Goal: Task Accomplishment & Management: Use online tool/utility

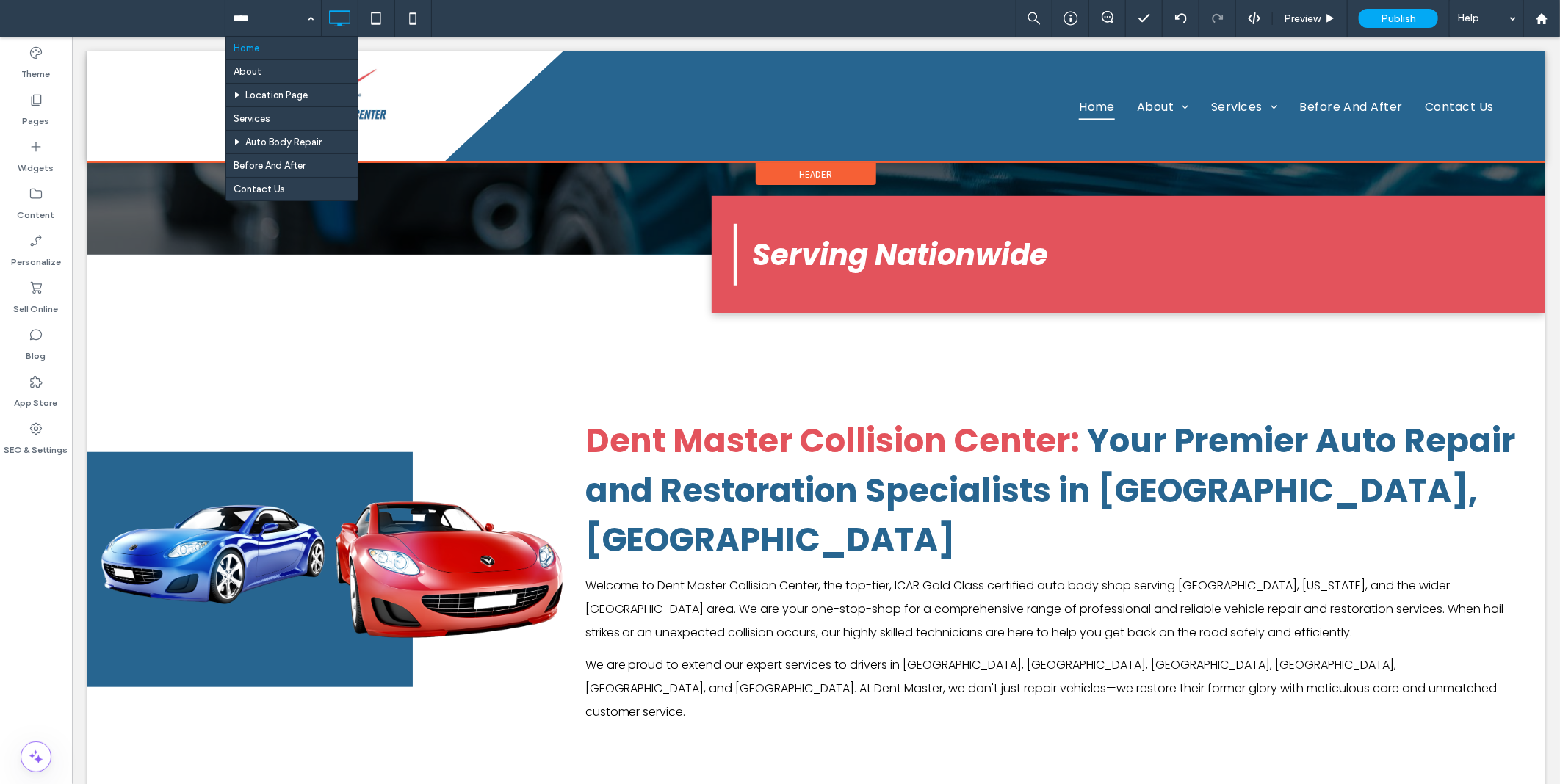
scroll to position [544, 0]
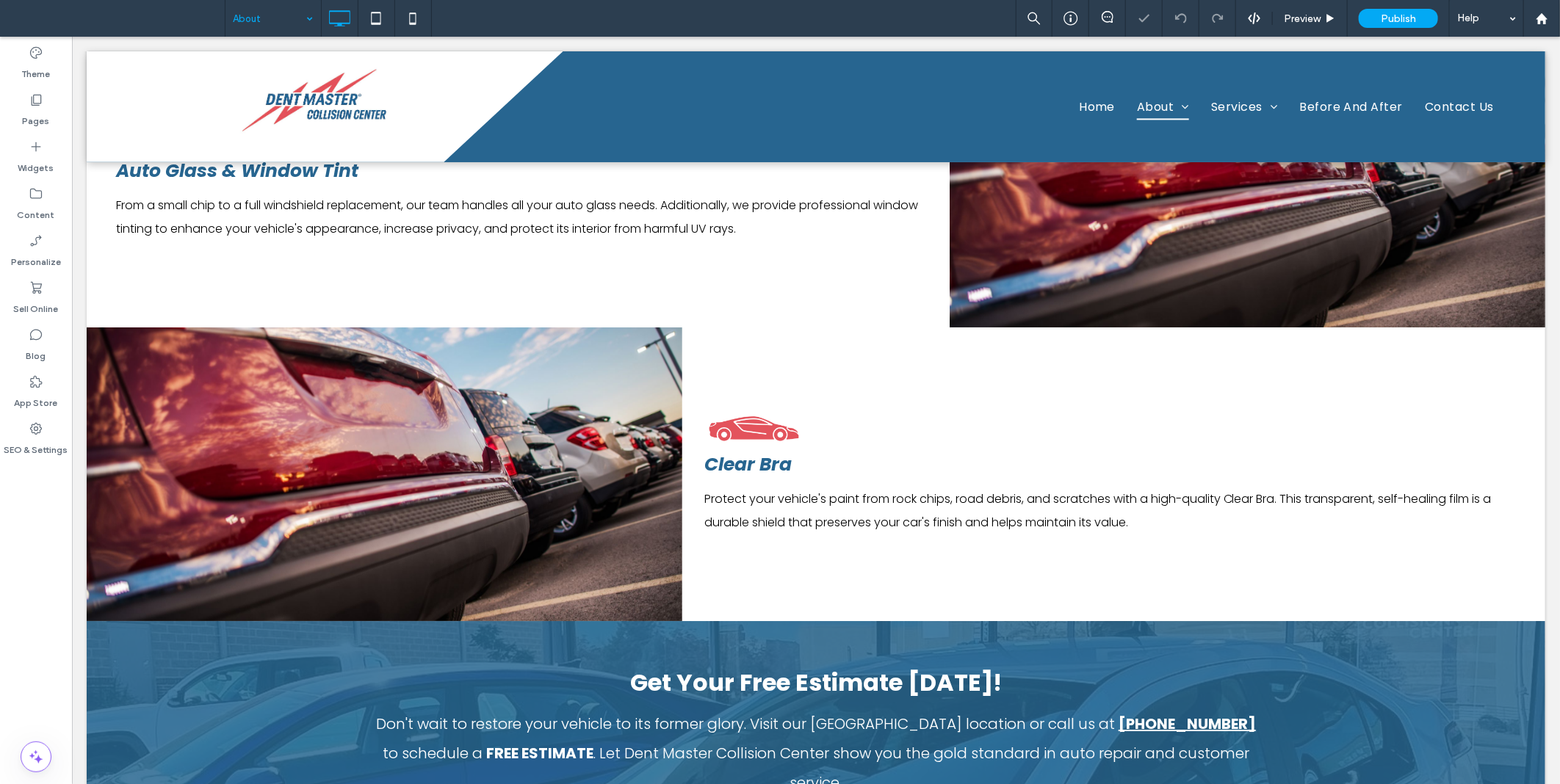
scroll to position [2975, 0]
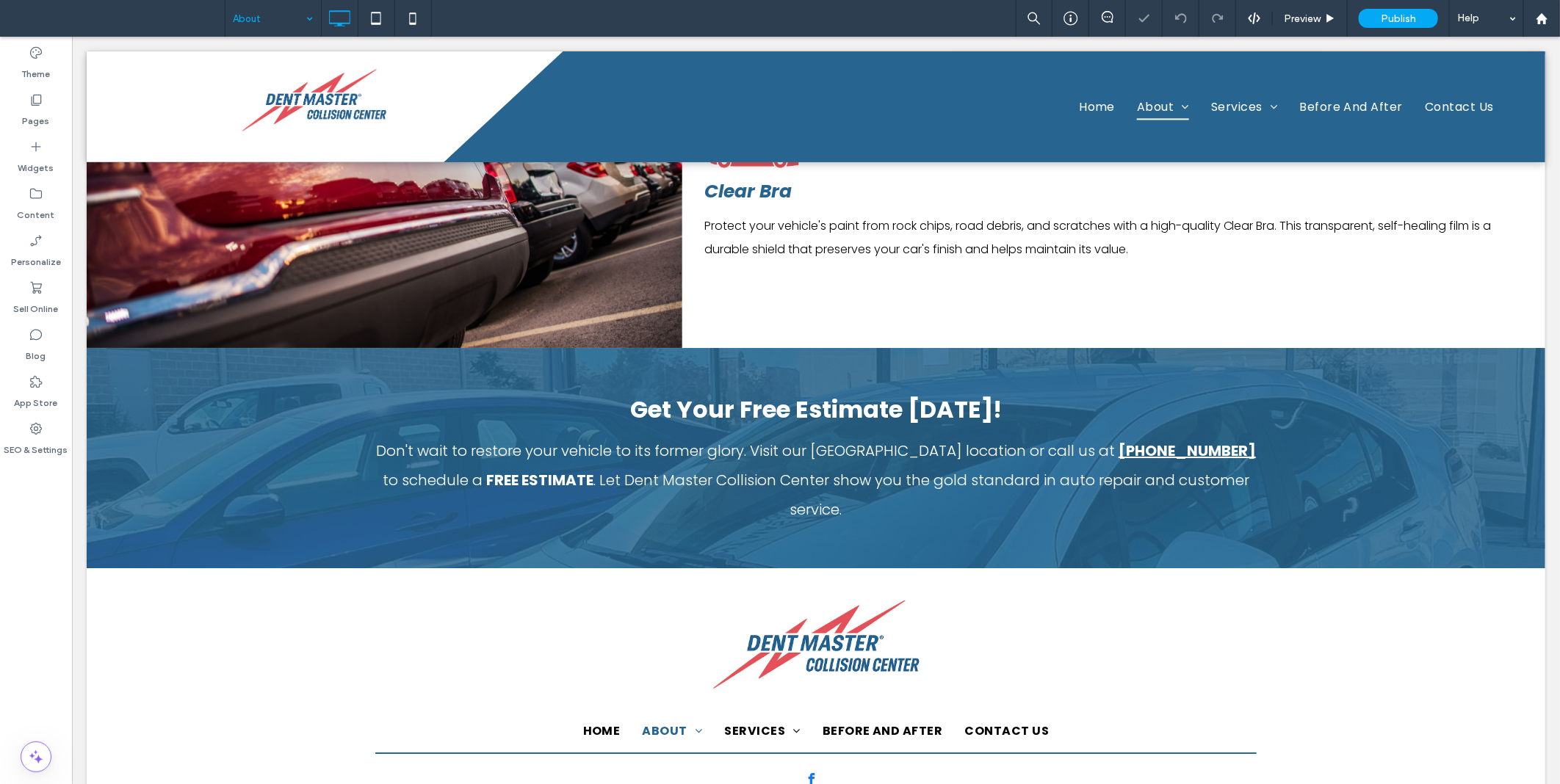
click at [285, 10] on input at bounding box center [269, 18] width 73 height 37
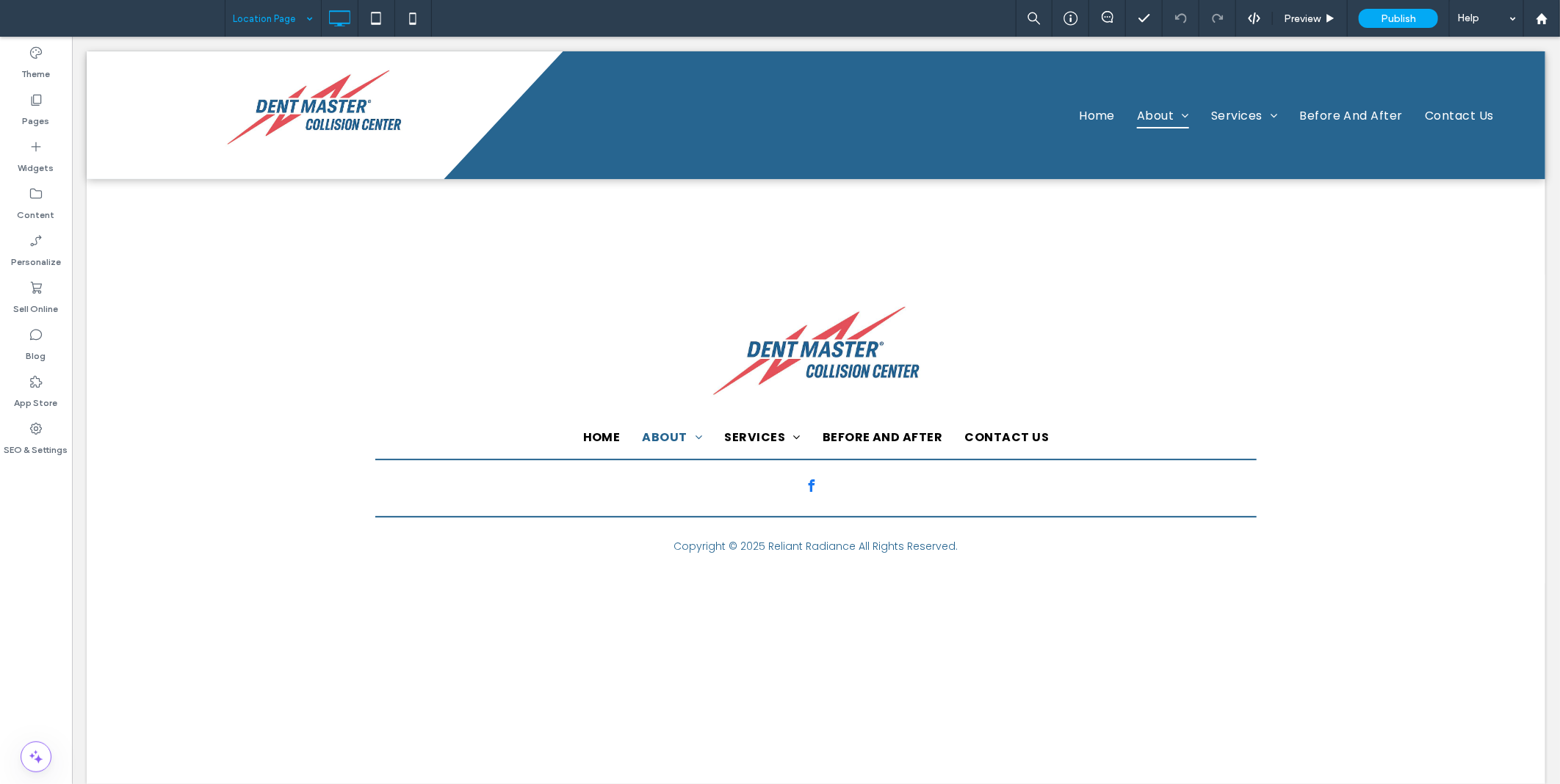
click at [253, 27] on input at bounding box center [269, 18] width 73 height 37
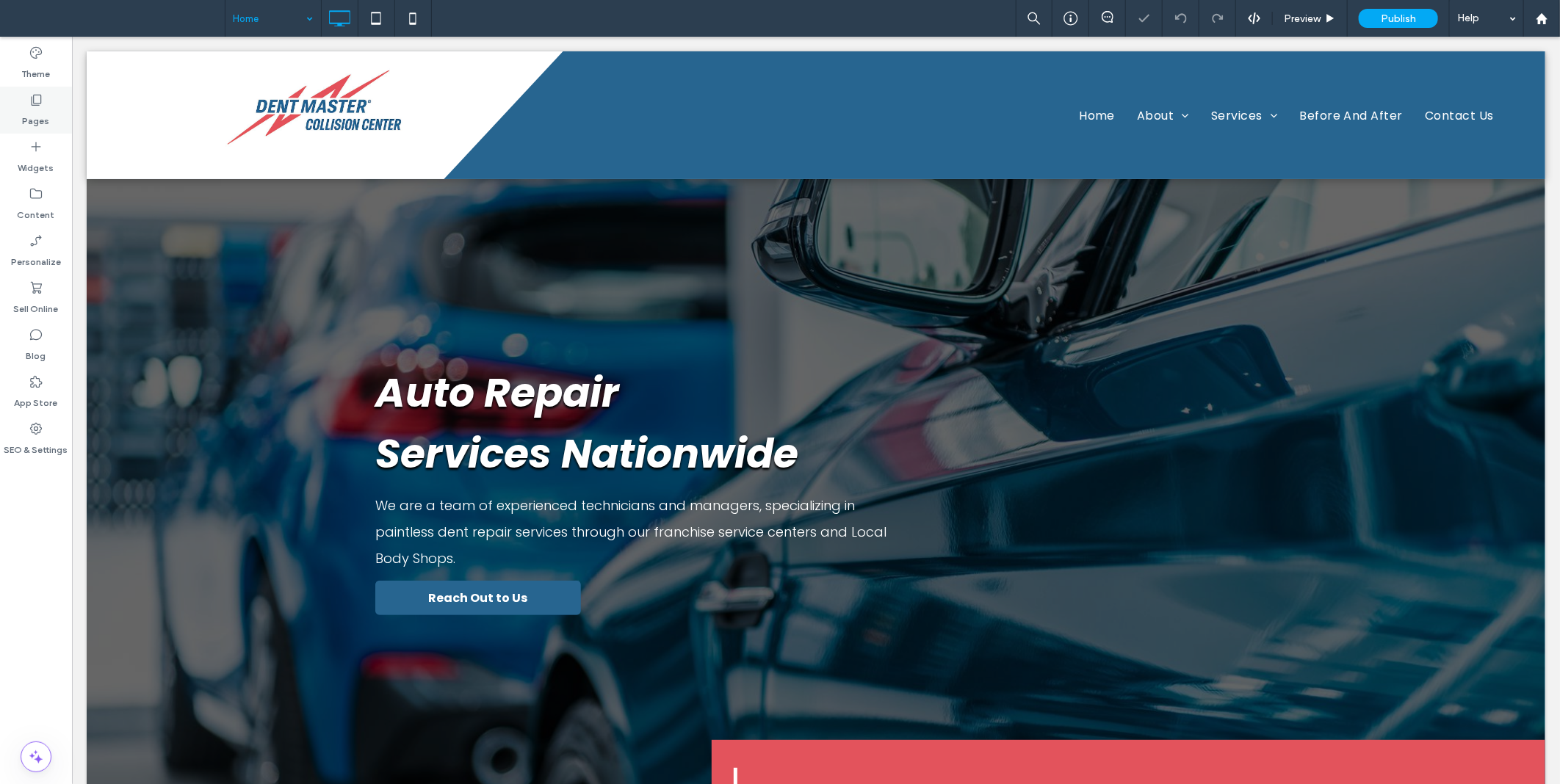
click at [35, 115] on label "Pages" at bounding box center [36, 117] width 27 height 21
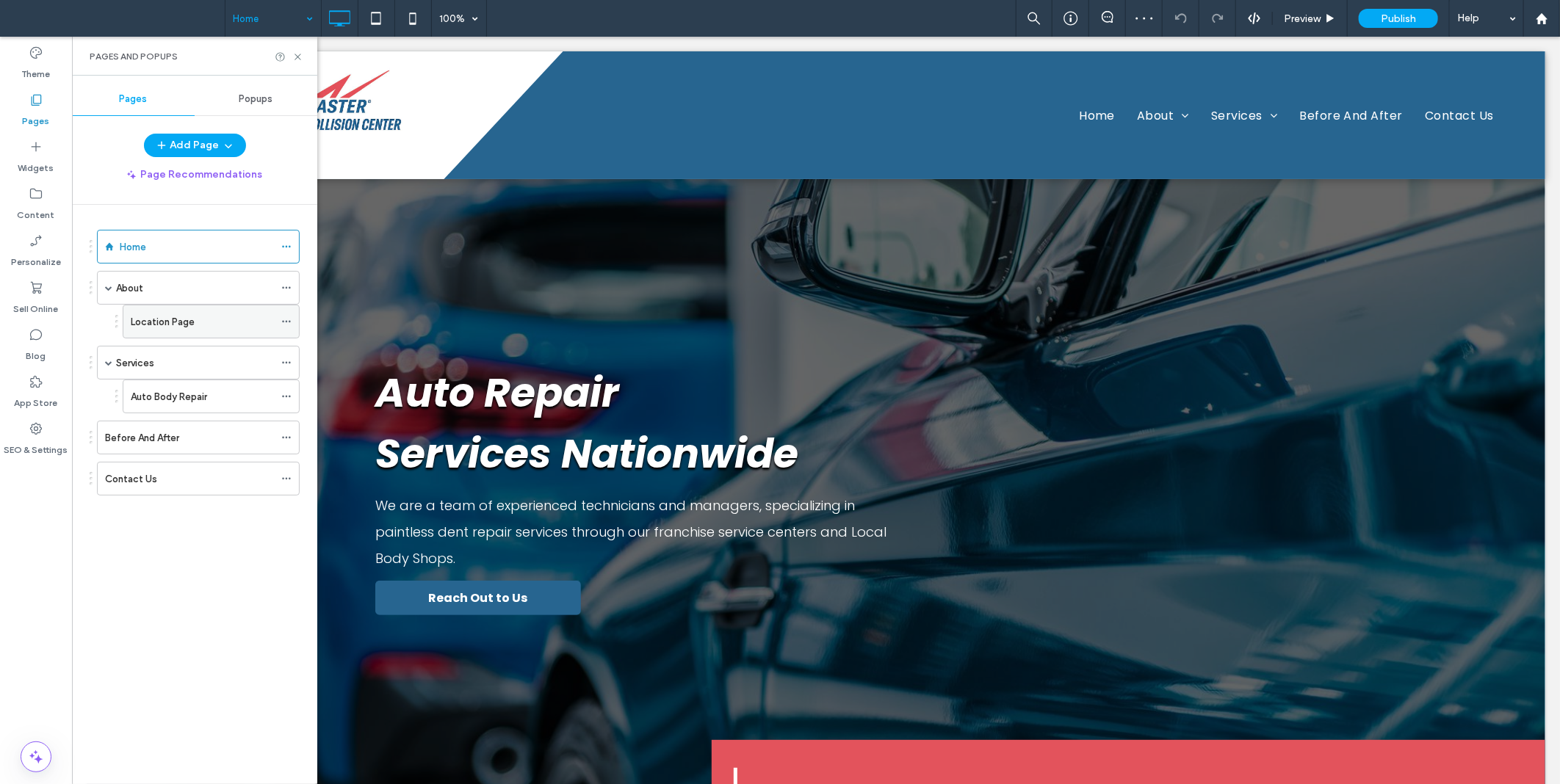
click at [291, 319] on icon at bounding box center [287, 321] width 10 height 10
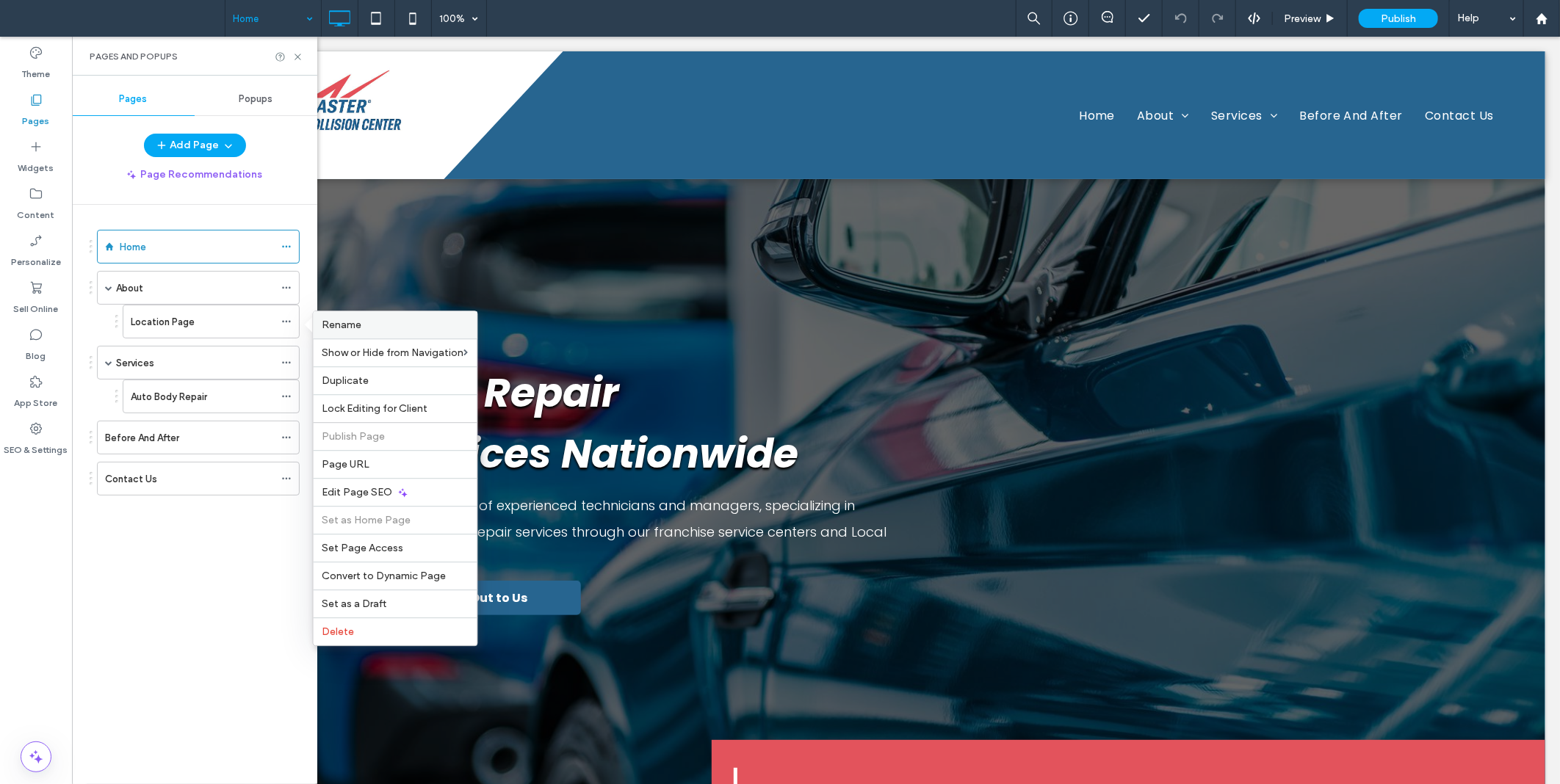
click at [360, 327] on span "Rename" at bounding box center [342, 324] width 40 height 13
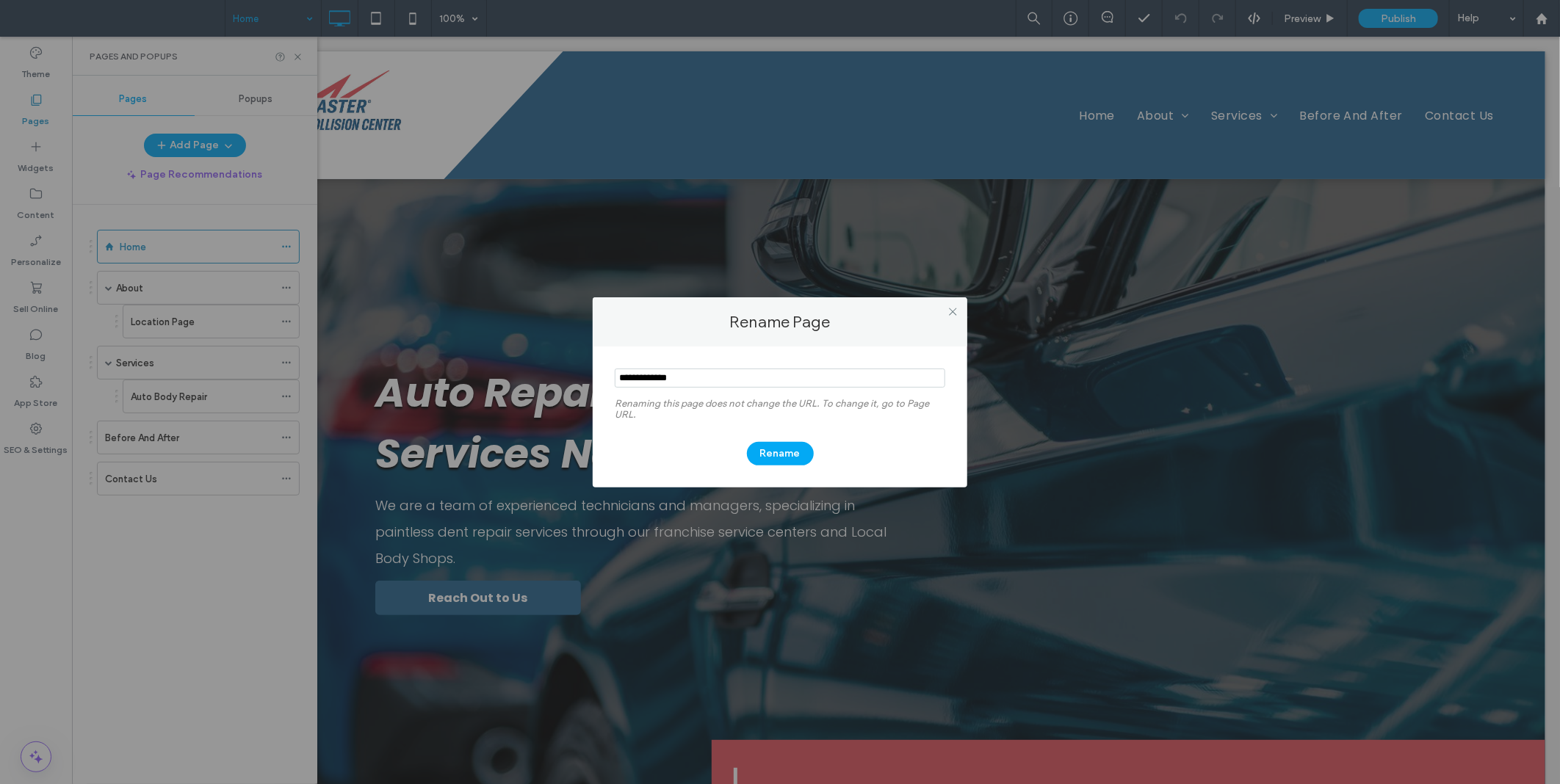
click at [207, 311] on div "Rename Page Renaming this page does not change the URL. To change it, go to Pag…" at bounding box center [780, 392] width 1560 height 784
click at [957, 310] on icon at bounding box center [953, 311] width 11 height 11
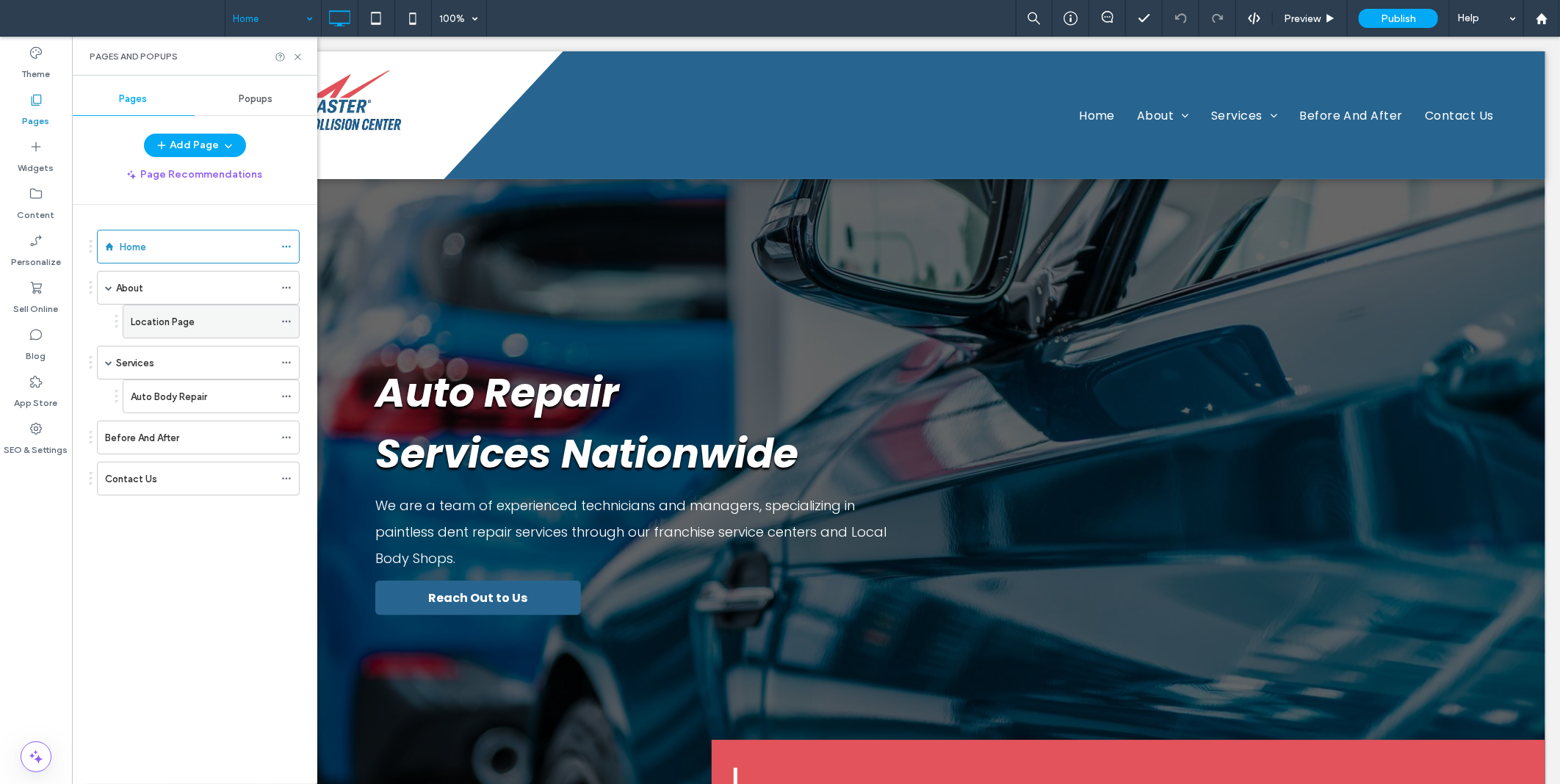
click at [288, 321] on icon at bounding box center [287, 321] width 10 height 10
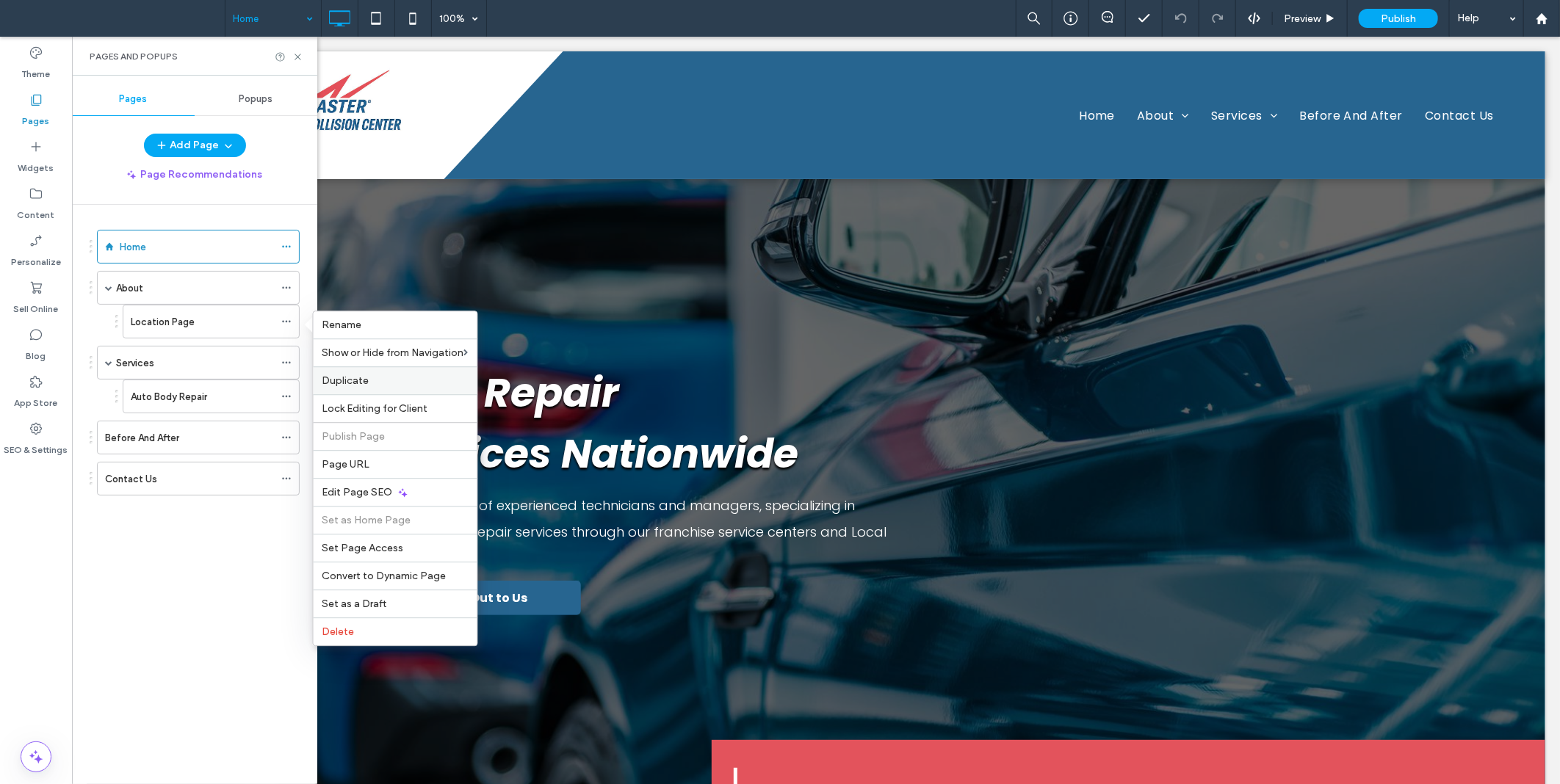
click at [367, 386] on div "Duplicate" at bounding box center [396, 381] width 164 height 28
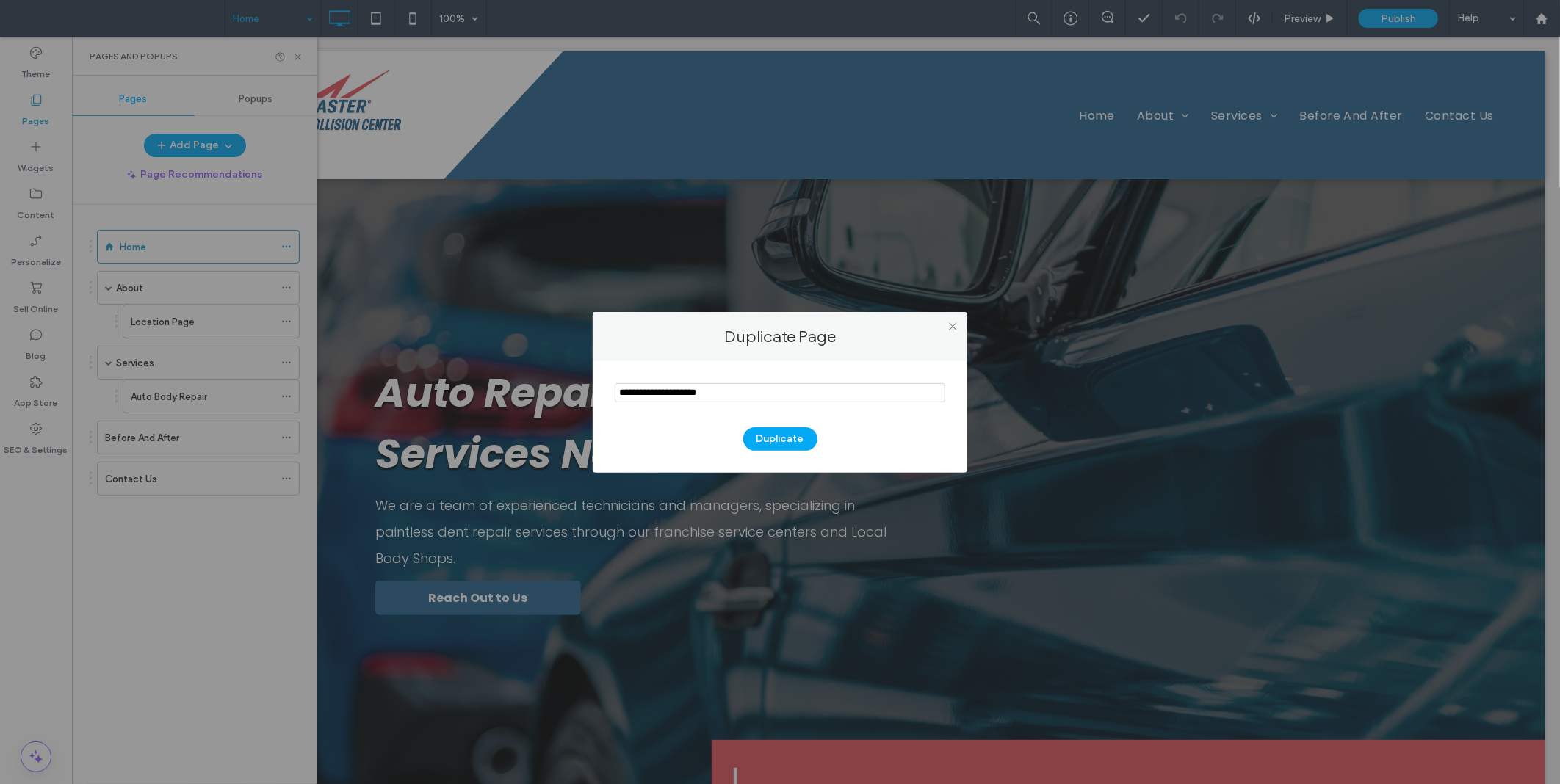
drag, startPoint x: 952, startPoint y: 324, endPoint x: 922, endPoint y: 329, distance: 30.4
click at [952, 325] on icon at bounding box center [953, 326] width 11 height 11
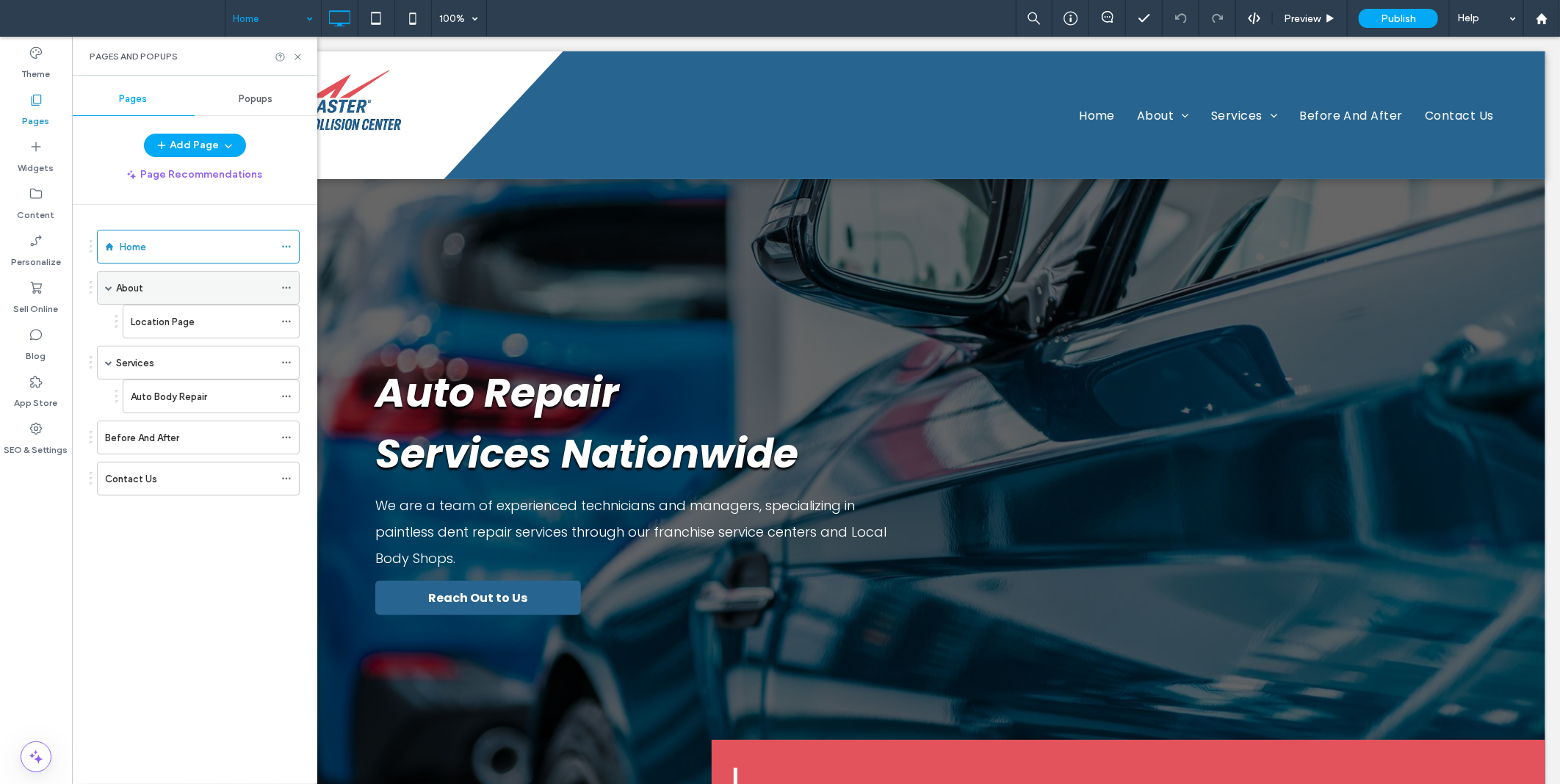
click at [288, 287] on icon at bounding box center [287, 288] width 10 height 10
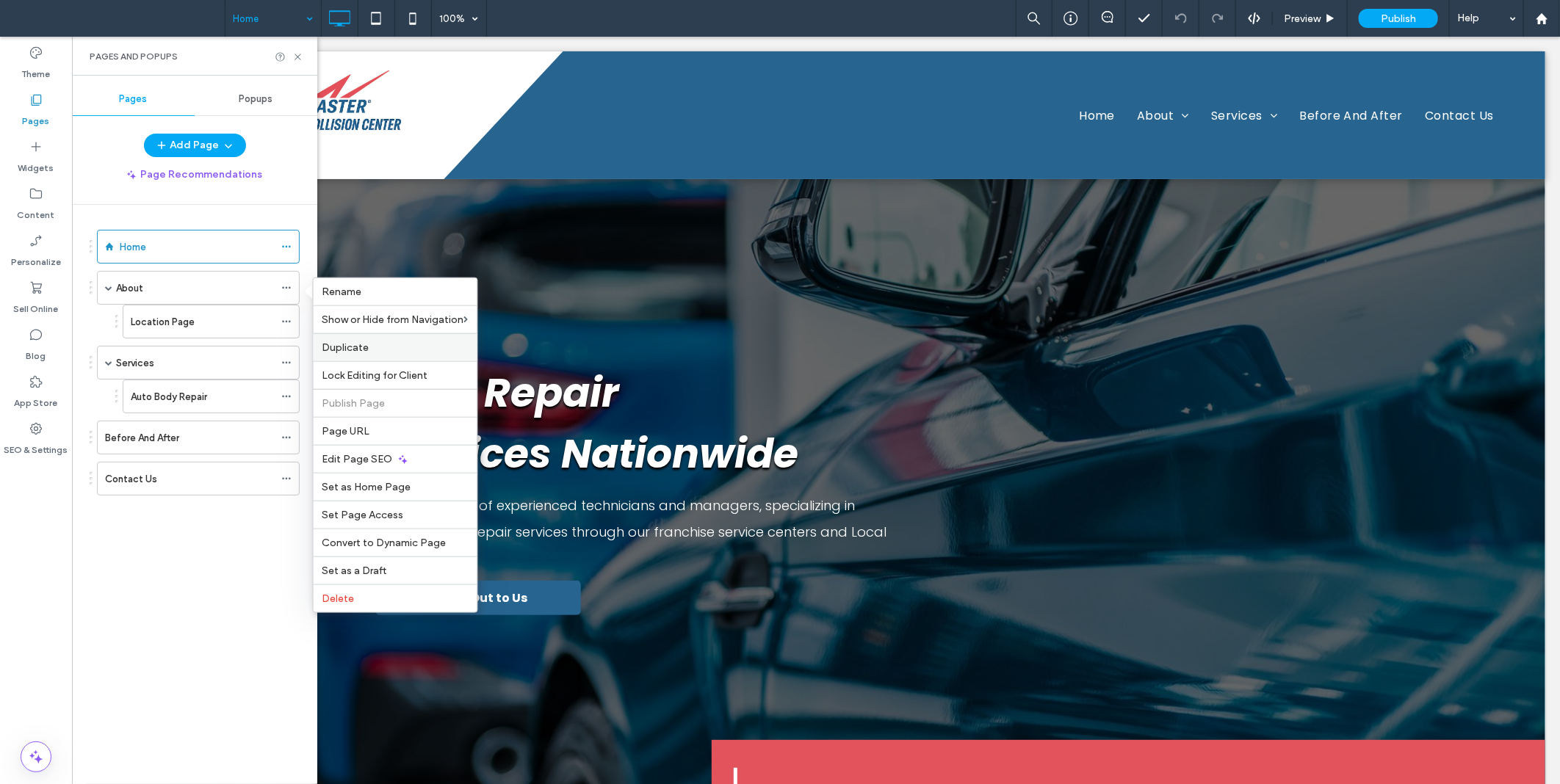
click at [344, 340] on div "Duplicate" at bounding box center [396, 347] width 164 height 28
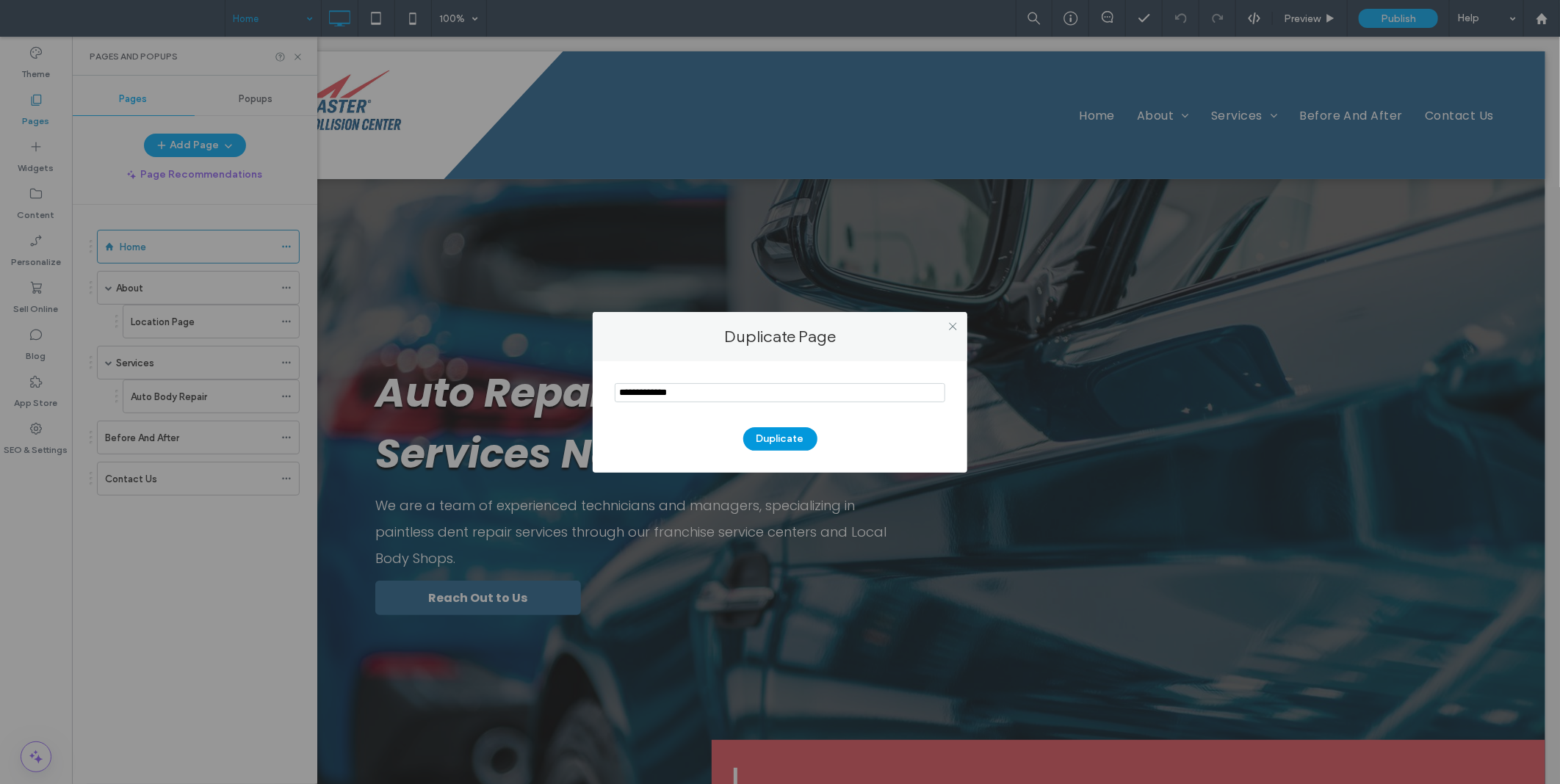
type input "**********"
click at [788, 434] on button "Duplicate" at bounding box center [780, 439] width 74 height 24
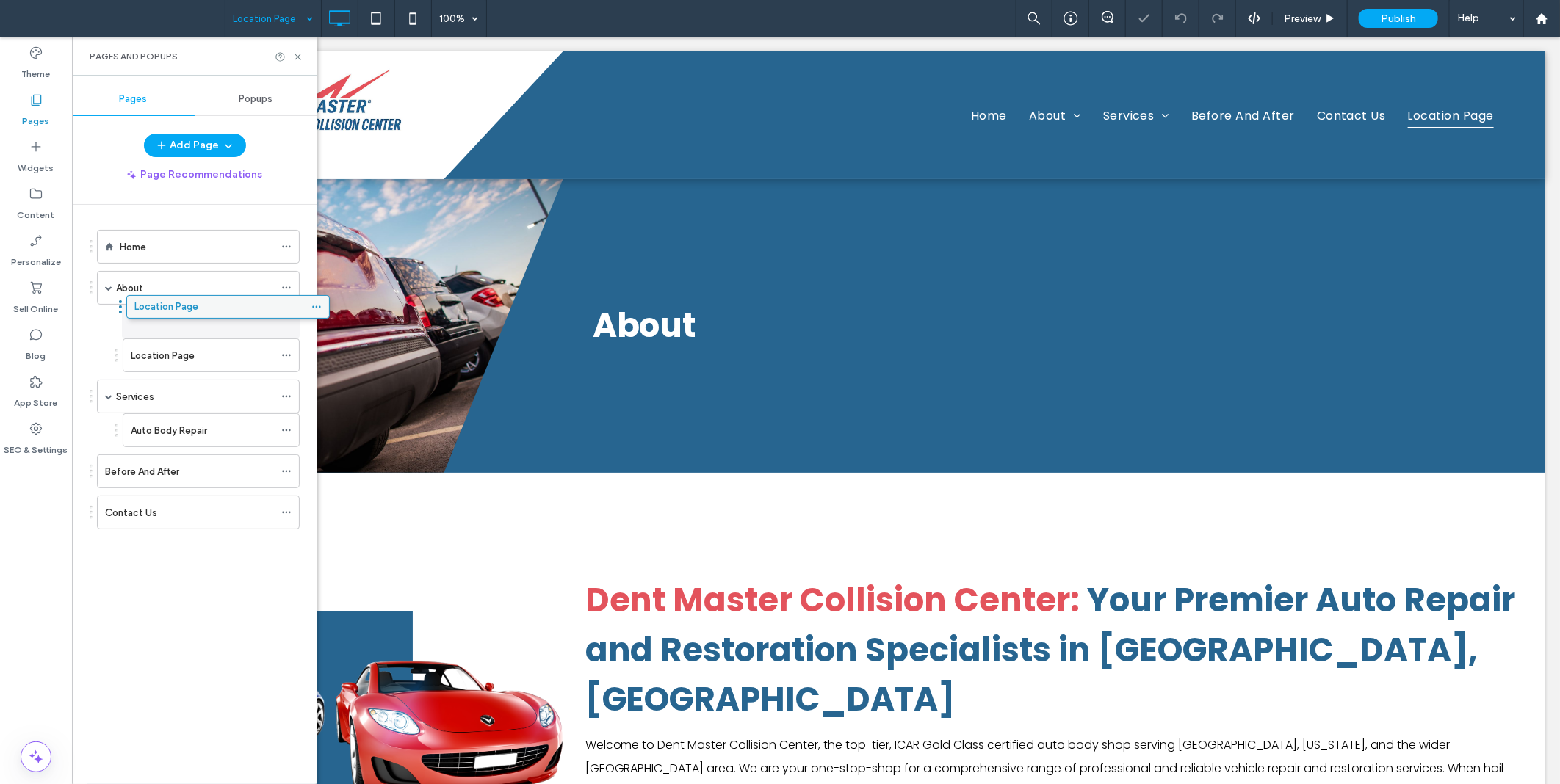
drag, startPoint x: 135, startPoint y: 525, endPoint x: 164, endPoint y: 316, distance: 211.0
click at [285, 355] on icon at bounding box center [287, 355] width 10 height 10
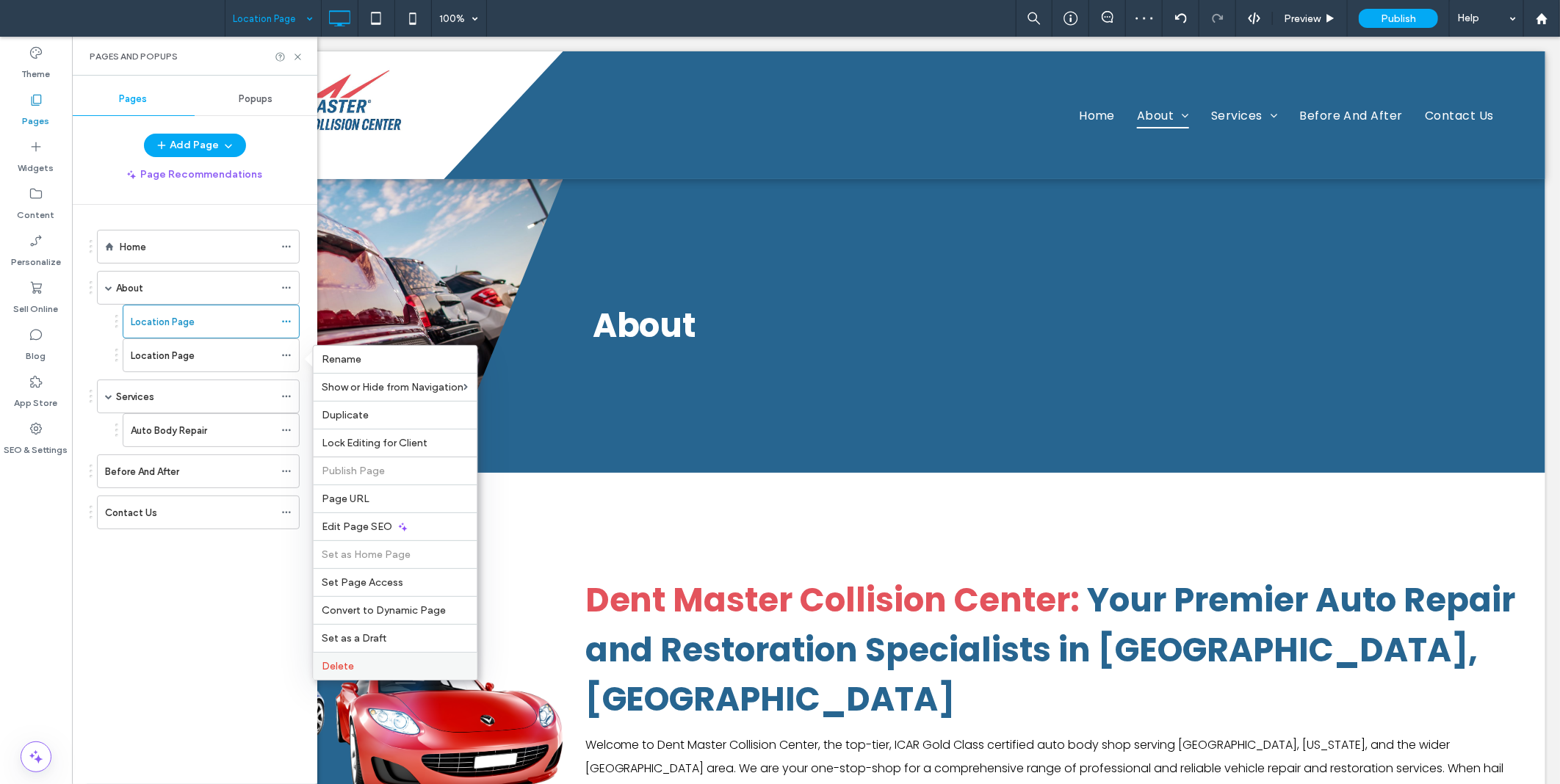
click at [347, 669] on span "Delete" at bounding box center [339, 666] width 33 height 13
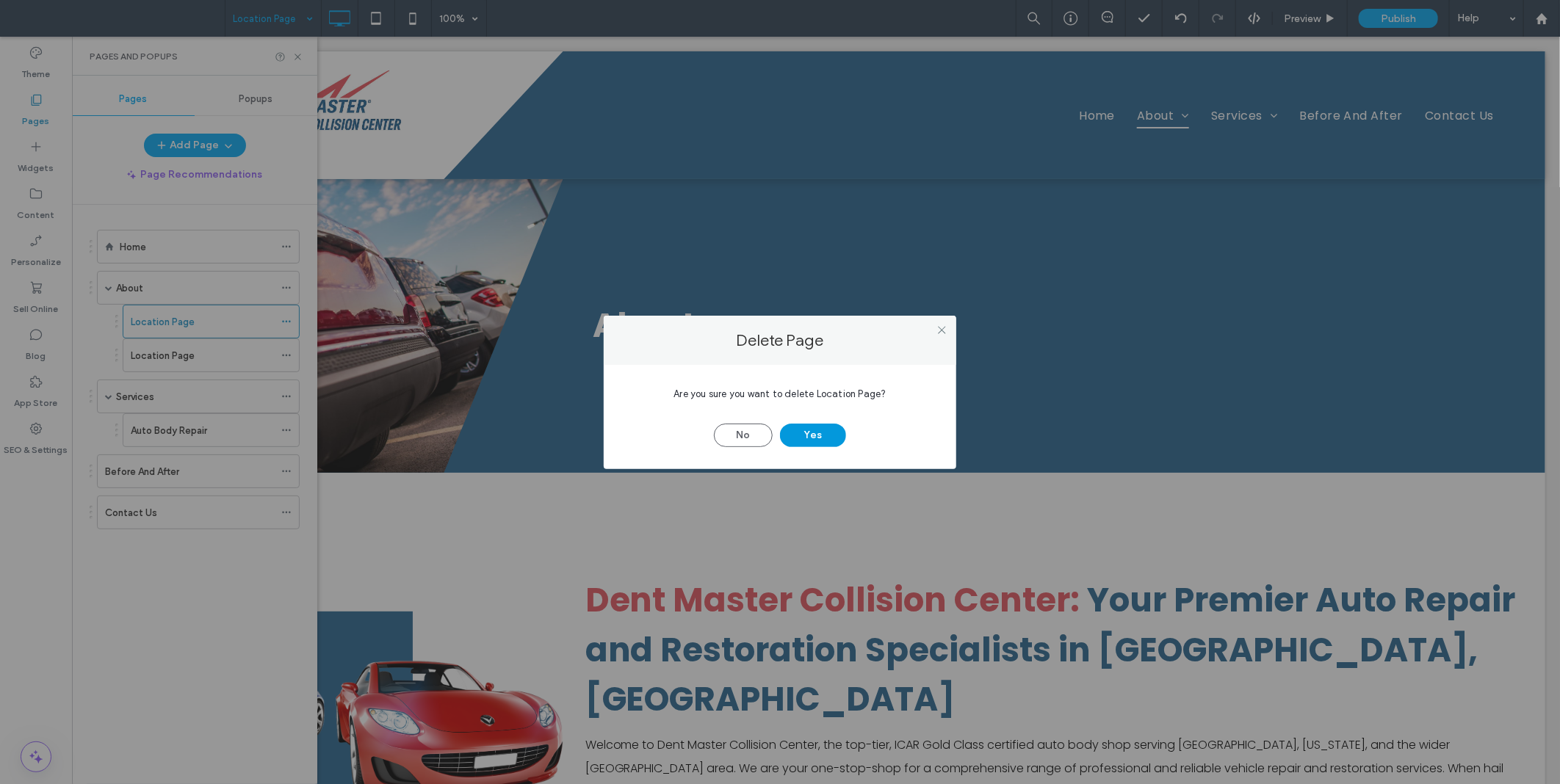
click at [832, 437] on button "Yes" at bounding box center [813, 435] width 66 height 24
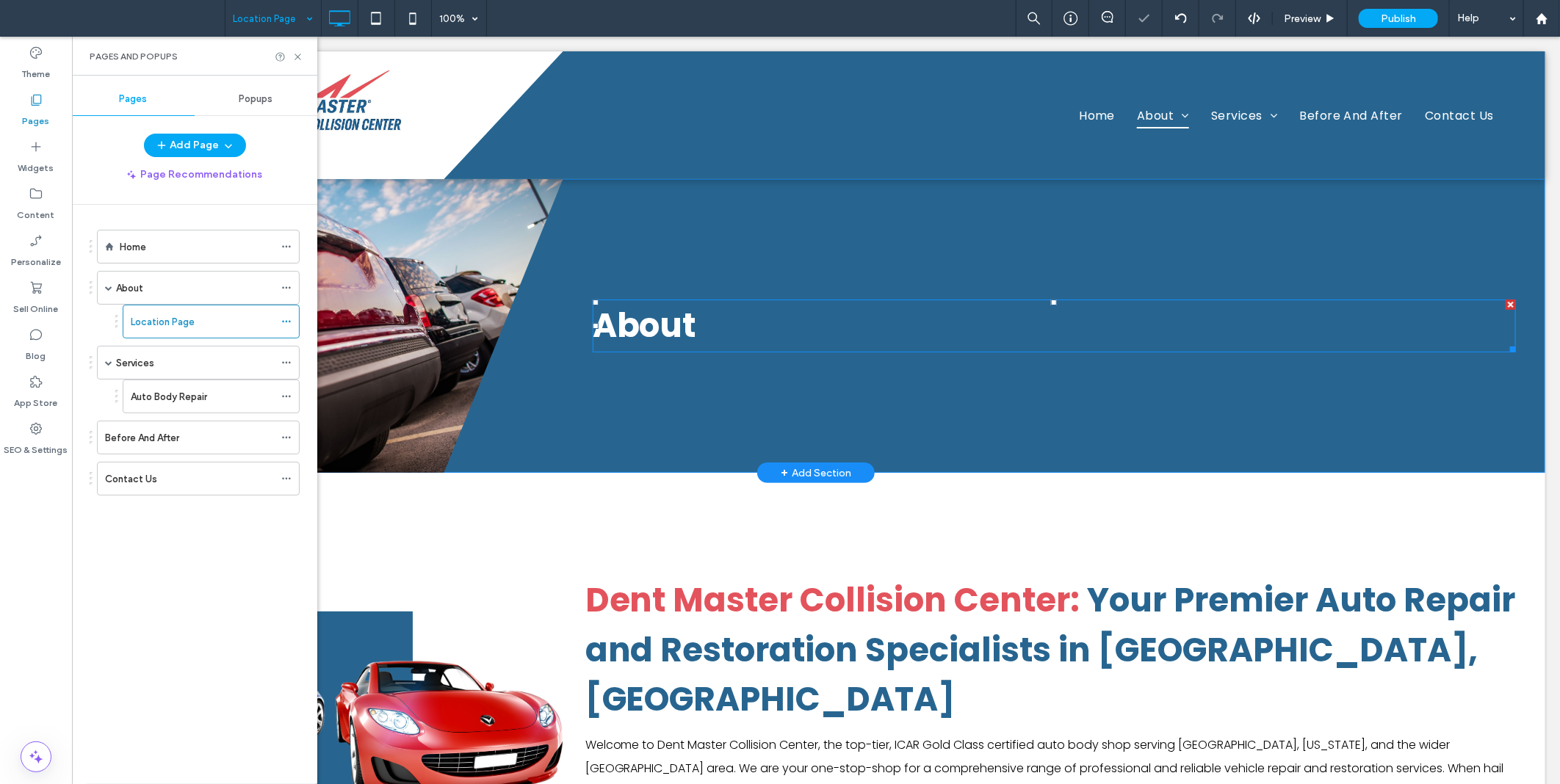
click at [696, 330] on h1 "About" at bounding box center [1054, 325] width 923 height 50
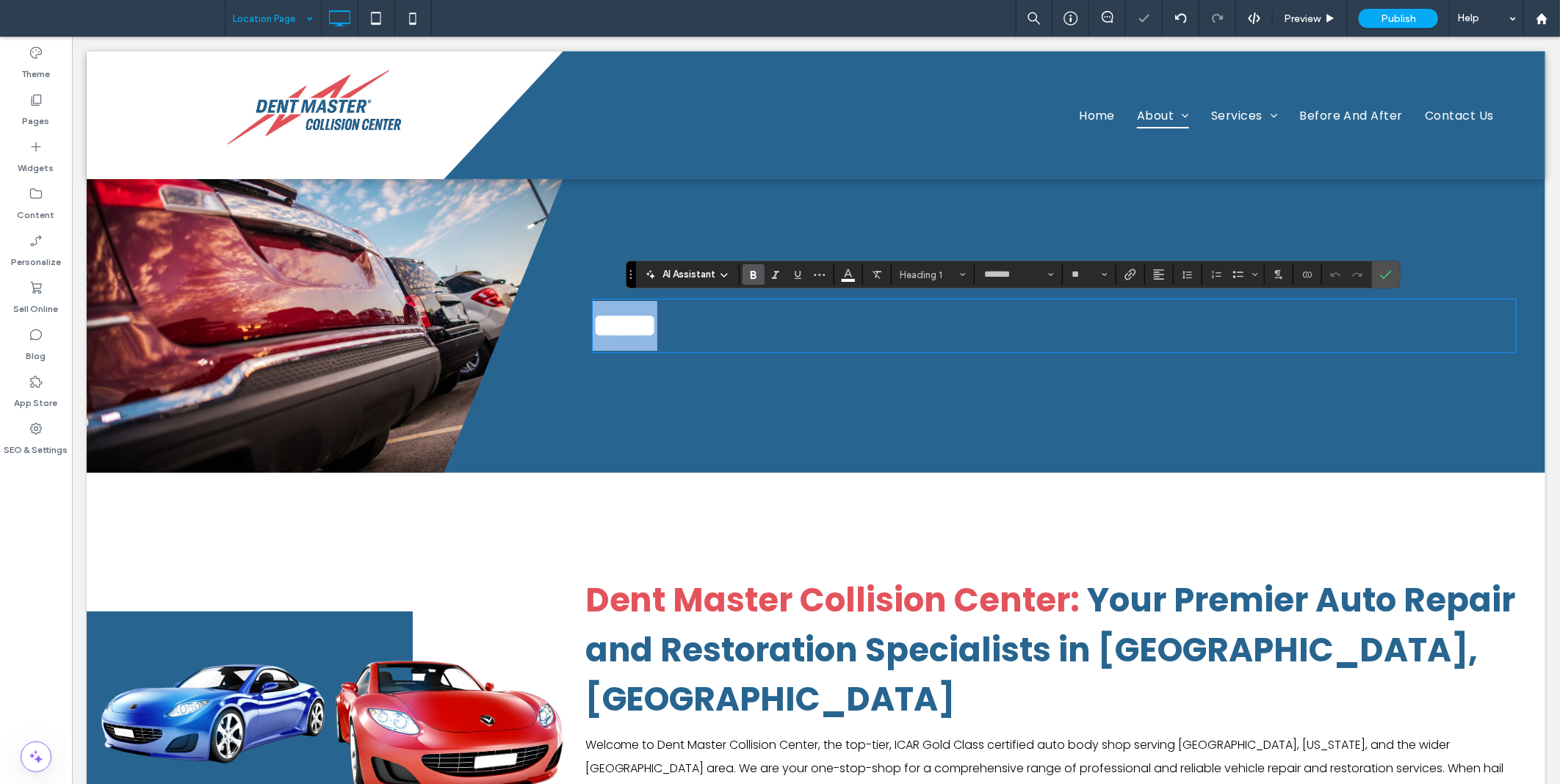
type input "*******"
type input "**"
click at [1381, 280] on icon "Confirm" at bounding box center [1386, 275] width 12 height 12
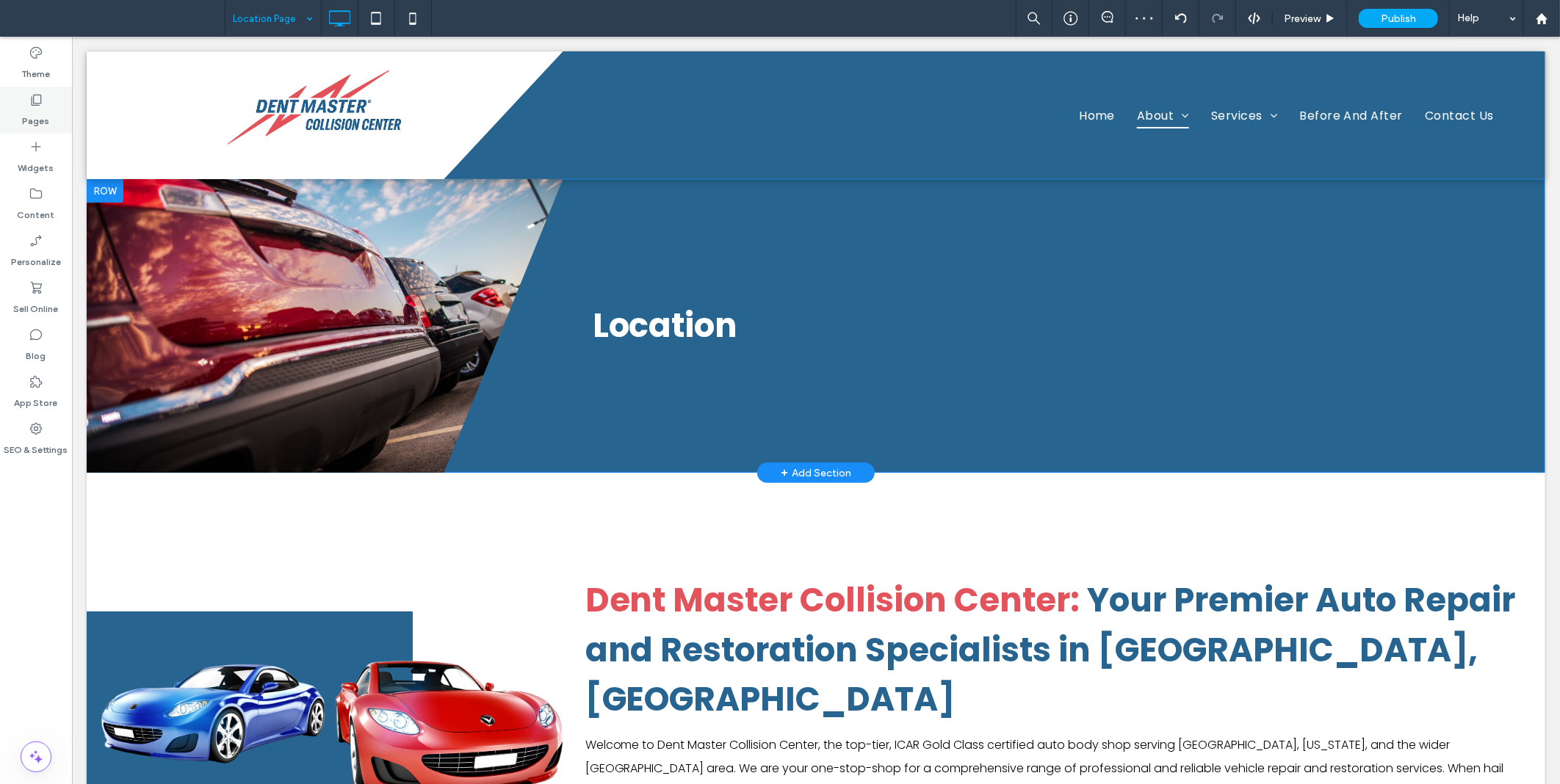
click at [38, 121] on label "Pages" at bounding box center [36, 117] width 27 height 21
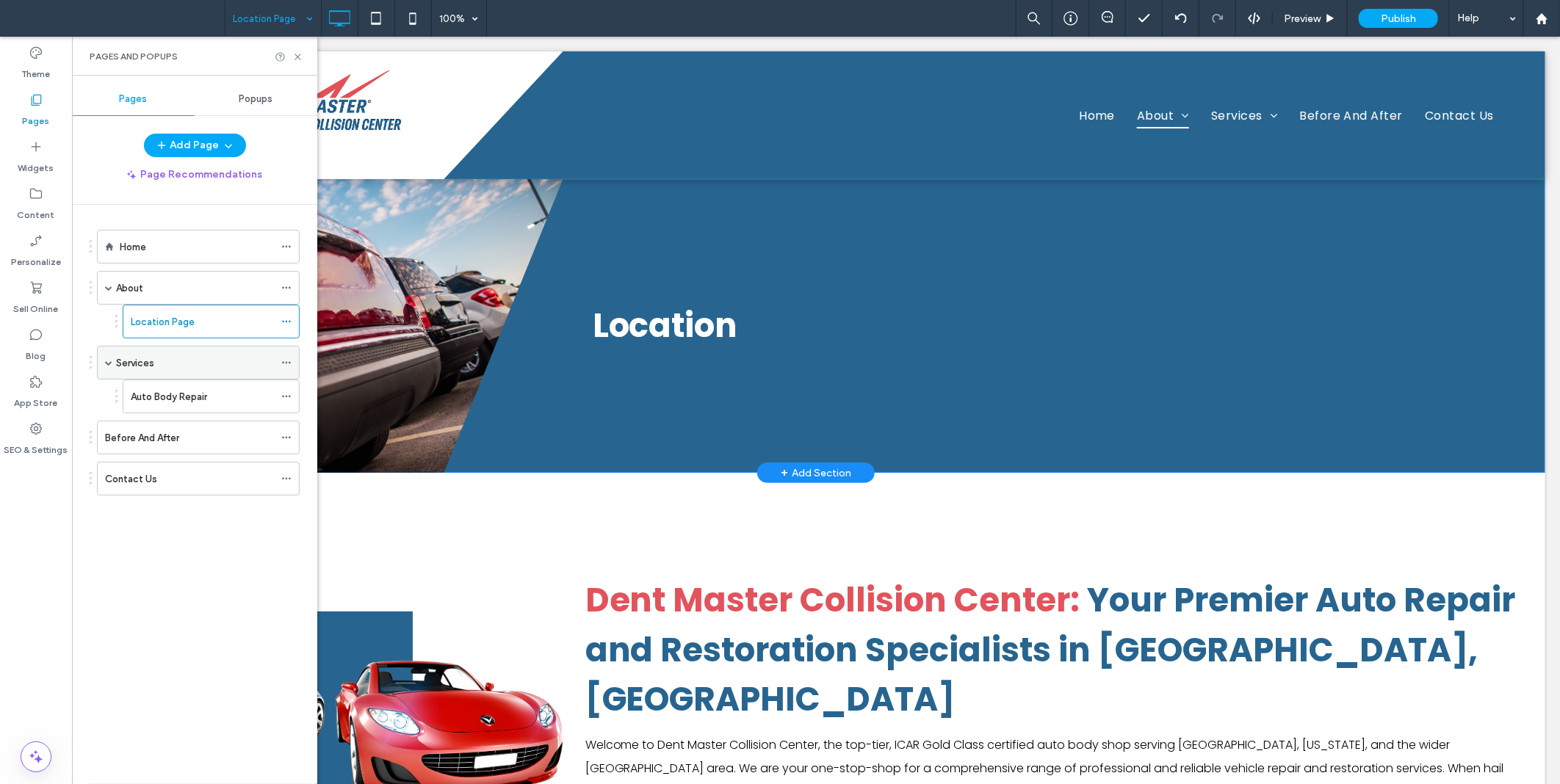
click at [128, 364] on label "Services" at bounding box center [135, 363] width 38 height 26
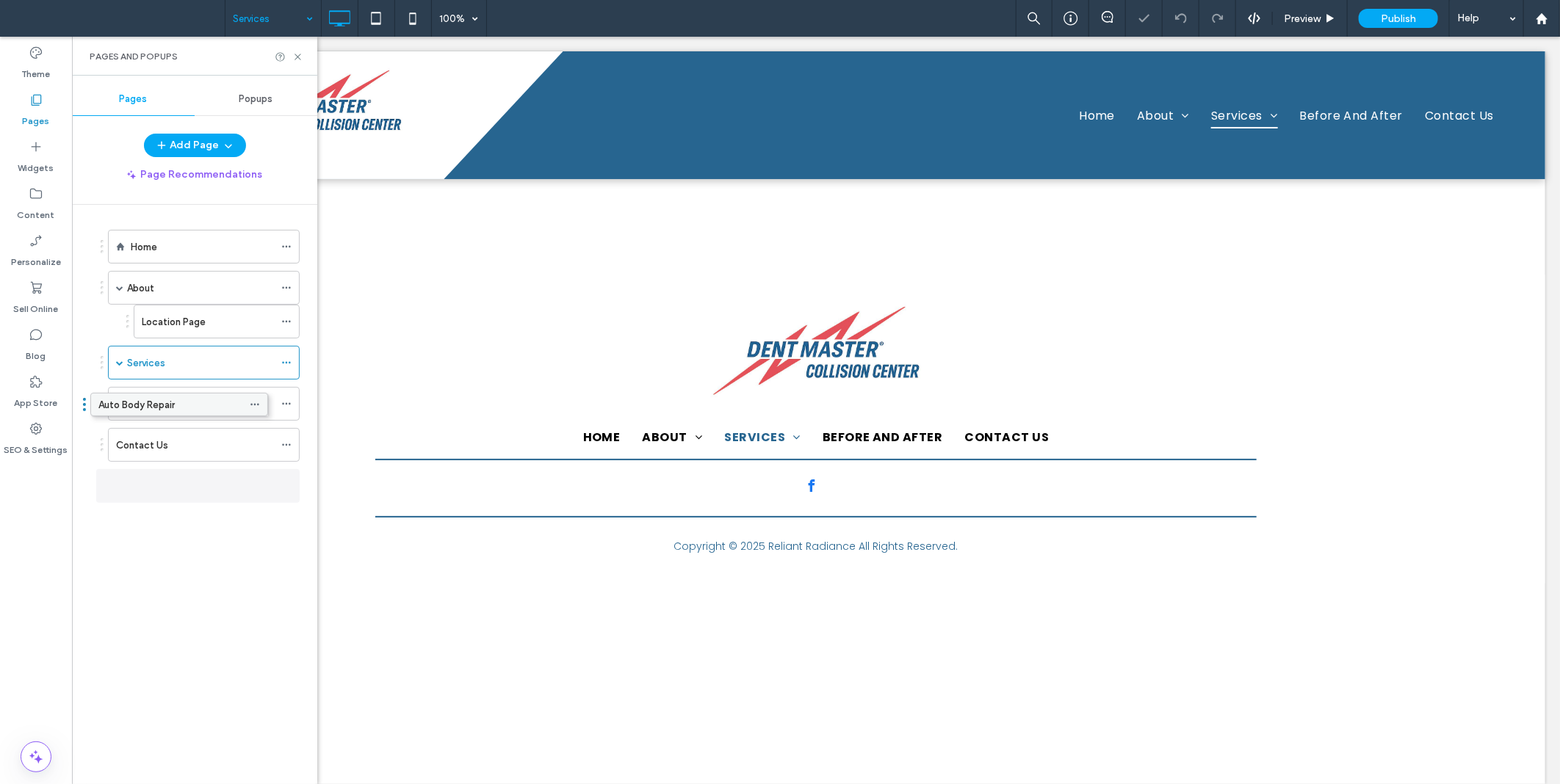
drag, startPoint x: 170, startPoint y: 398, endPoint x: 148, endPoint y: 400, distance: 22.1
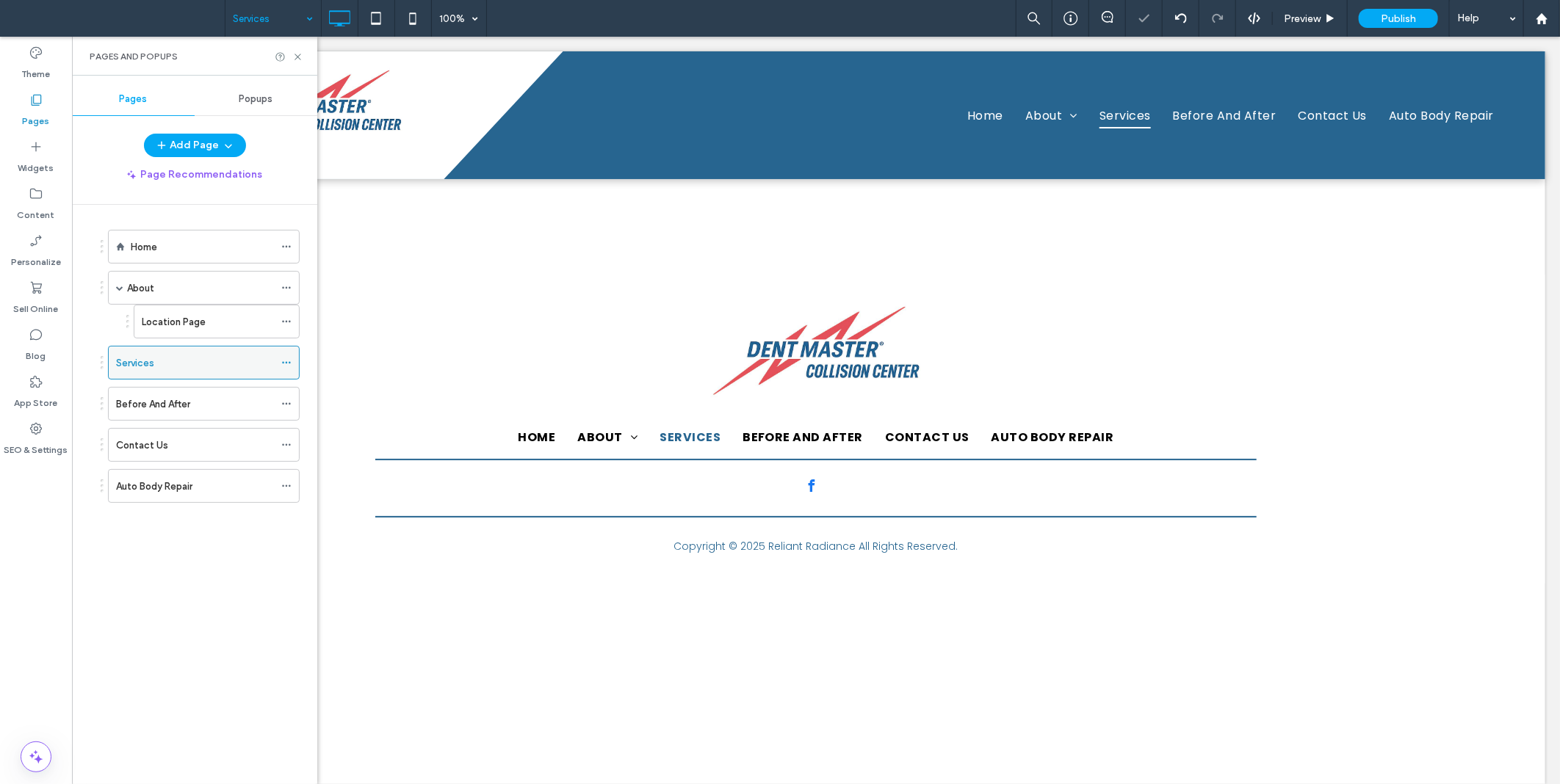
click at [283, 363] on use at bounding box center [286, 363] width 8 height 2
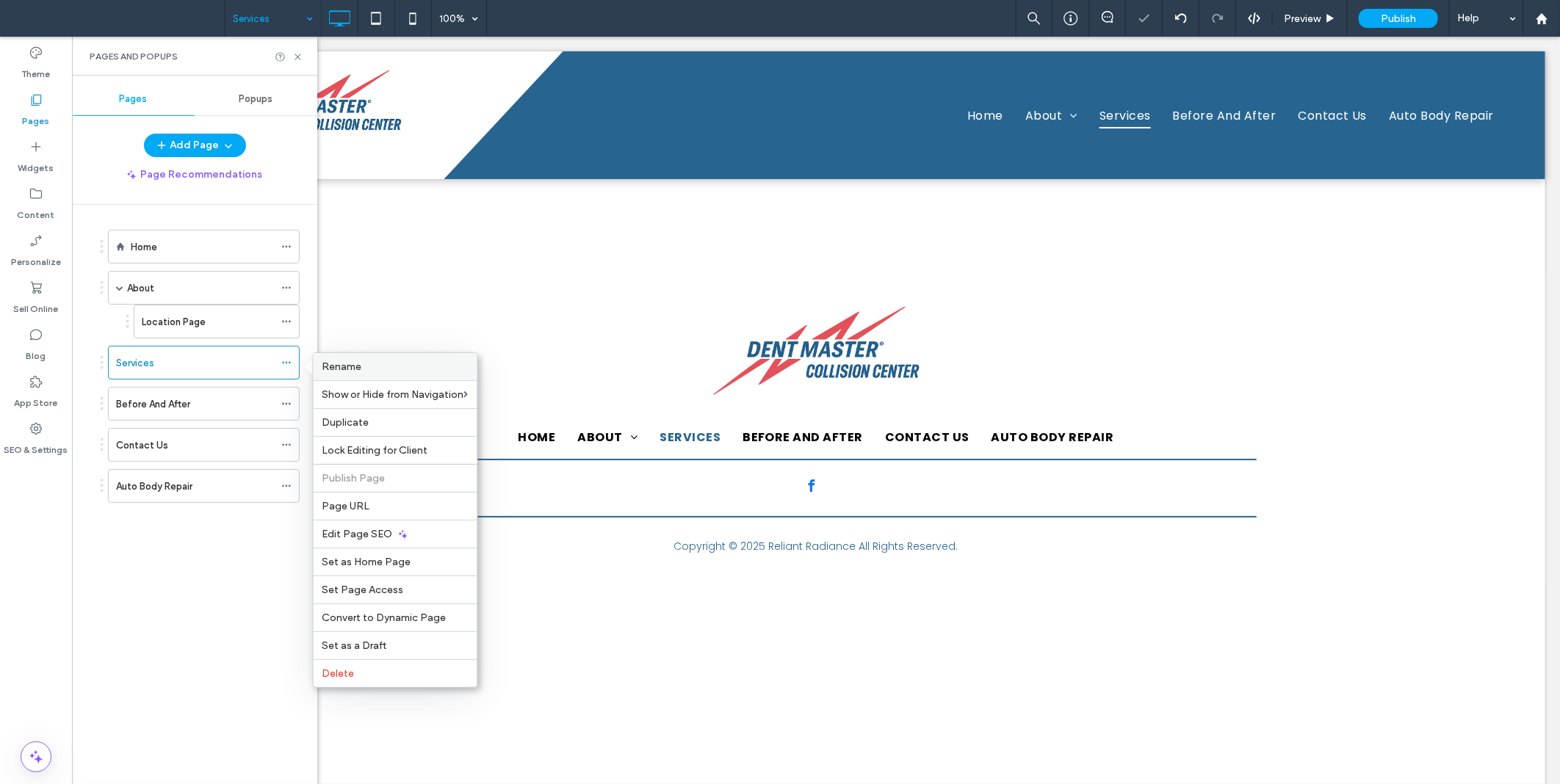
click at [363, 366] on label "Rename" at bounding box center [396, 367] width 146 height 13
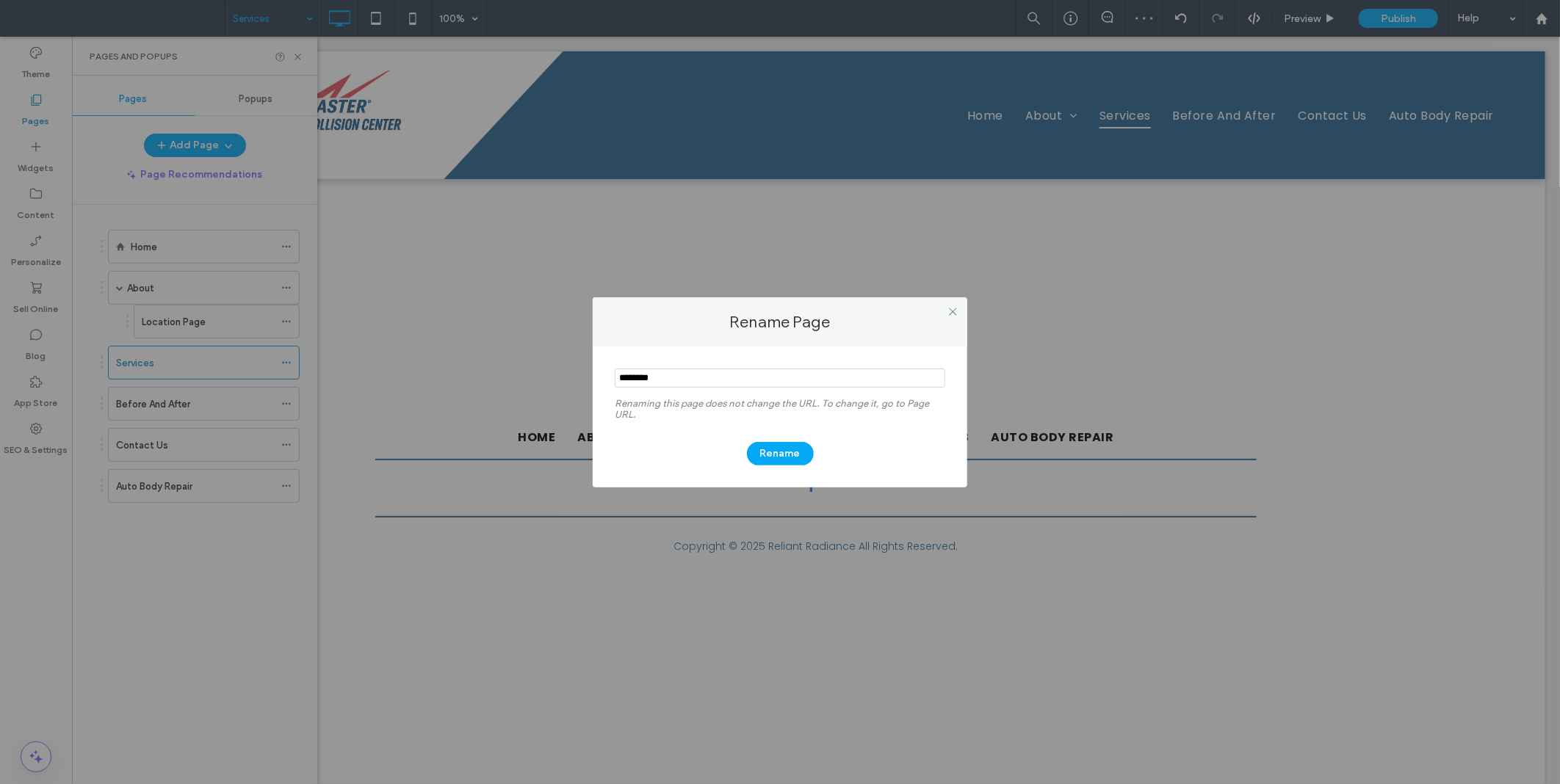
click at [278, 324] on div "Rename Page Renaming this page does not change the URL. To change it, go to Pag…" at bounding box center [780, 392] width 1560 height 784
click at [291, 324] on div "Rename Page Renaming this page does not change the URL. To change it, go to Pag…" at bounding box center [780, 392] width 1560 height 784
click at [957, 311] on icon at bounding box center [953, 311] width 11 height 11
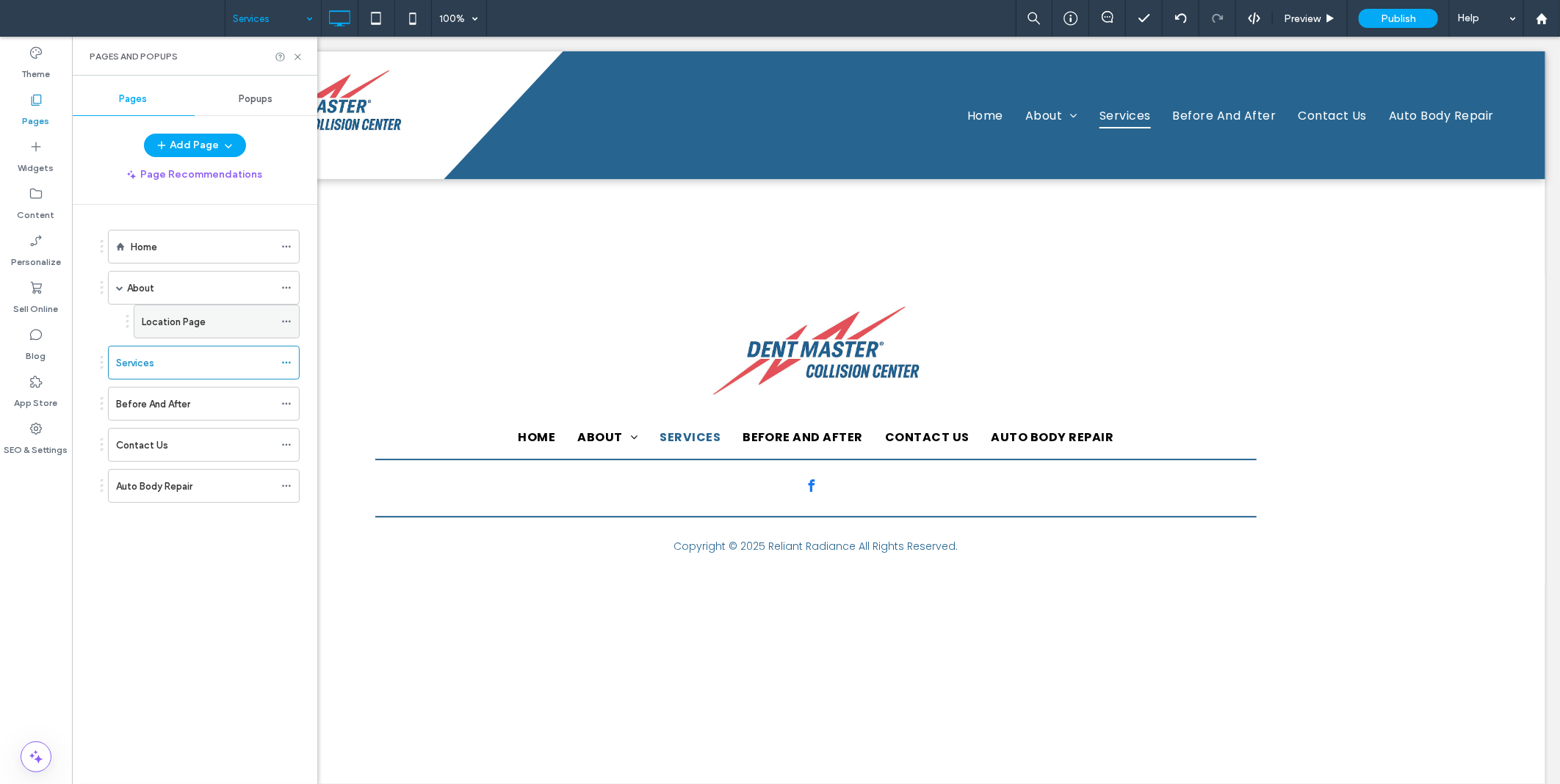
click at [284, 321] on use at bounding box center [286, 321] width 8 height 2
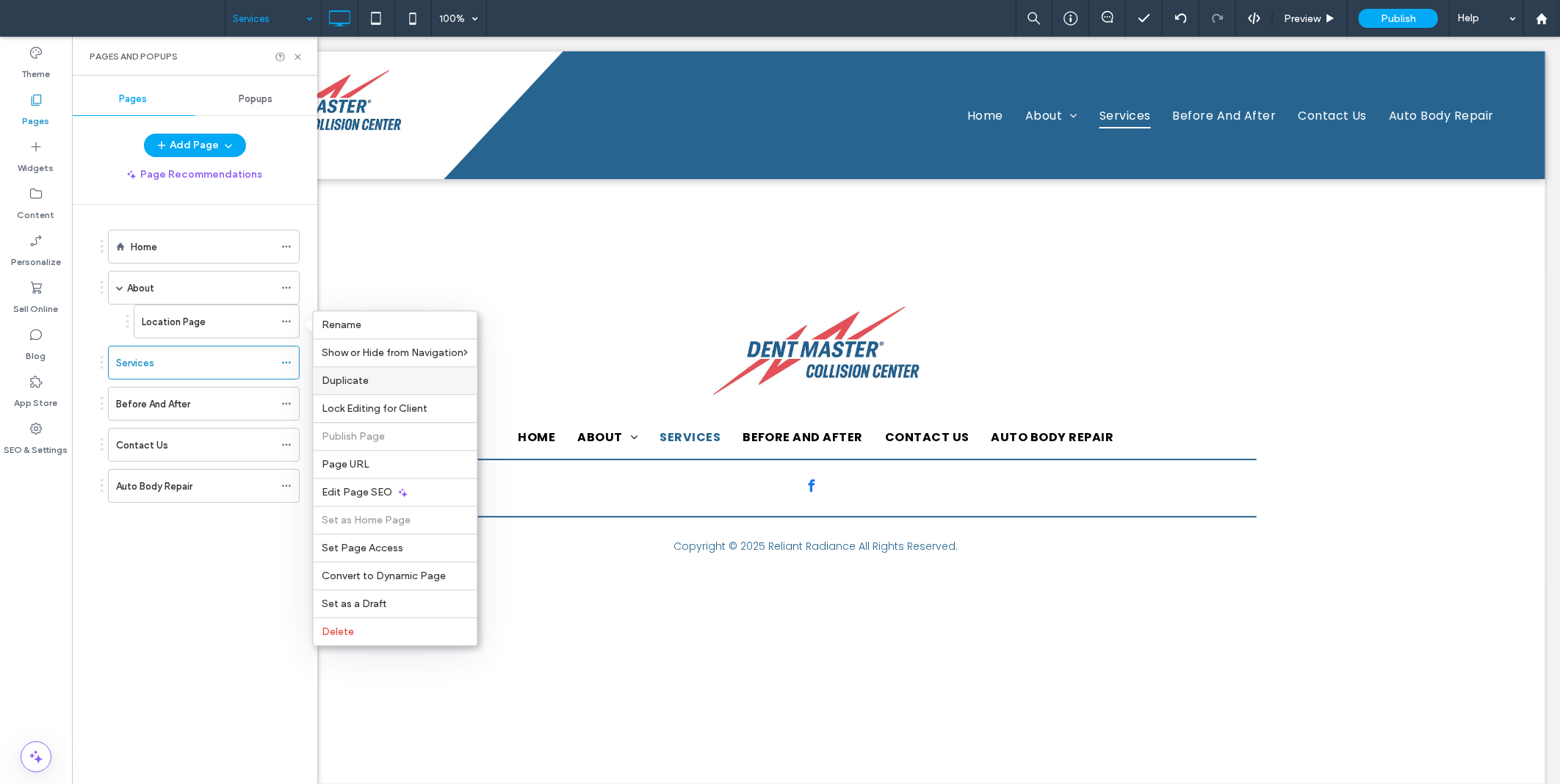
click at [365, 380] on span "Duplicate" at bounding box center [346, 381] width 47 height 13
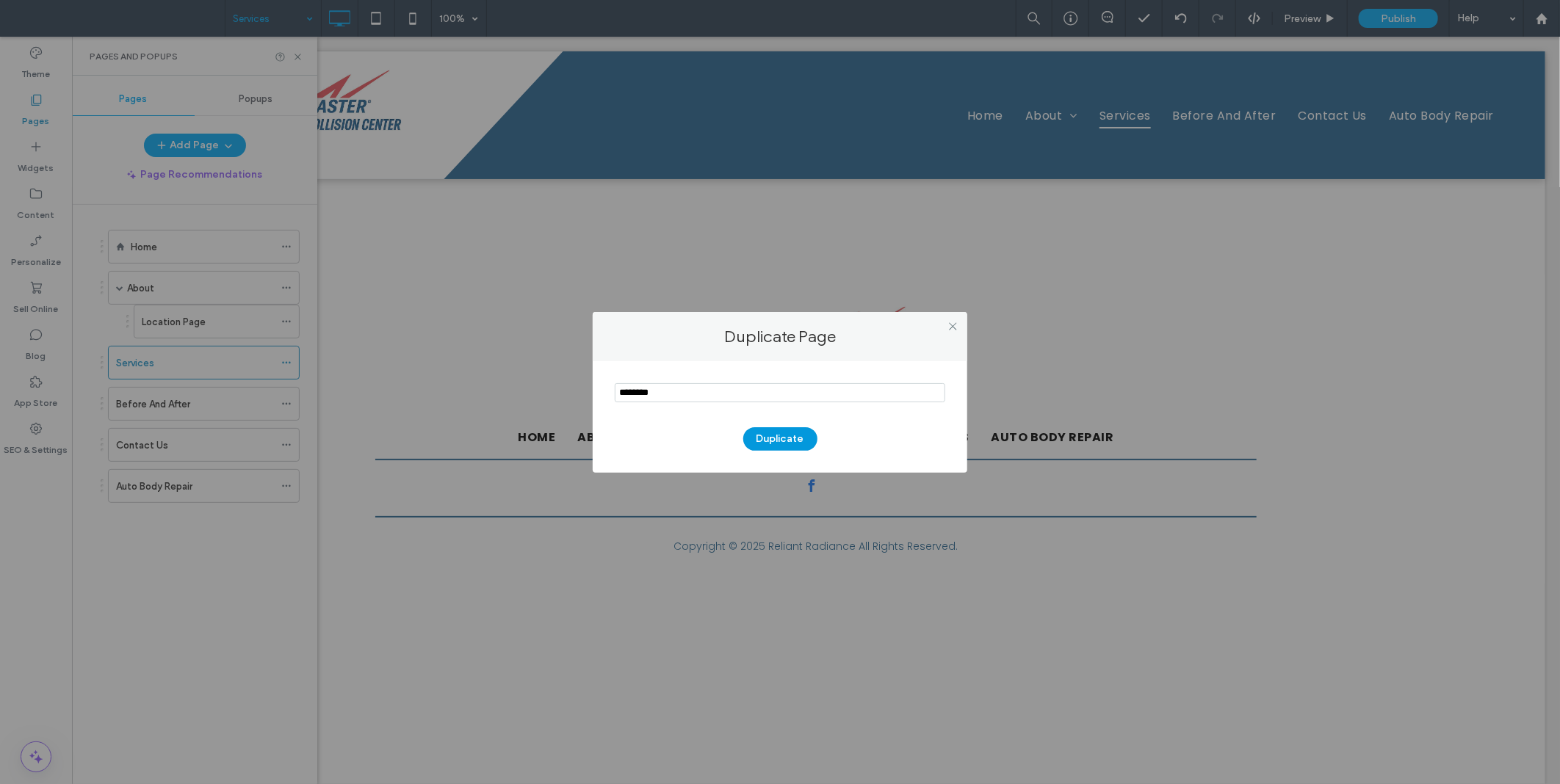
type input "********"
click at [769, 438] on button "Duplicate" at bounding box center [780, 439] width 74 height 24
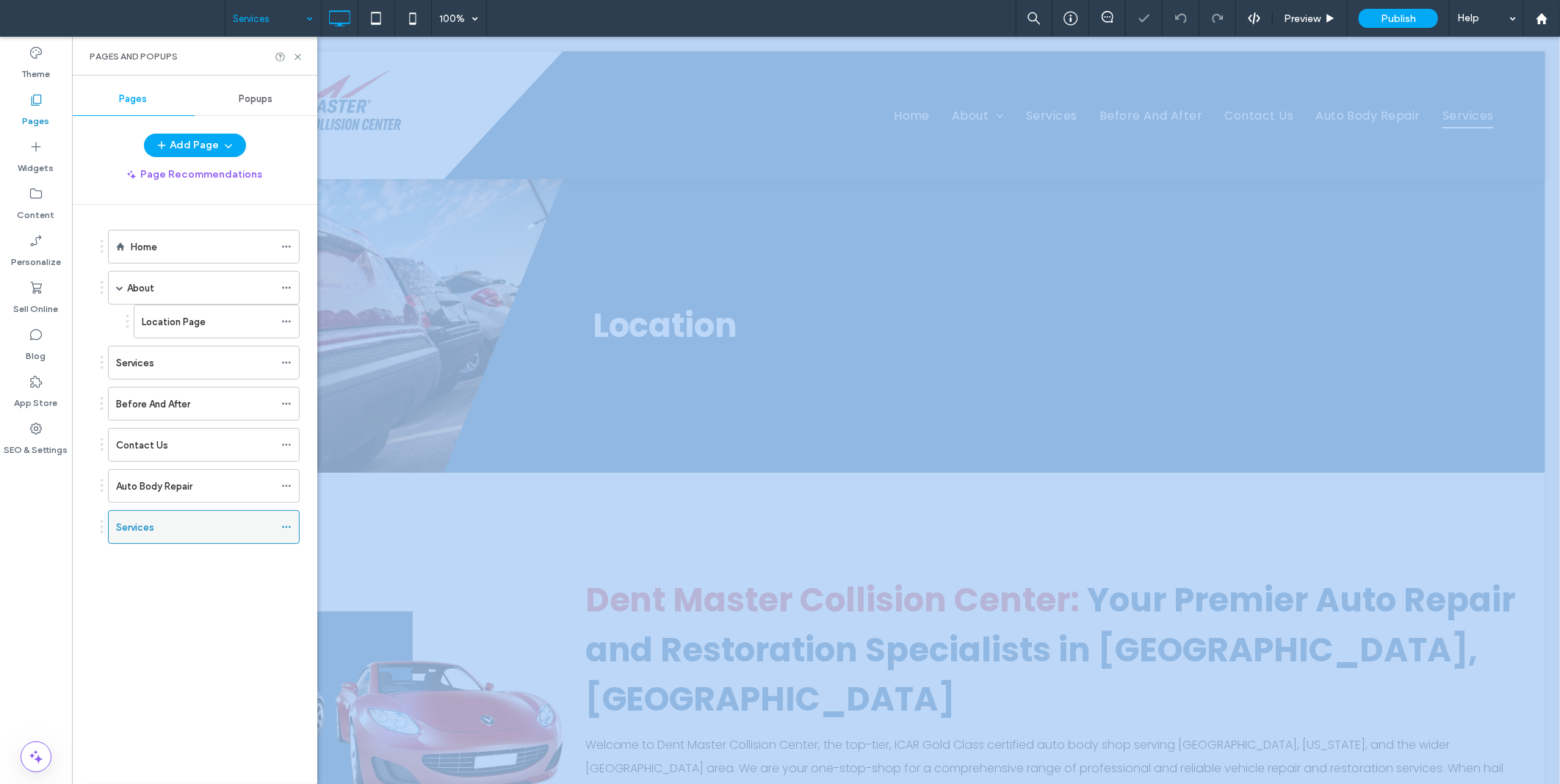
drag, startPoint x: 138, startPoint y: 529, endPoint x: 130, endPoint y: 543, distance: 16.1
click at [130, 543] on div "Services 100% Preview Publish Help Site Comments Team & Clients Automate new co…" at bounding box center [780, 392] width 1560 height 784
click at [133, 537] on div "Services" at bounding box center [195, 528] width 158 height 33
click at [137, 534] on div at bounding box center [780, 392] width 1560 height 784
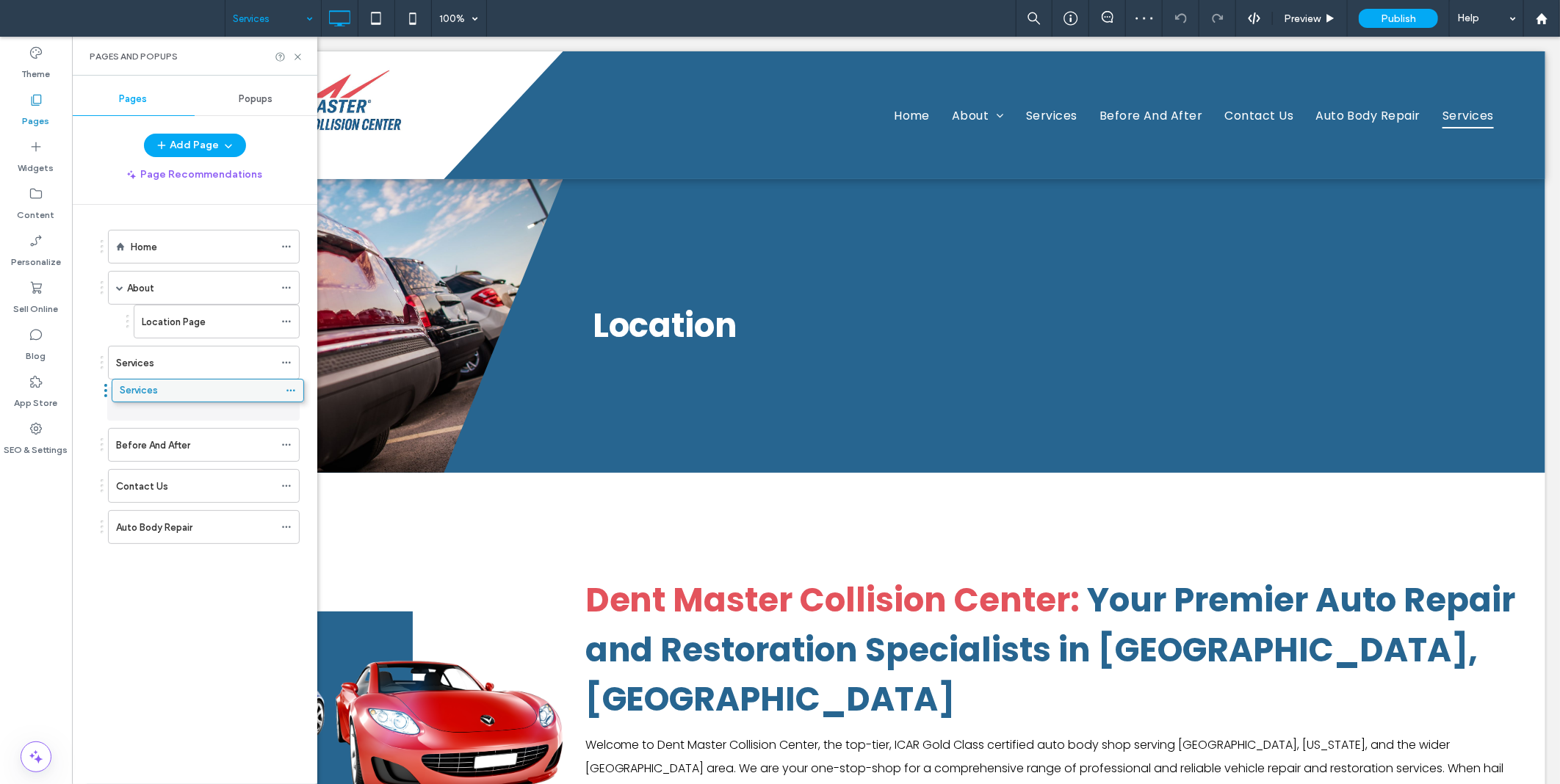
drag, startPoint x: 141, startPoint y: 531, endPoint x: 145, endPoint y: 398, distance: 133.1
click at [158, 525] on label "Auto Body Repair" at bounding box center [154, 527] width 76 height 26
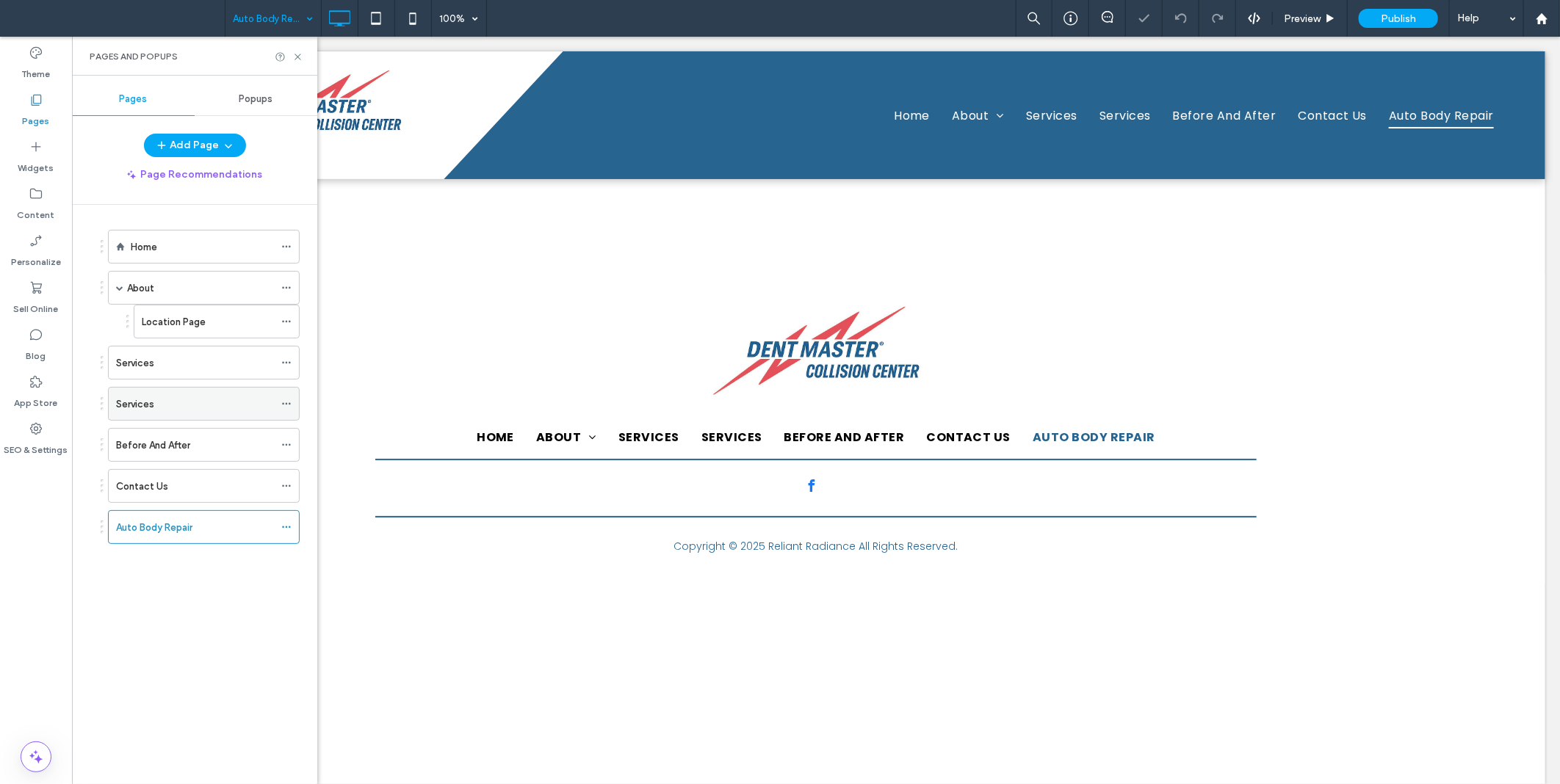
click at [140, 415] on div "Services" at bounding box center [195, 404] width 158 height 33
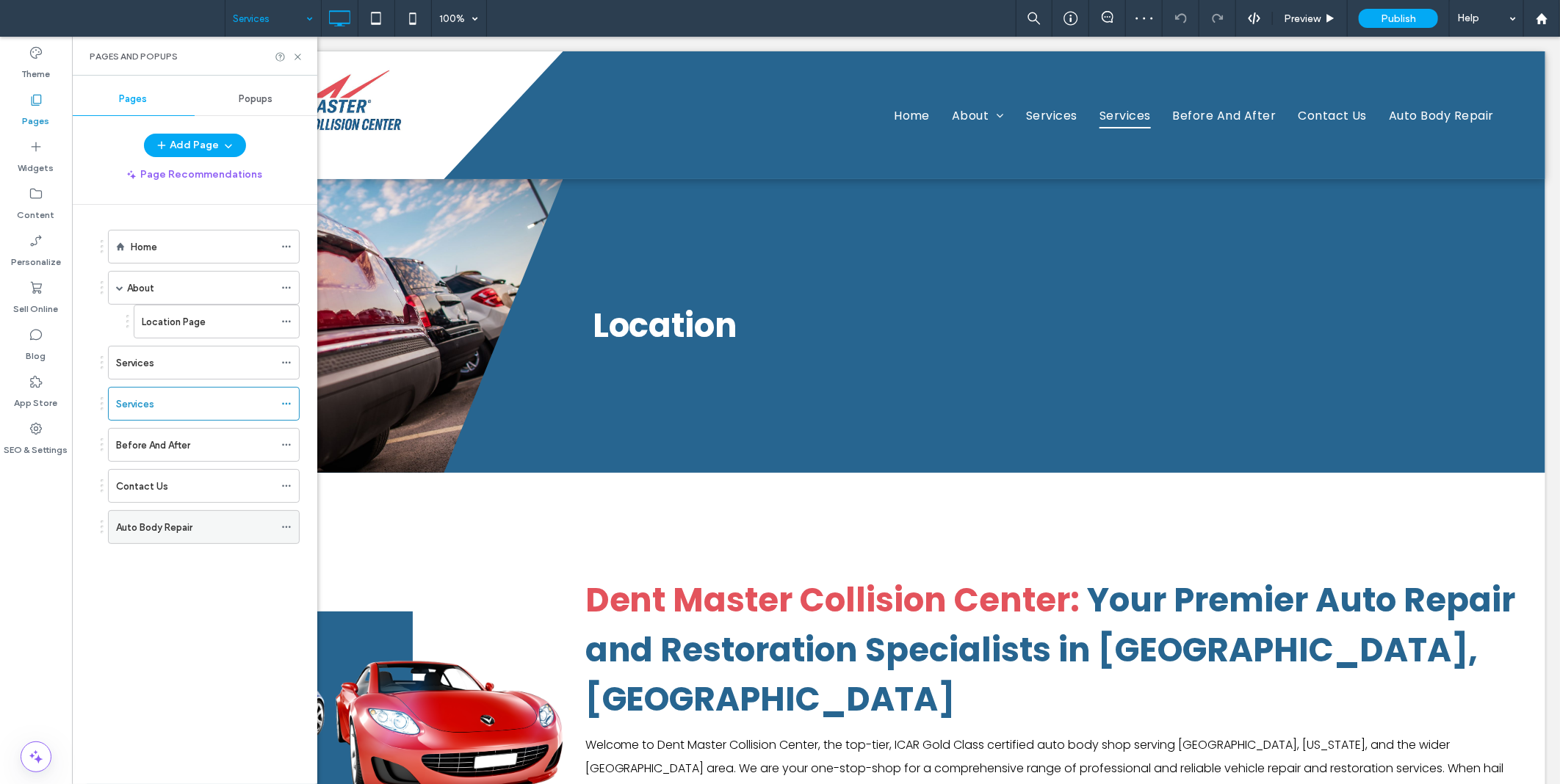
click at [286, 529] on icon at bounding box center [287, 527] width 10 height 10
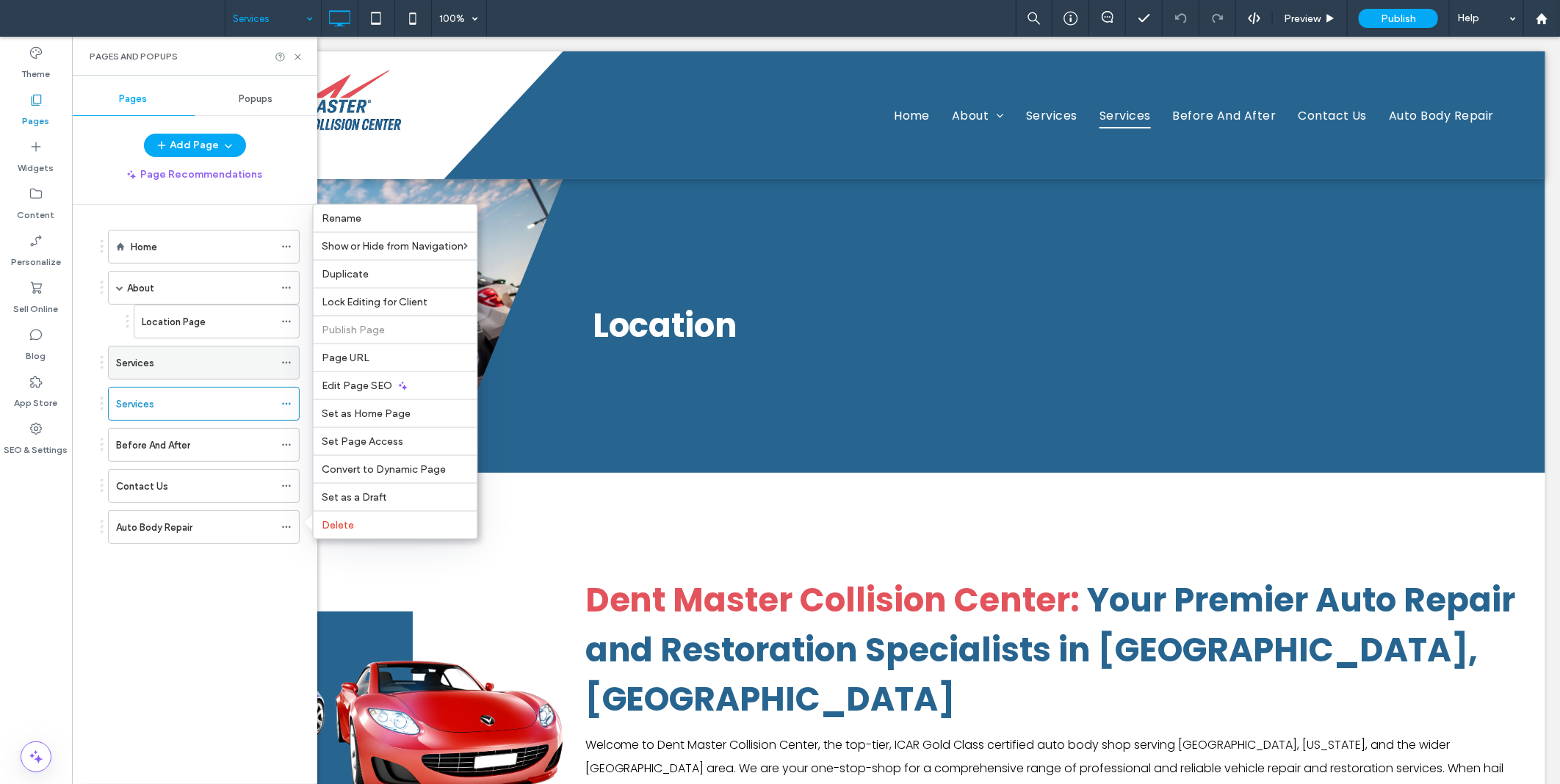
click at [285, 360] on icon at bounding box center [287, 363] width 10 height 10
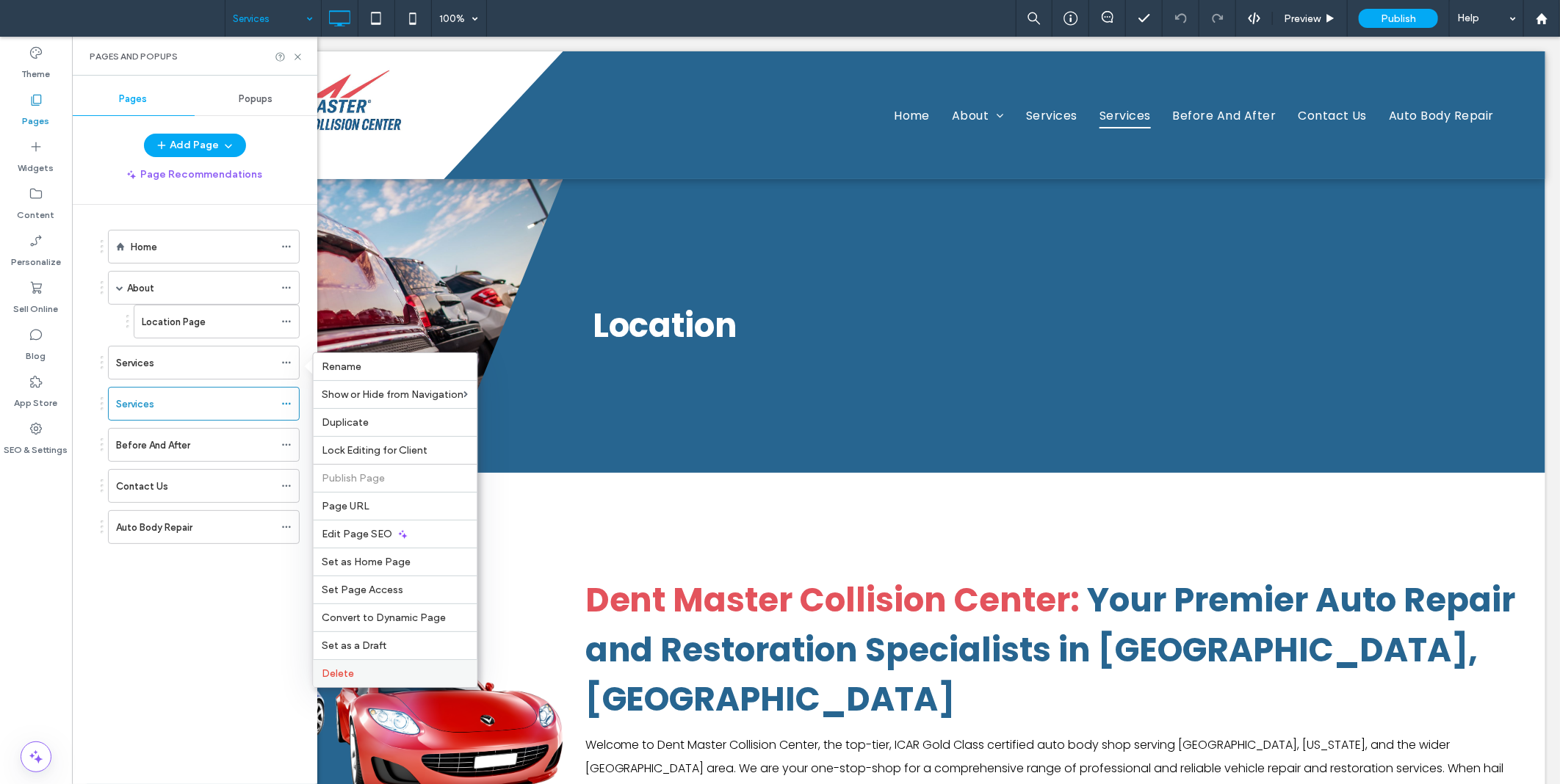
click at [336, 673] on span "Delete" at bounding box center [339, 673] width 33 height 13
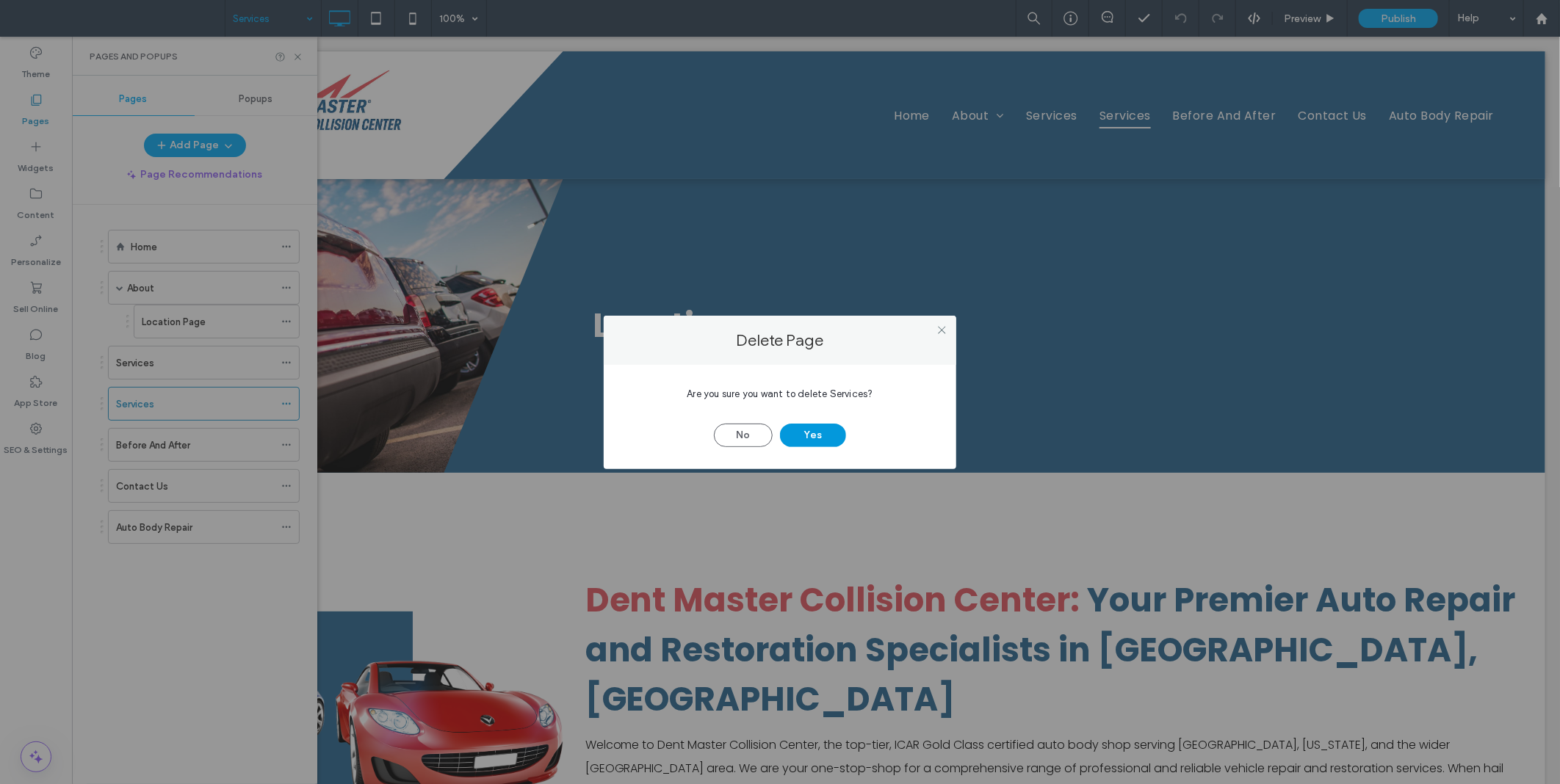
click at [836, 433] on button "Yes" at bounding box center [813, 435] width 66 height 24
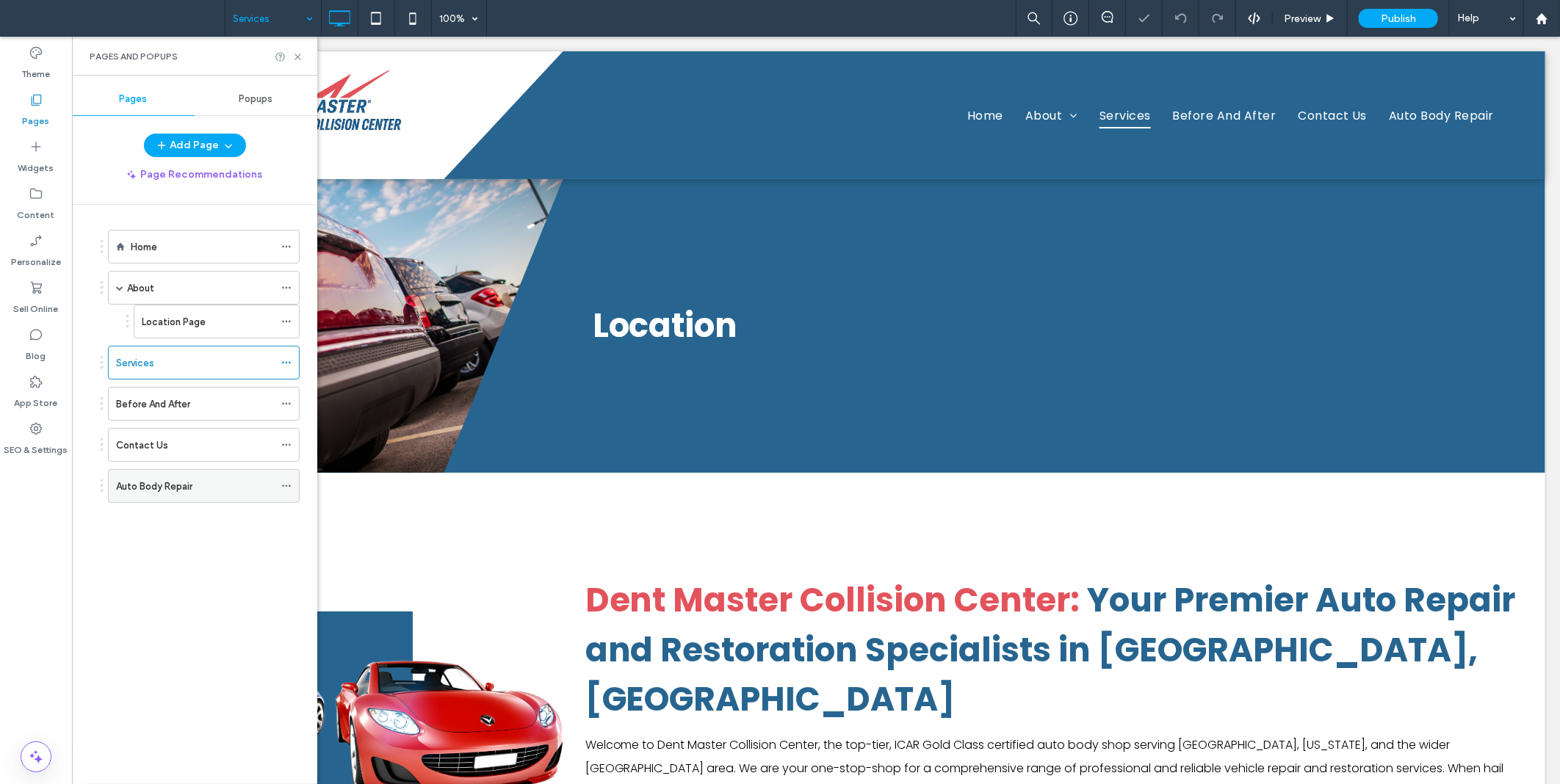
click at [291, 487] on icon at bounding box center [287, 486] width 10 height 10
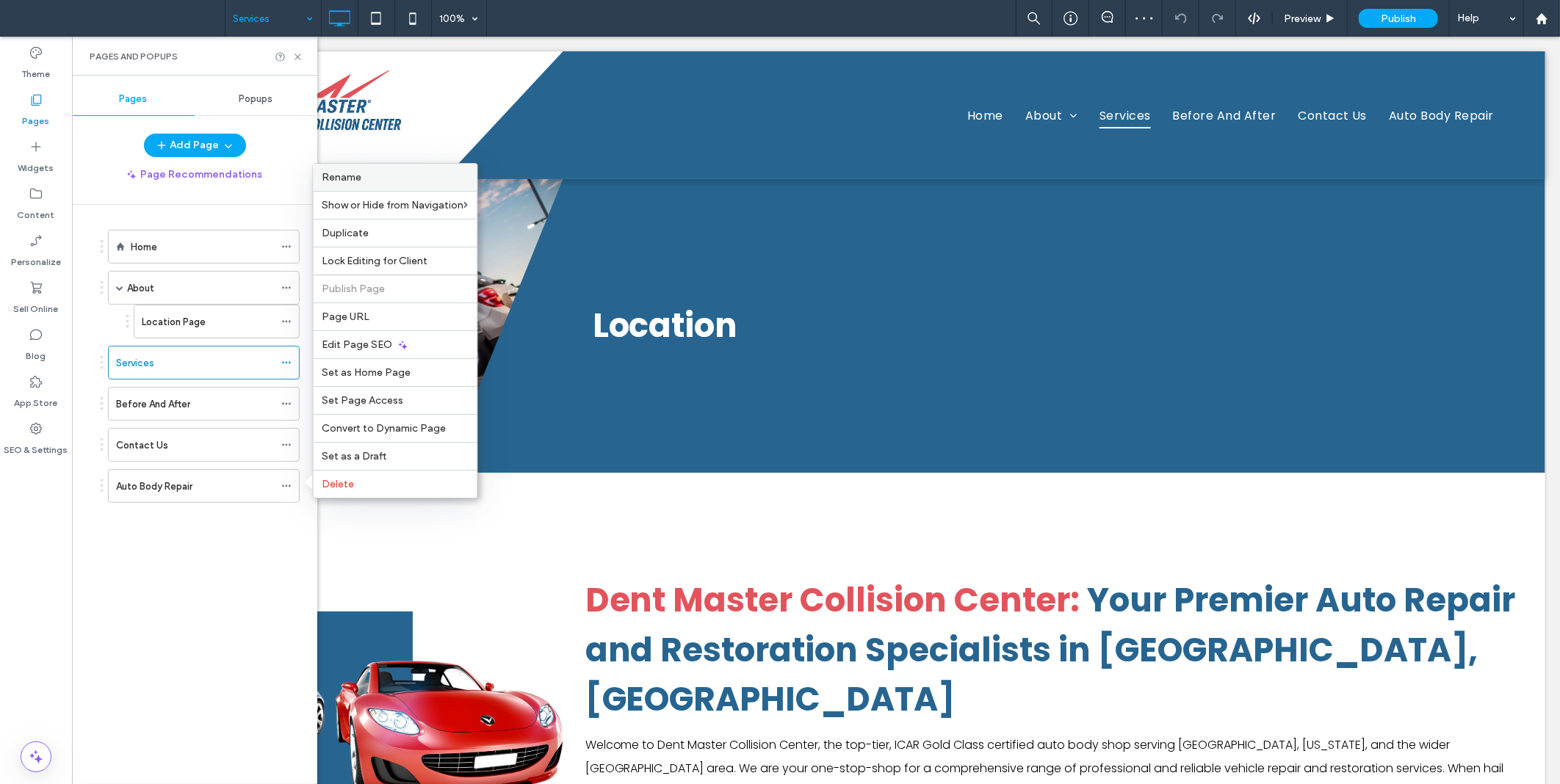
click at [365, 177] on label "Rename" at bounding box center [396, 177] width 146 height 13
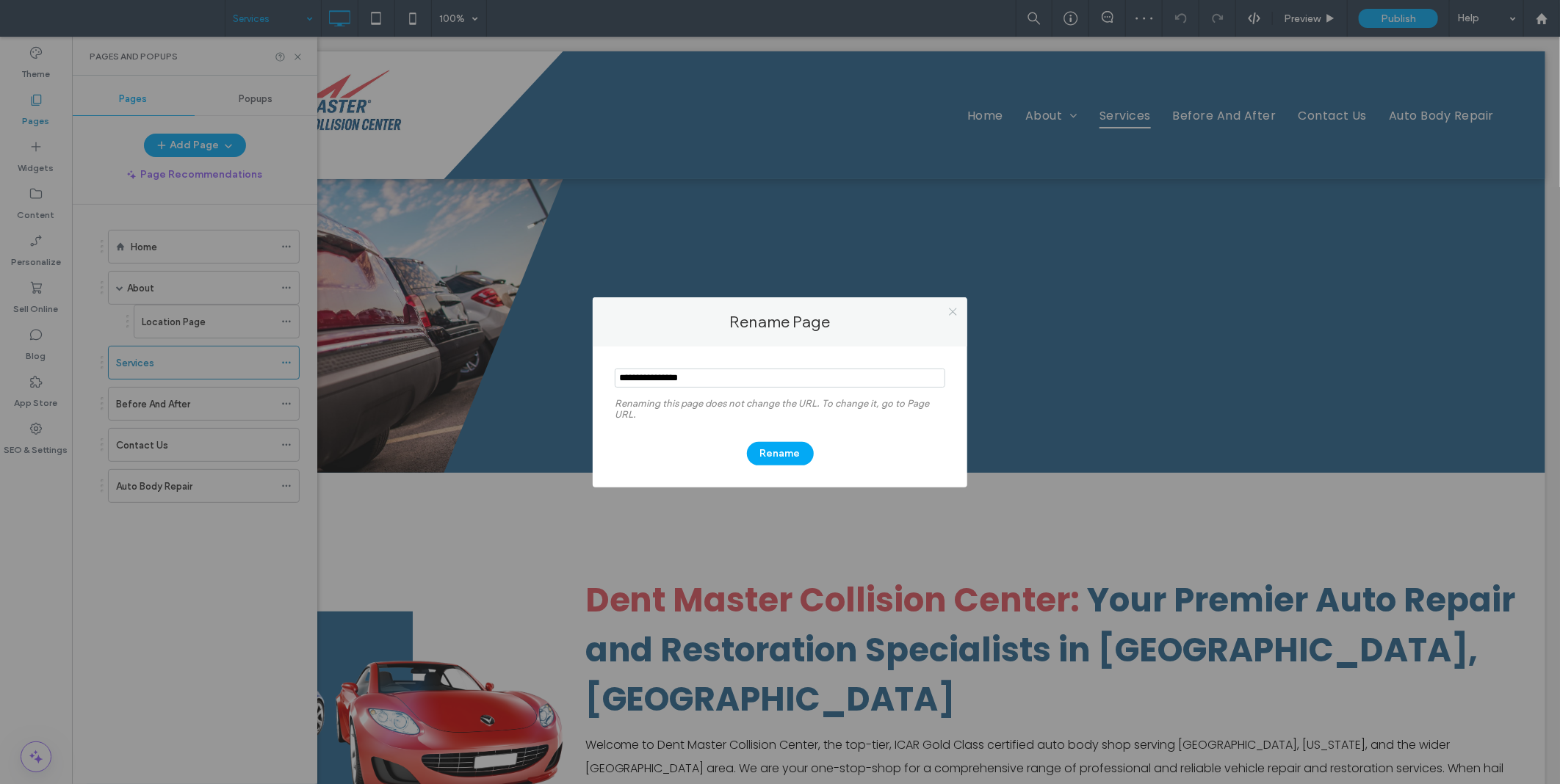
click at [958, 311] on icon at bounding box center [953, 311] width 11 height 11
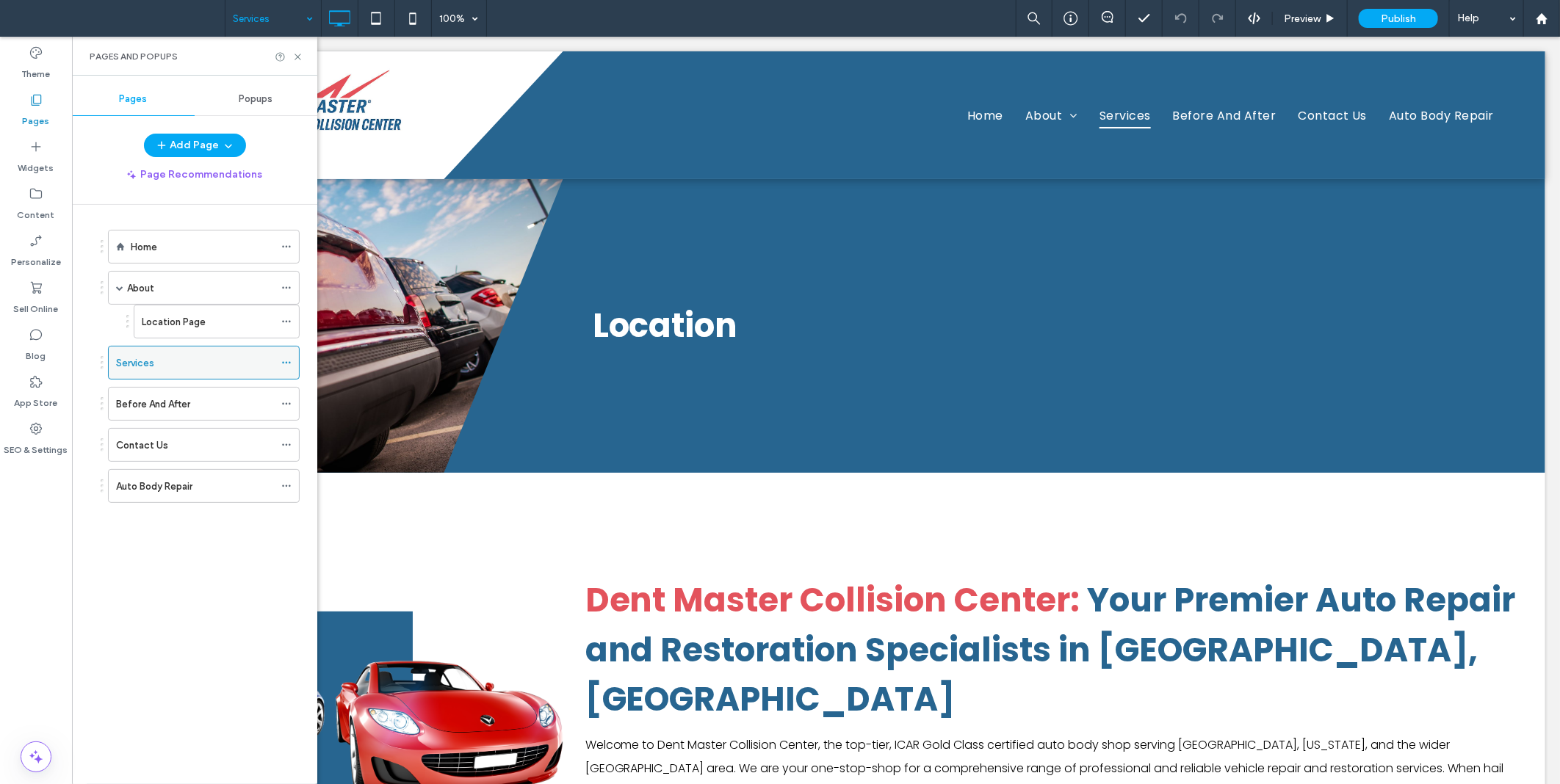
click at [284, 363] on use at bounding box center [286, 363] width 8 height 2
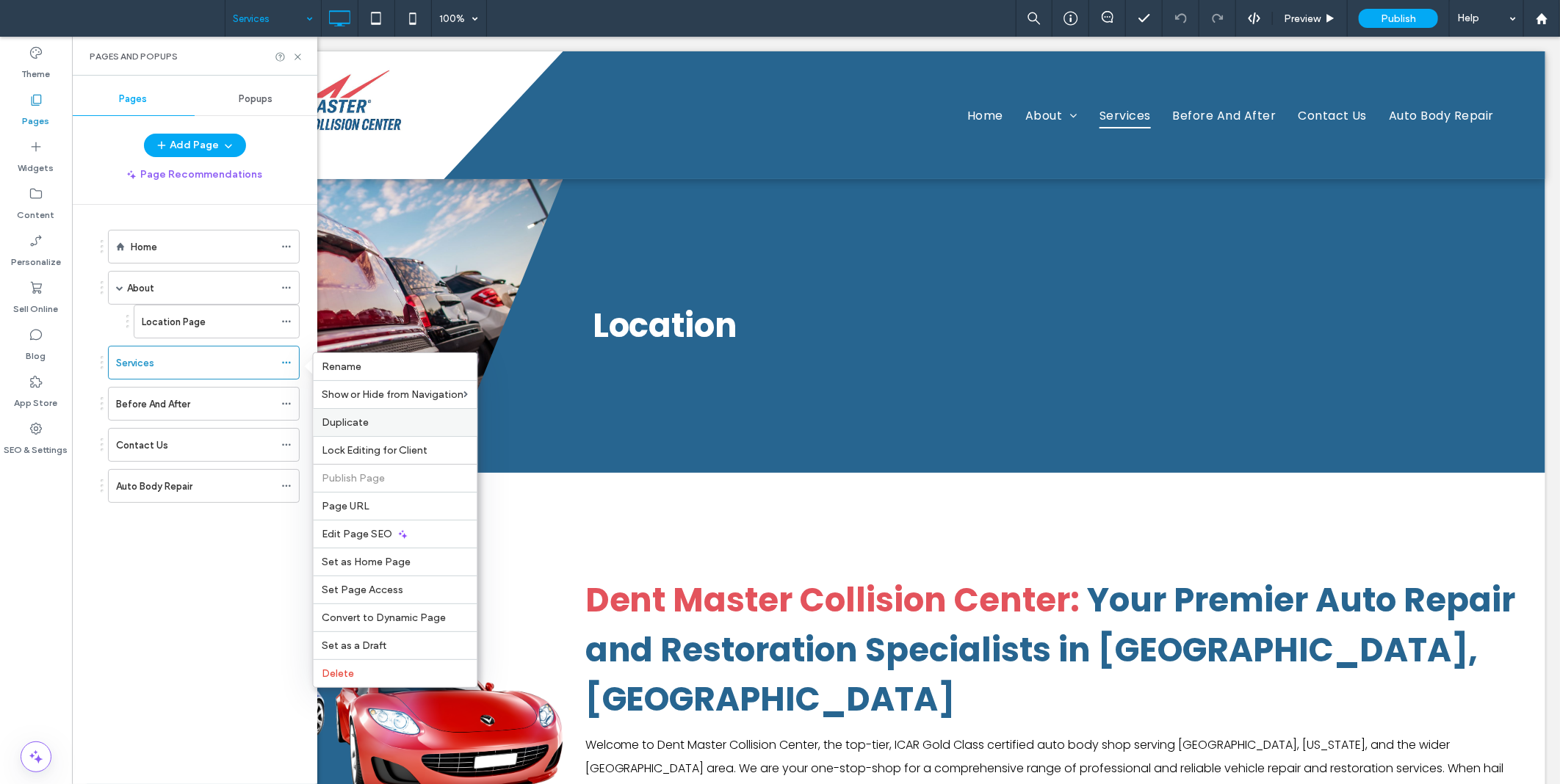
click at [340, 420] on span "Duplicate" at bounding box center [346, 422] width 47 height 13
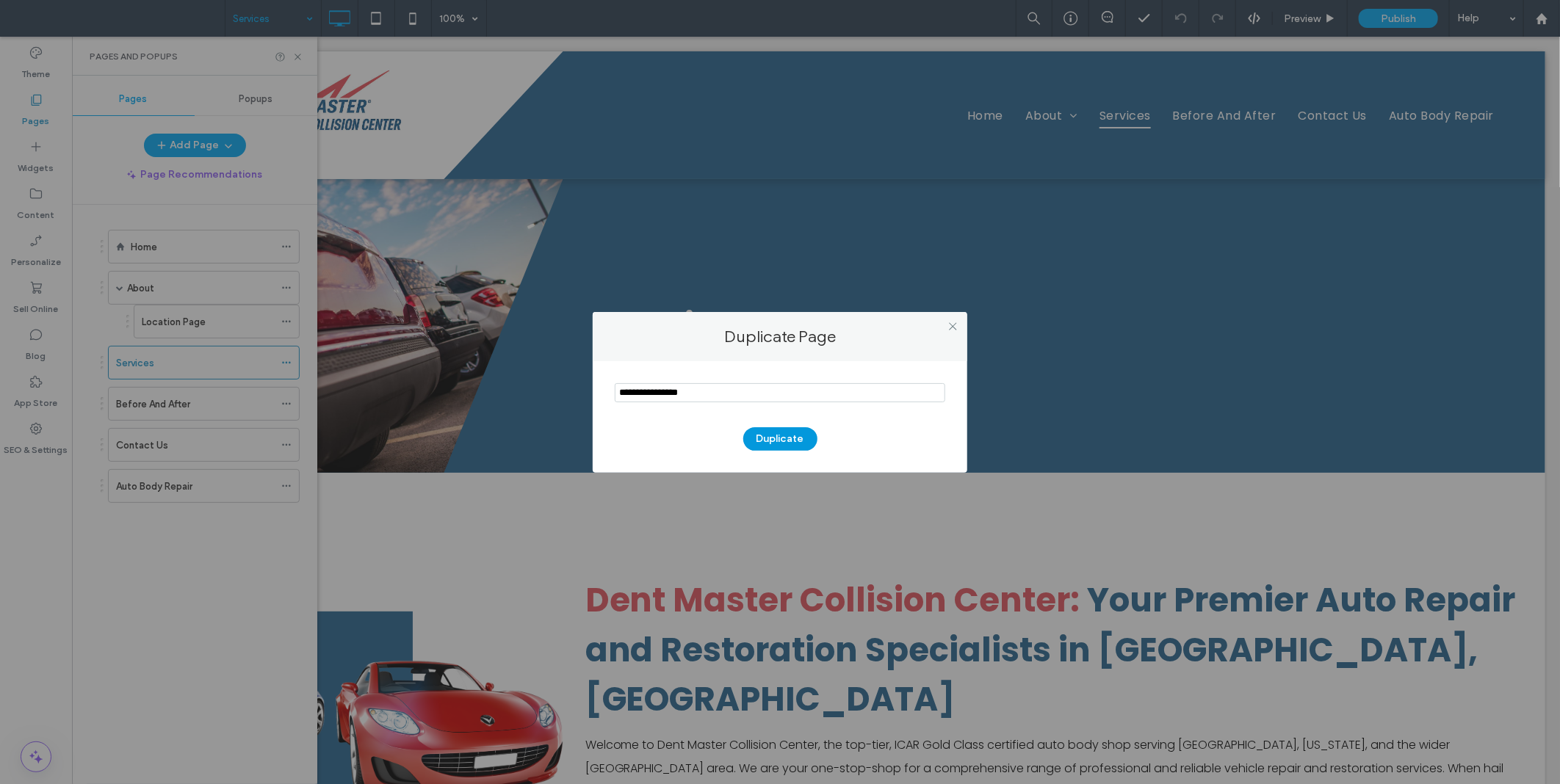
type input "**********"
click at [774, 438] on button "Duplicate" at bounding box center [780, 439] width 74 height 24
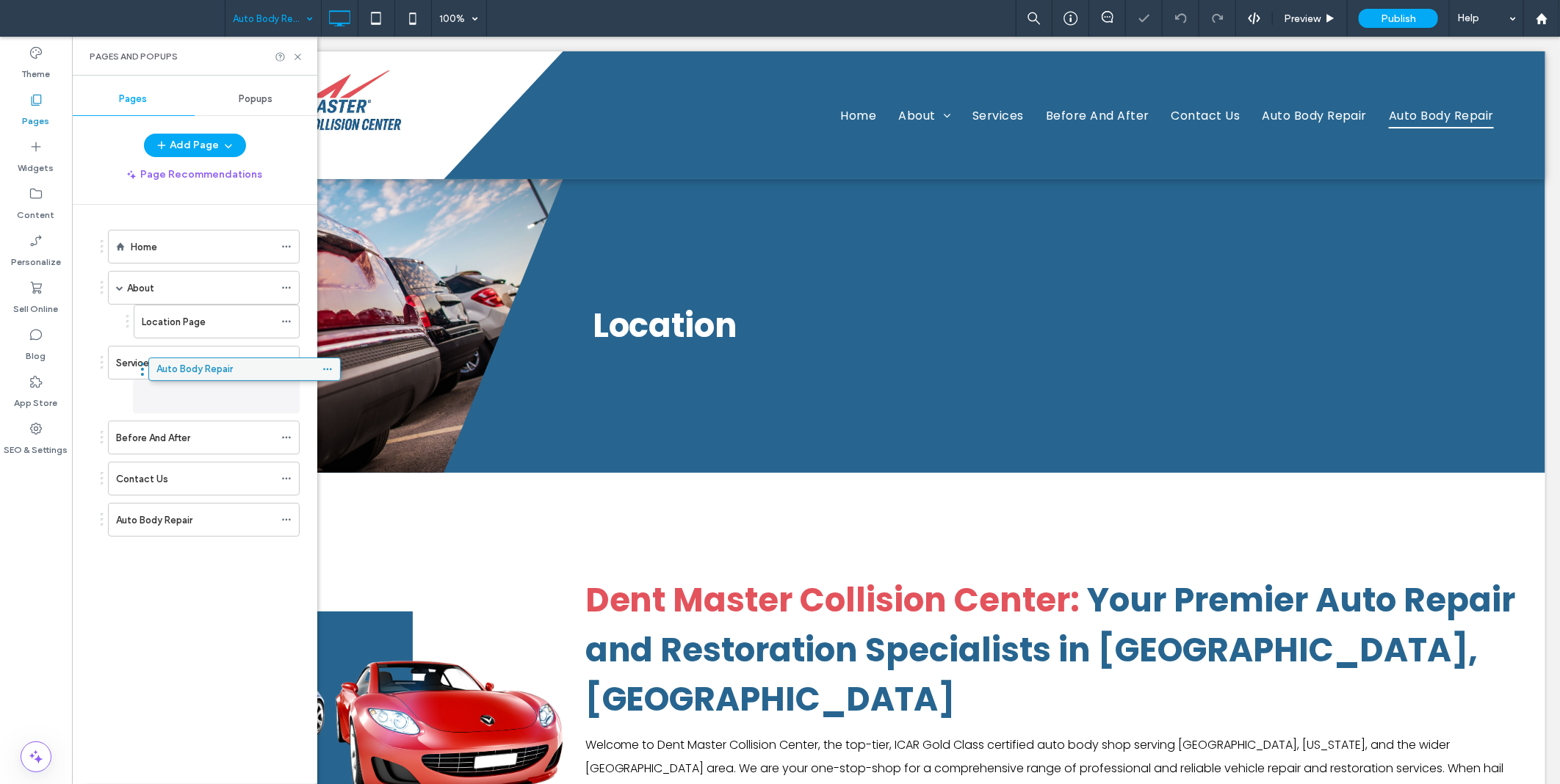
drag, startPoint x: 138, startPoint y: 533, endPoint x: 178, endPoint y: 379, distance: 159.1
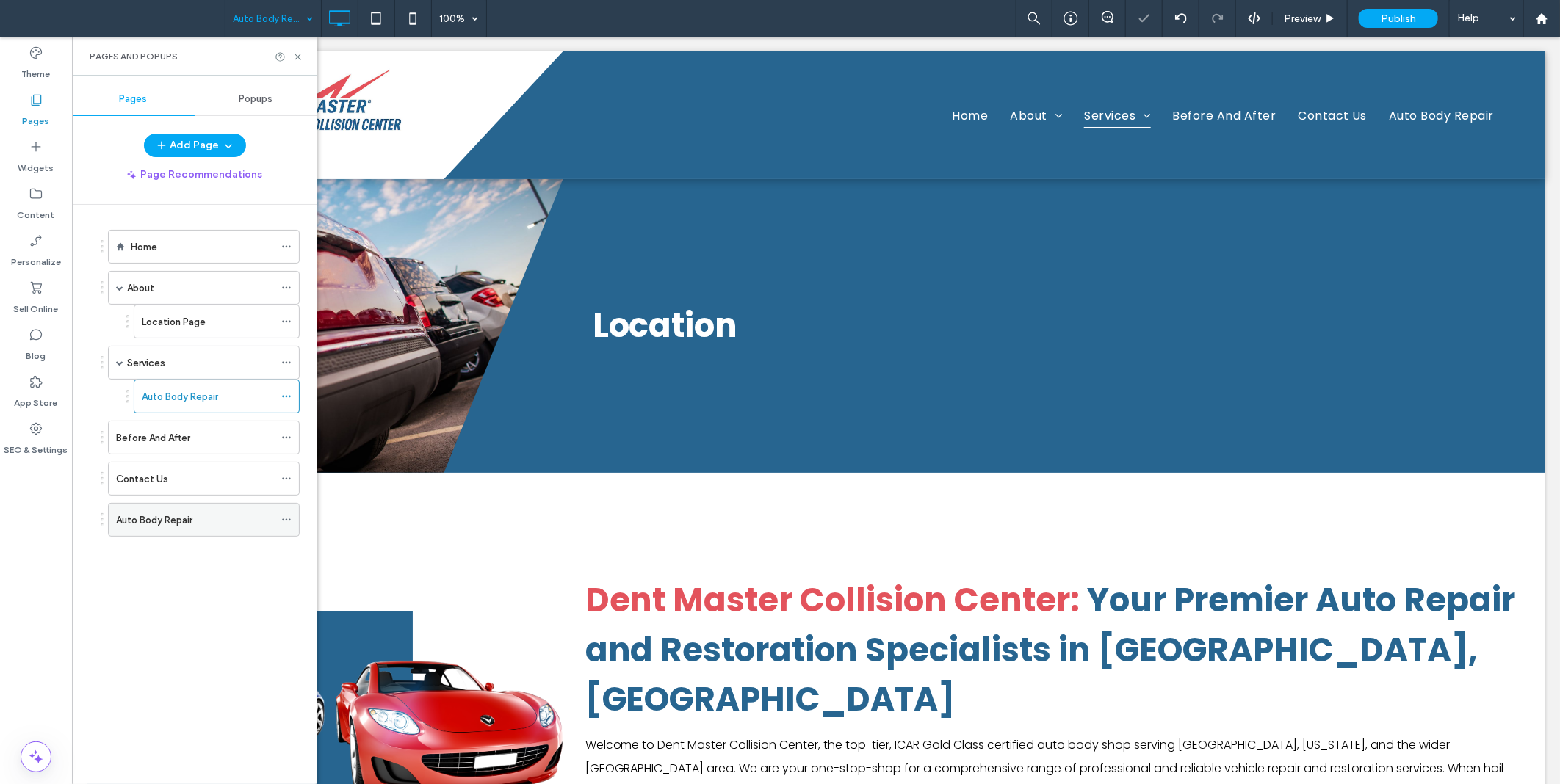
click at [279, 521] on div "Auto Body Repair" at bounding box center [203, 520] width 191 height 34
click at [282, 521] on icon at bounding box center [287, 519] width 10 height 10
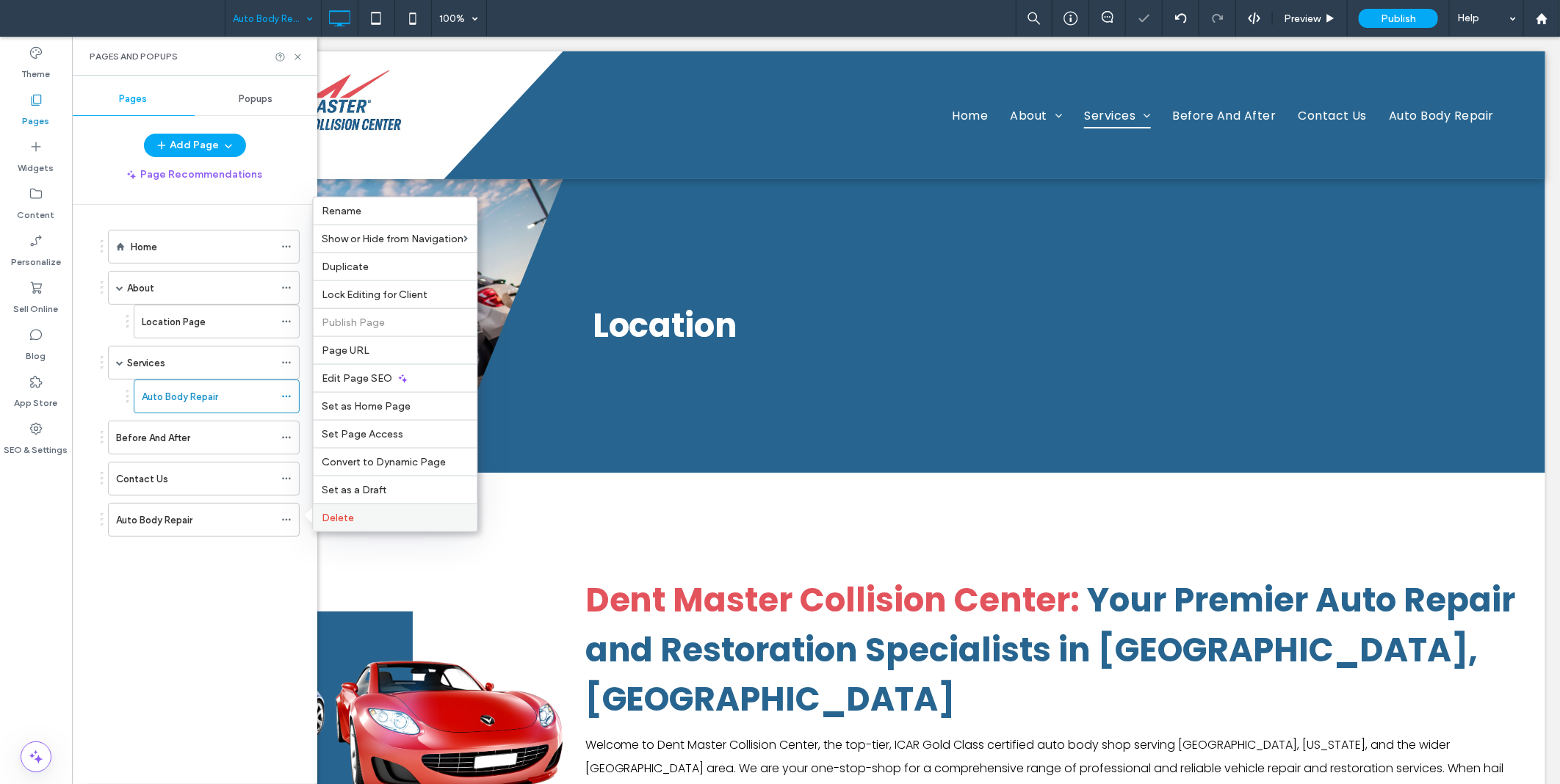
click at [321, 517] on div "Delete" at bounding box center [396, 518] width 164 height 28
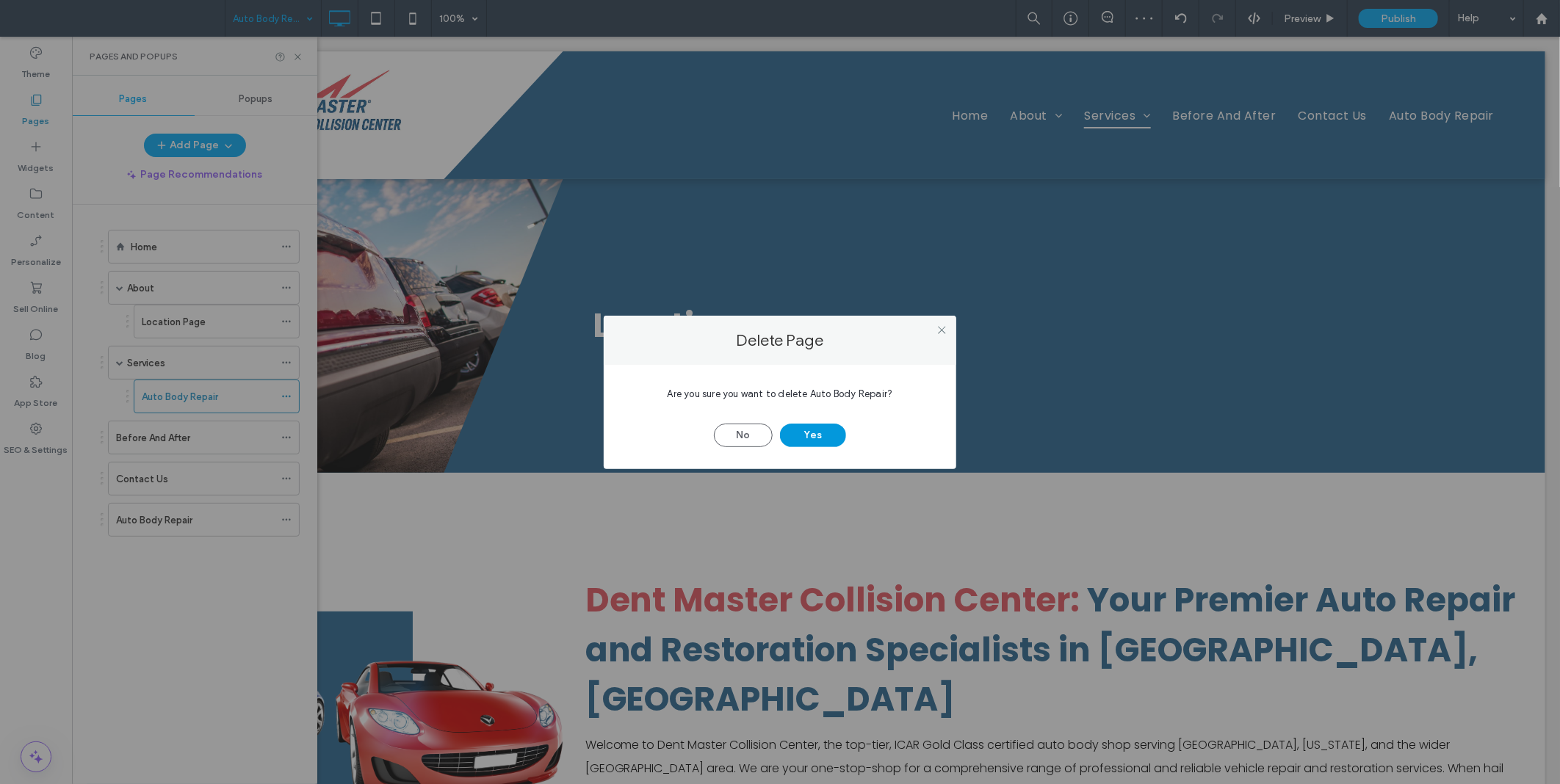
click at [840, 442] on button "Yes" at bounding box center [813, 435] width 66 height 24
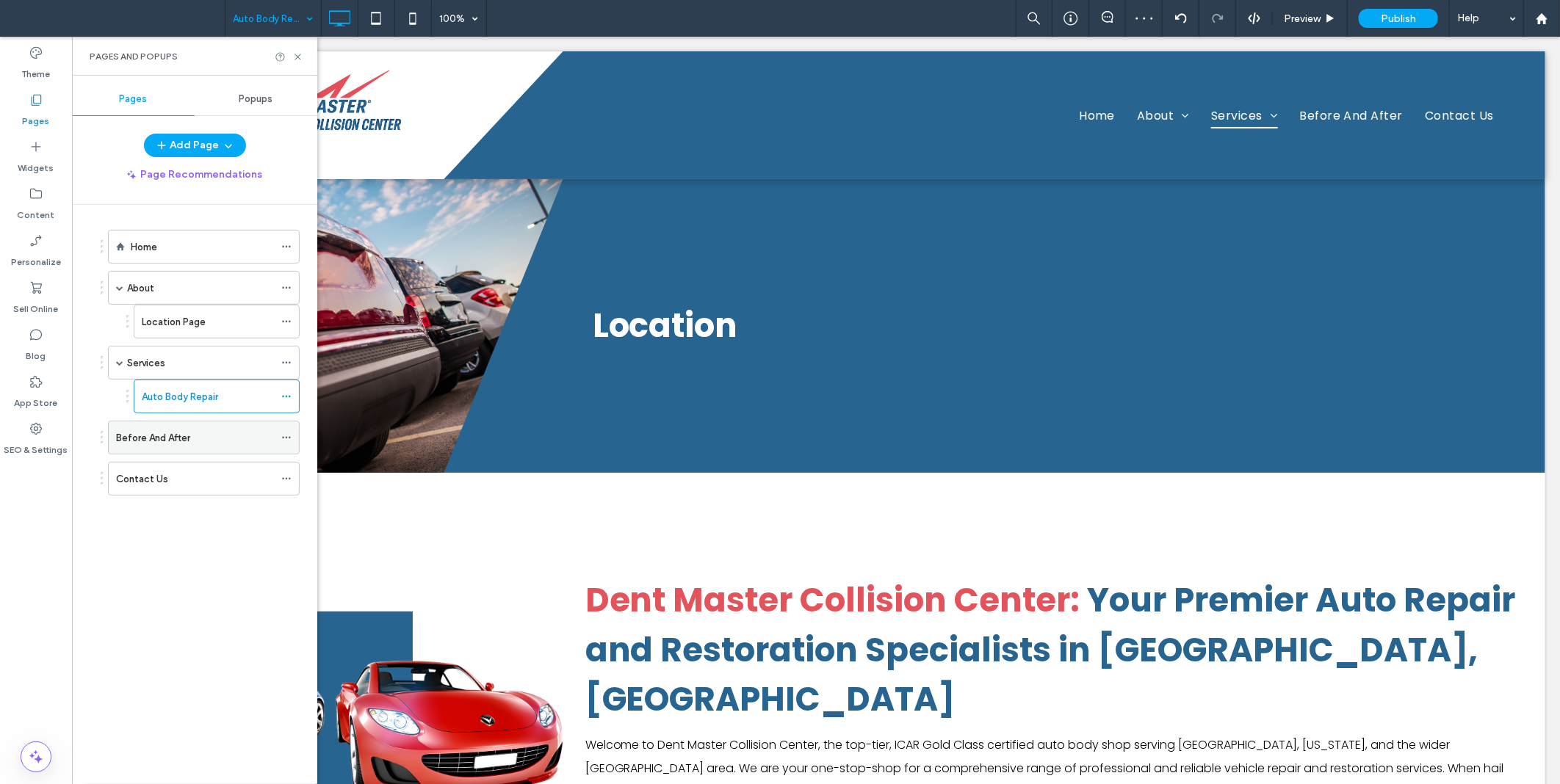
click at [226, 444] on div "Before And After" at bounding box center [195, 437] width 158 height 16
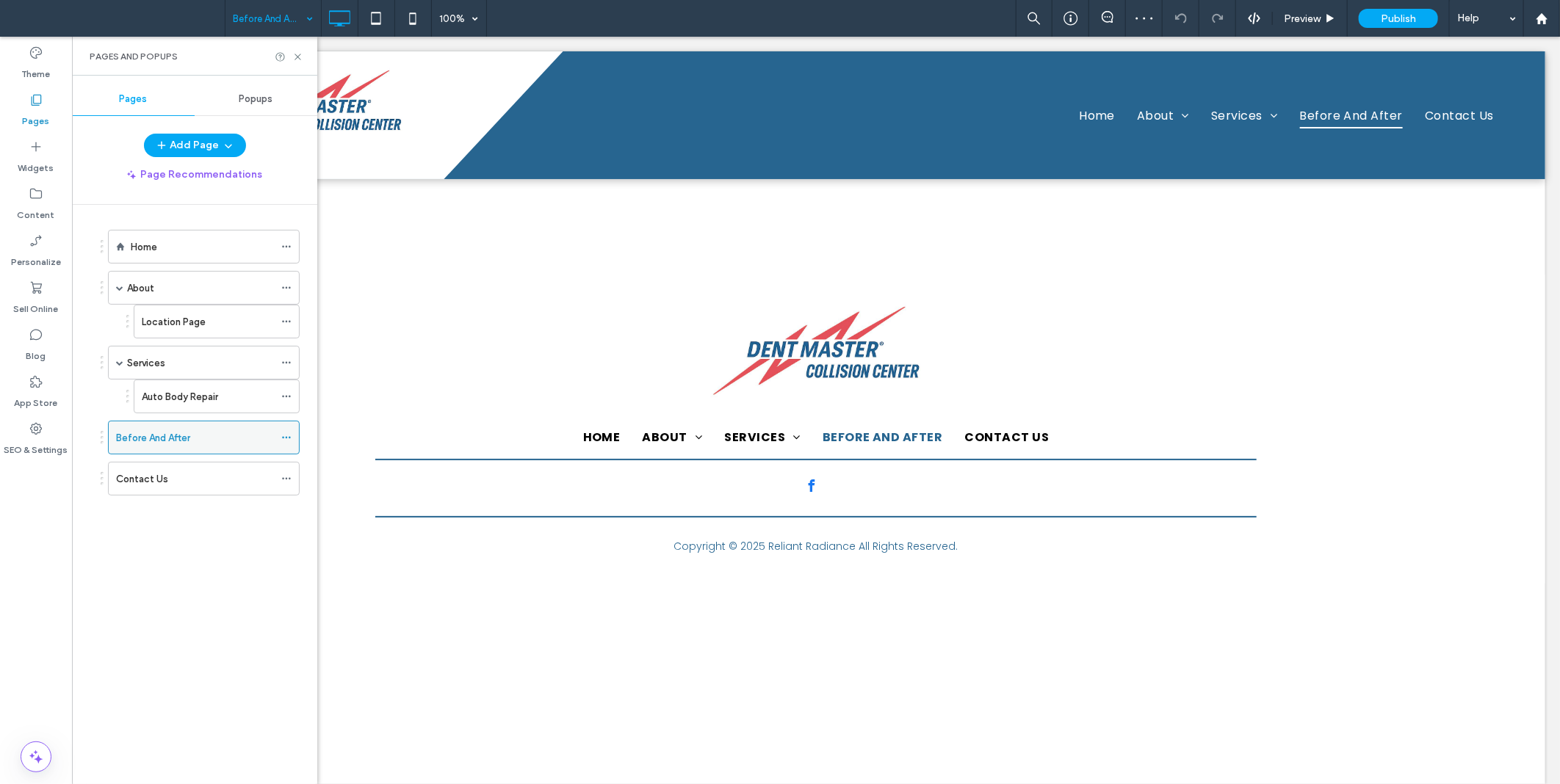
click at [282, 439] on icon at bounding box center [287, 437] width 10 height 10
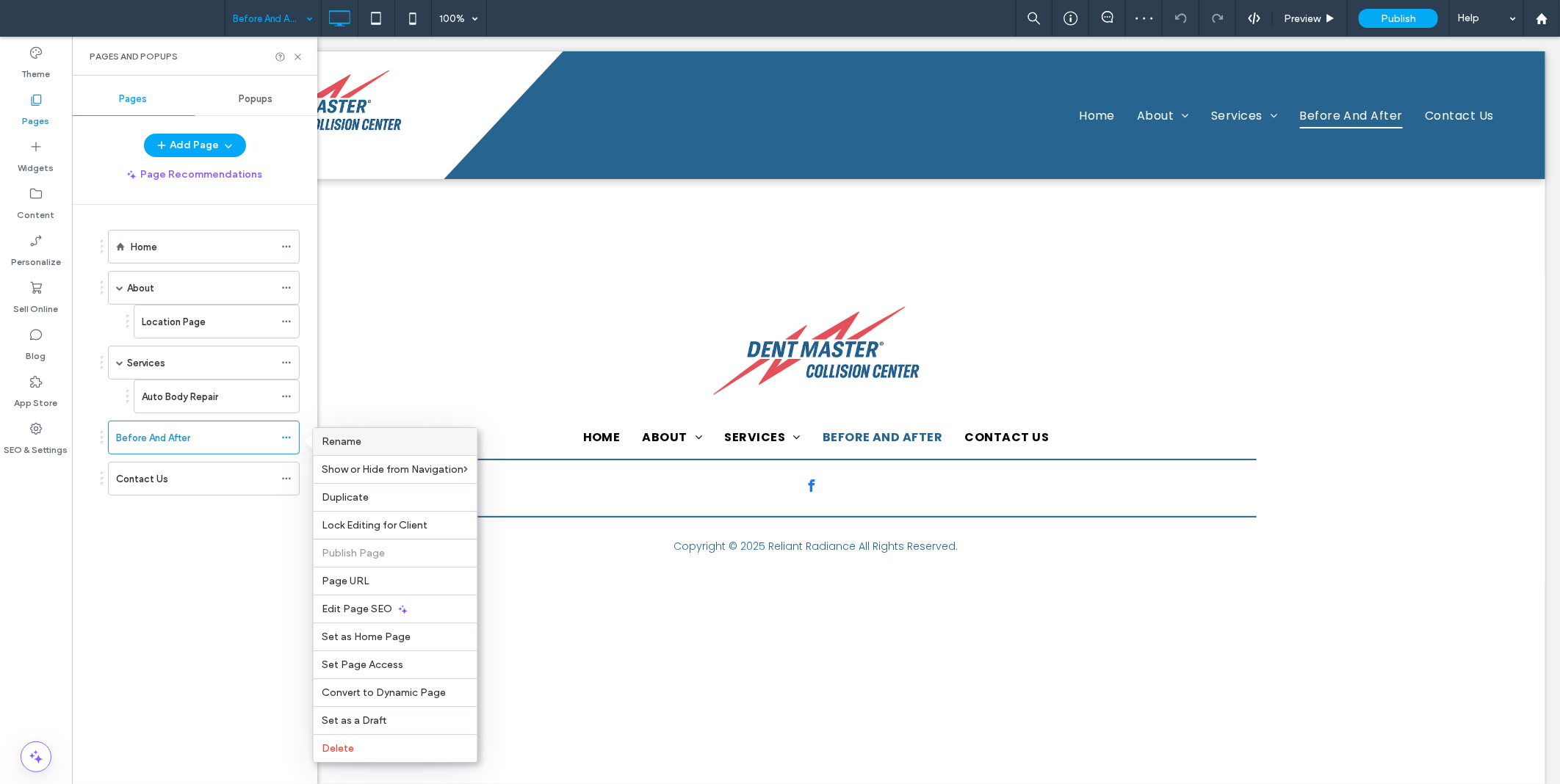
click at [350, 446] on span "Rename" at bounding box center [342, 441] width 40 height 13
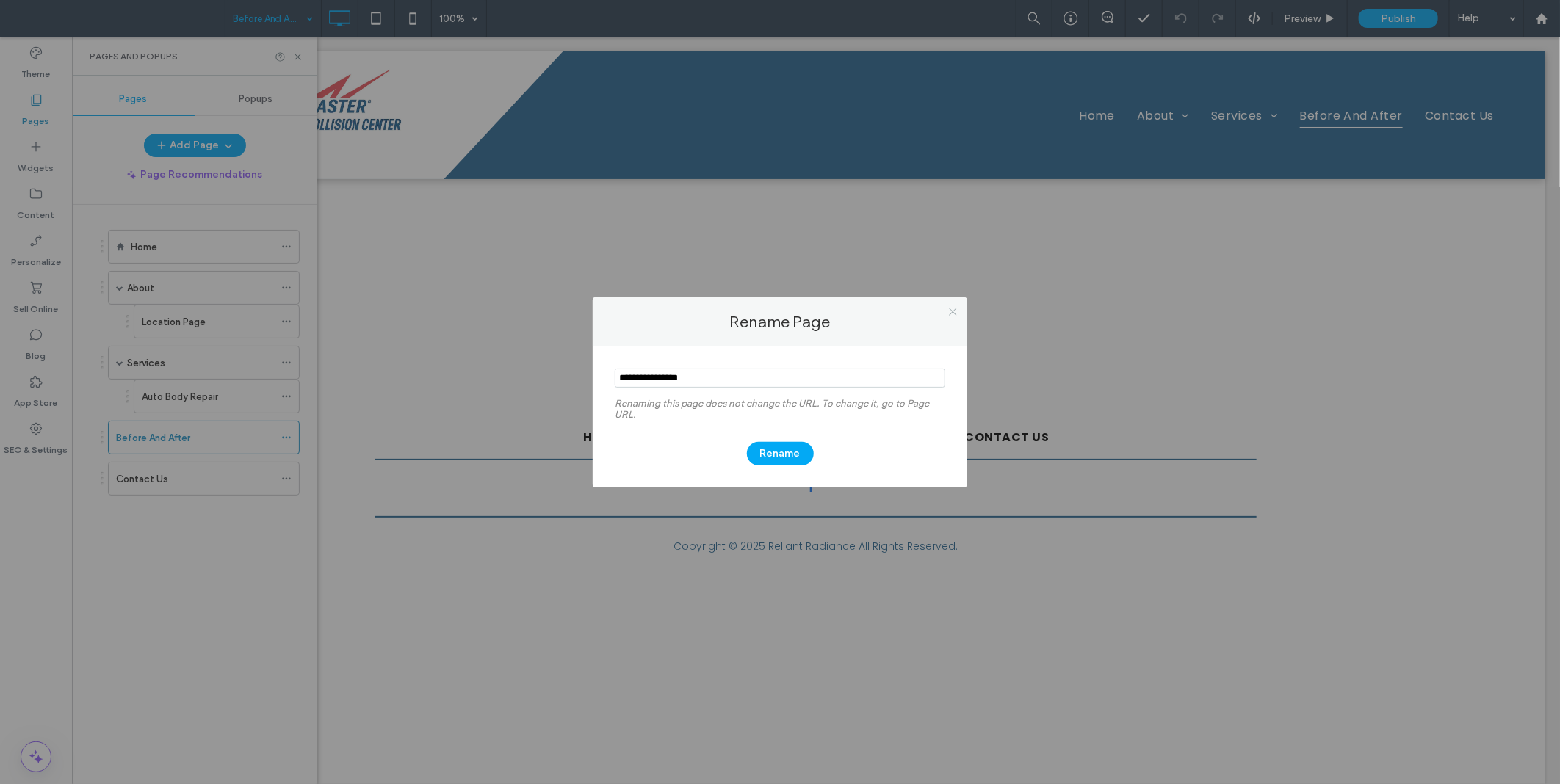
click at [949, 311] on icon at bounding box center [953, 311] width 11 height 11
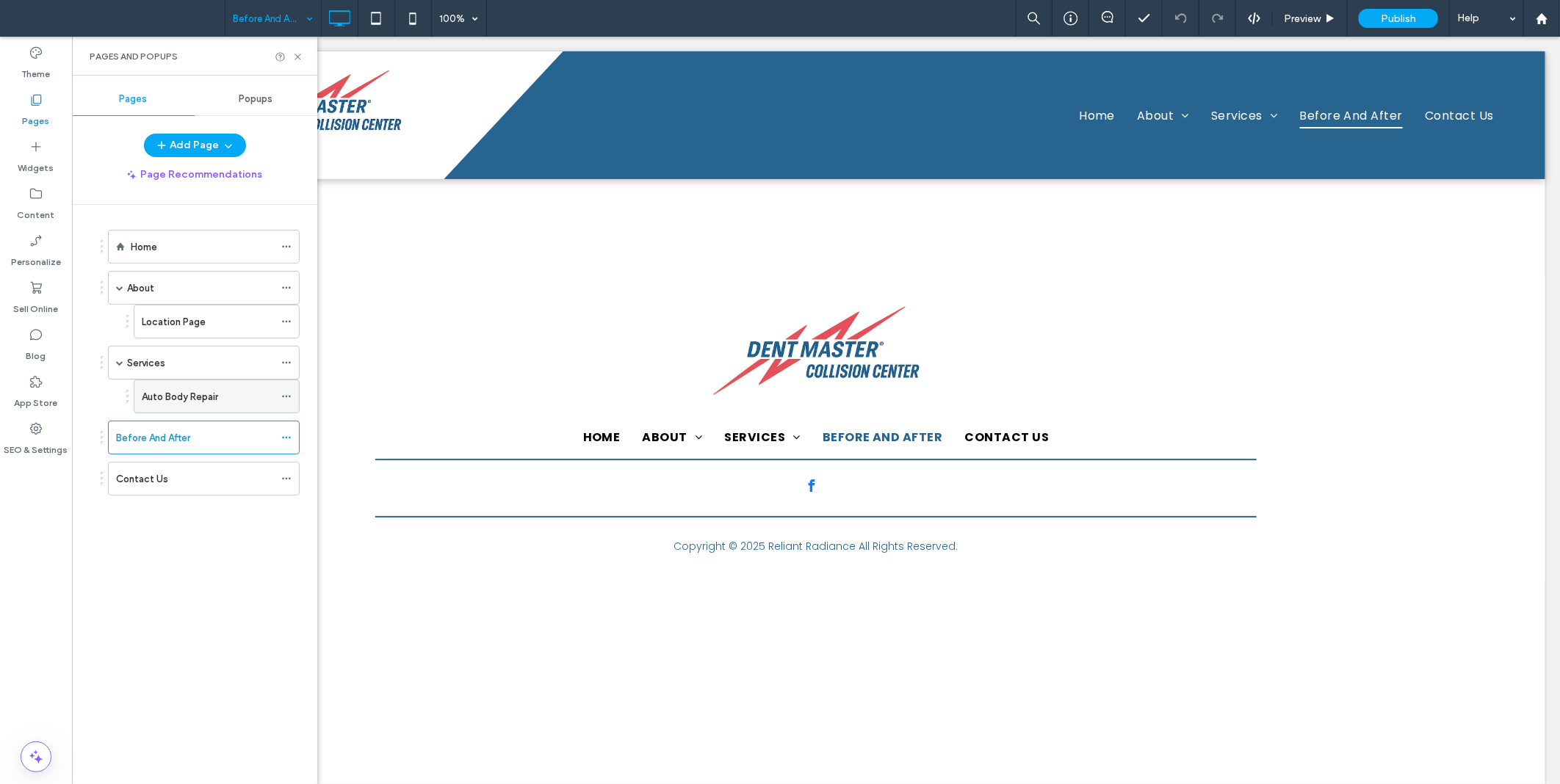
click at [288, 395] on icon at bounding box center [287, 397] width 10 height 10
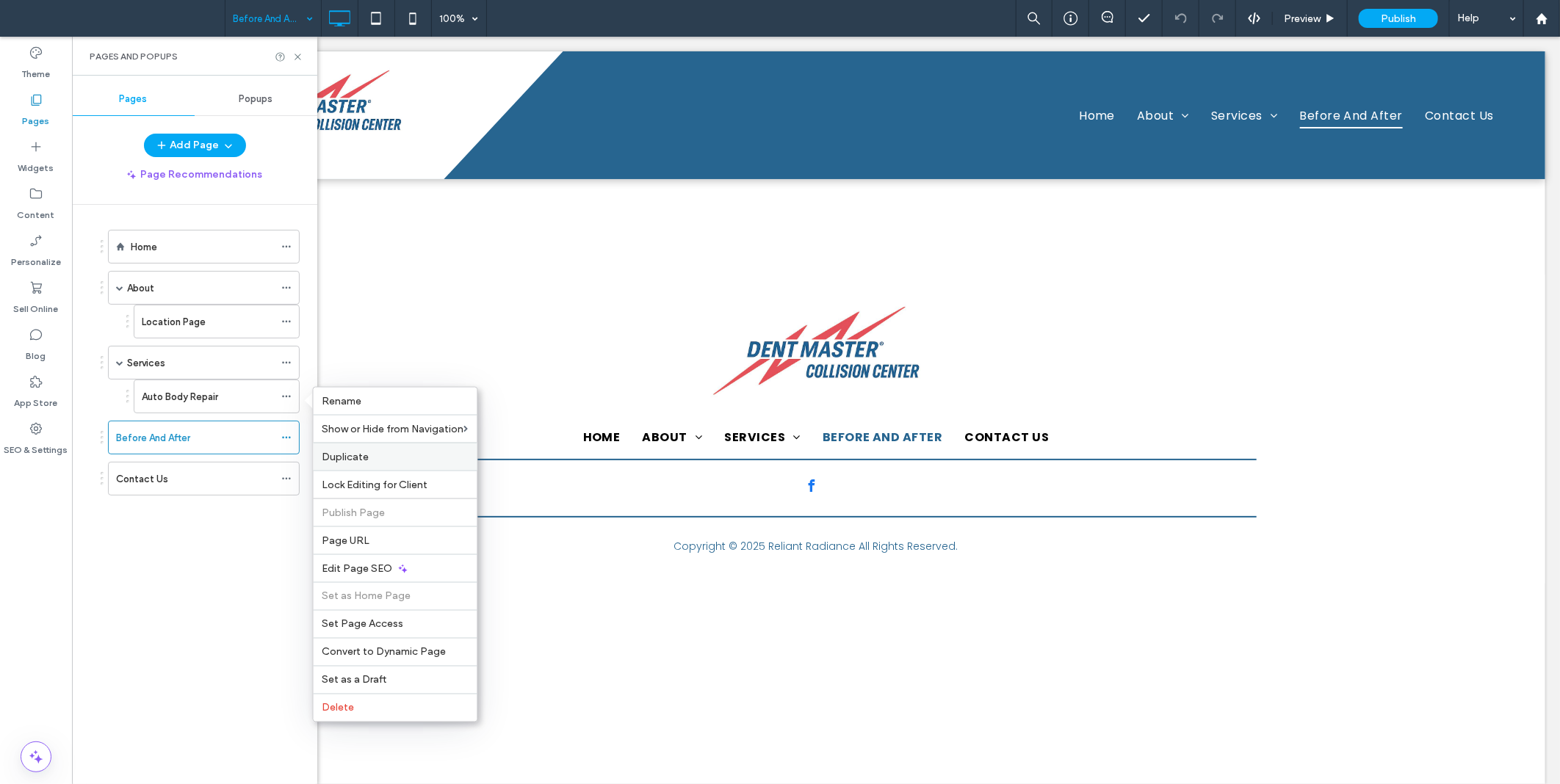
click at [360, 449] on div "Duplicate" at bounding box center [396, 457] width 164 height 28
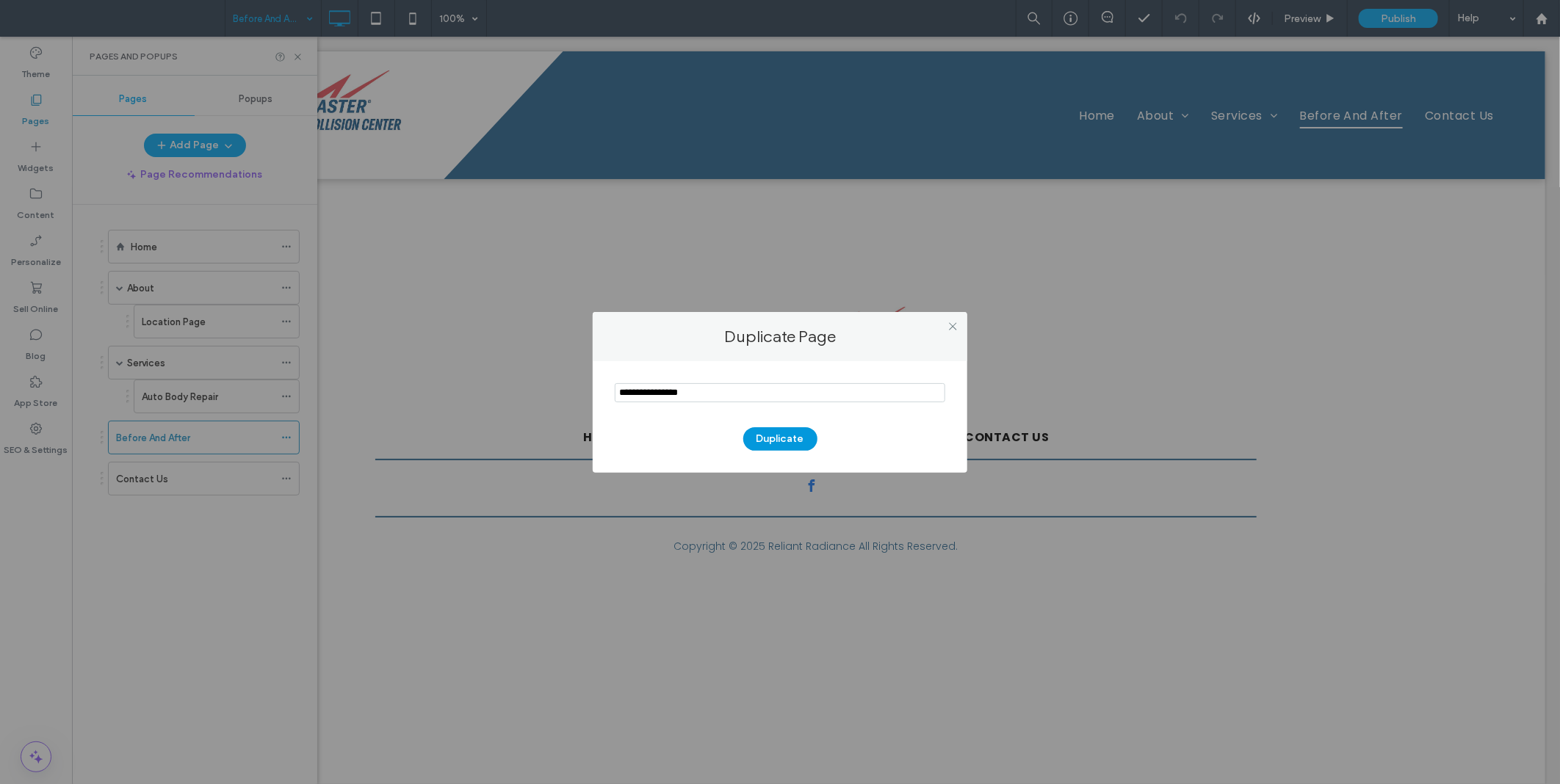
type input "**********"
click at [792, 435] on button "Duplicate" at bounding box center [780, 439] width 74 height 24
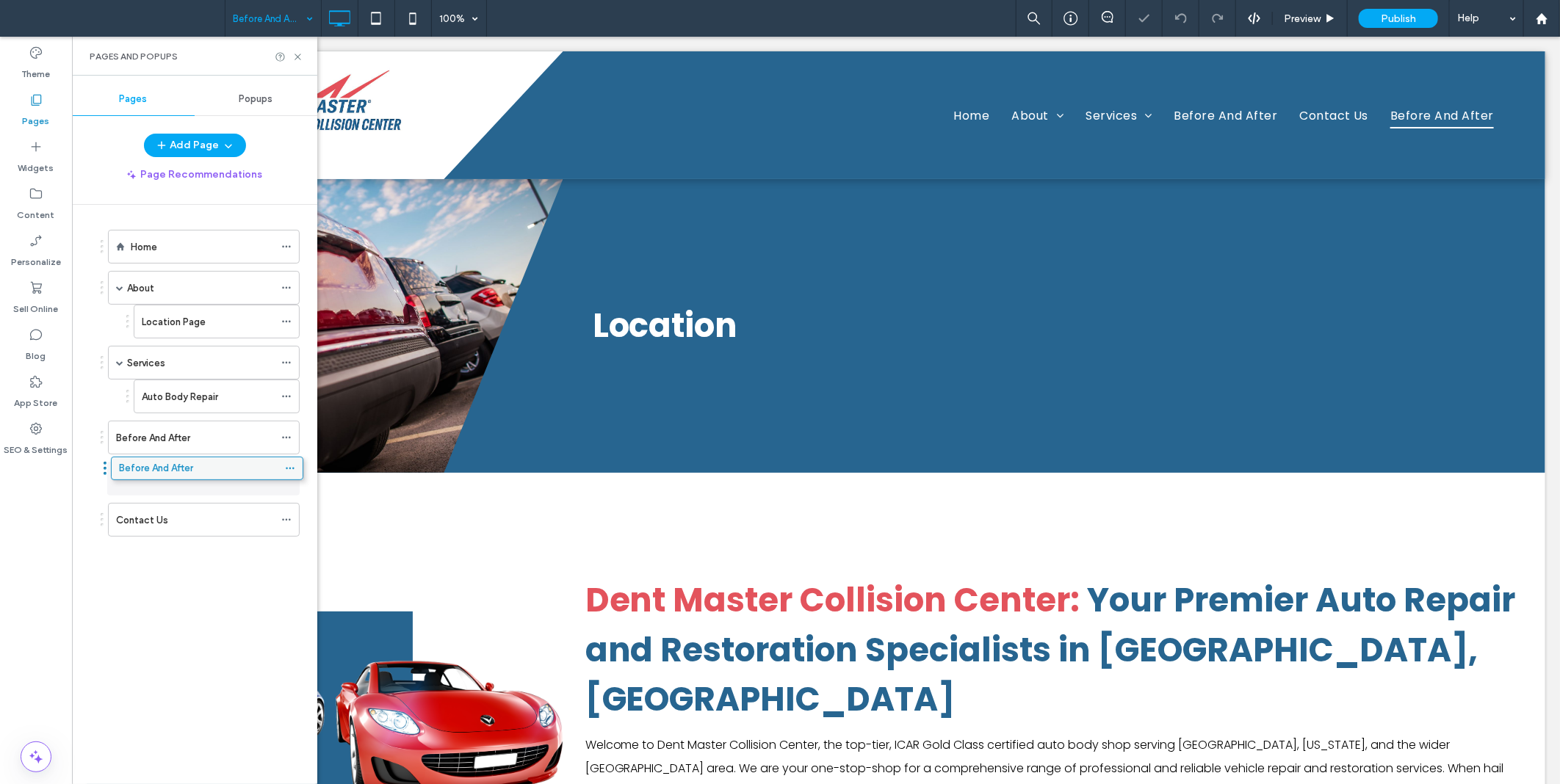
drag, startPoint x: 126, startPoint y: 515, endPoint x: 129, endPoint y: 468, distance: 47.1
click at [291, 436] on icon at bounding box center [287, 437] width 10 height 10
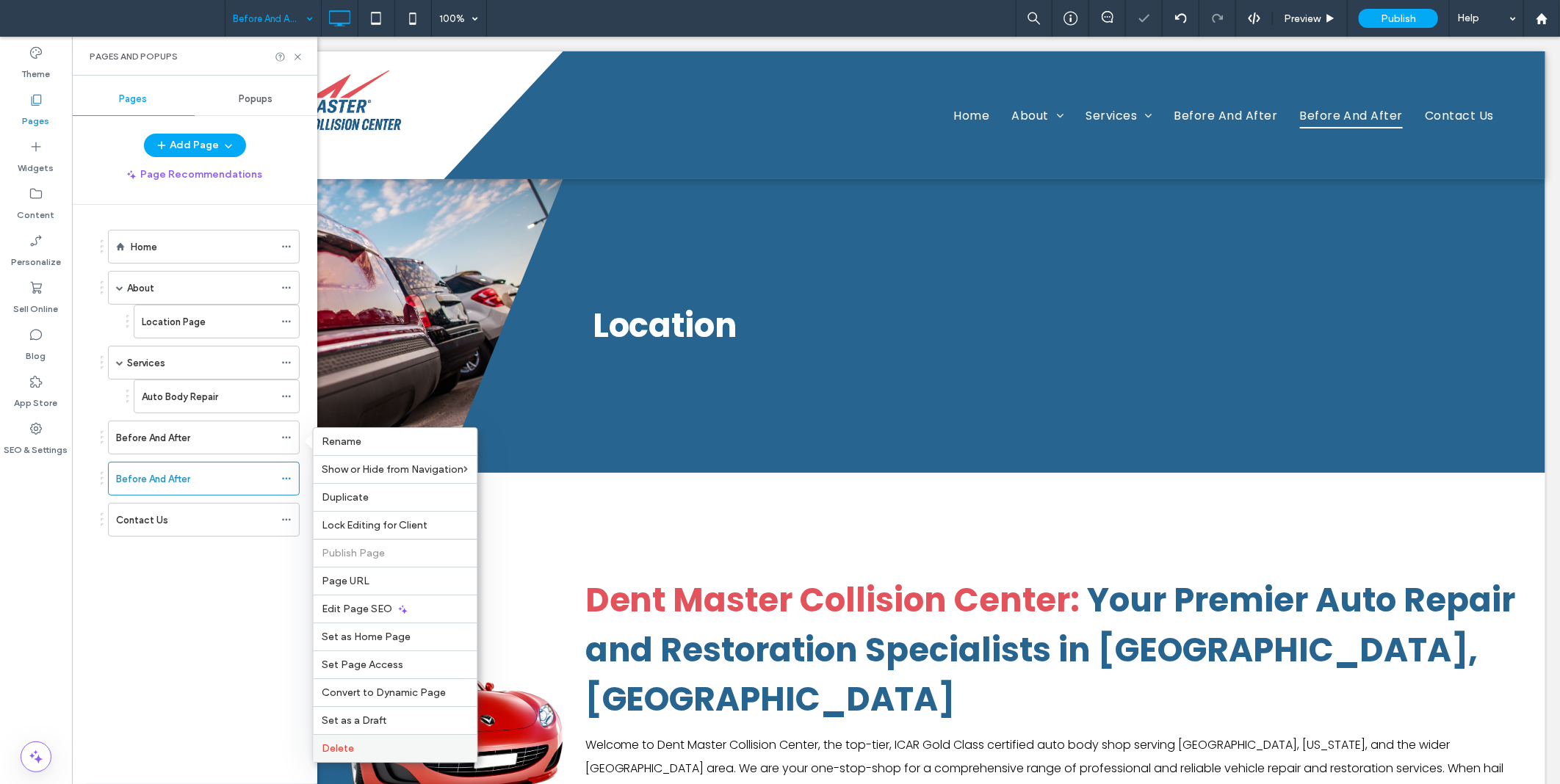
click at [360, 737] on div "Delete" at bounding box center [396, 749] width 164 height 28
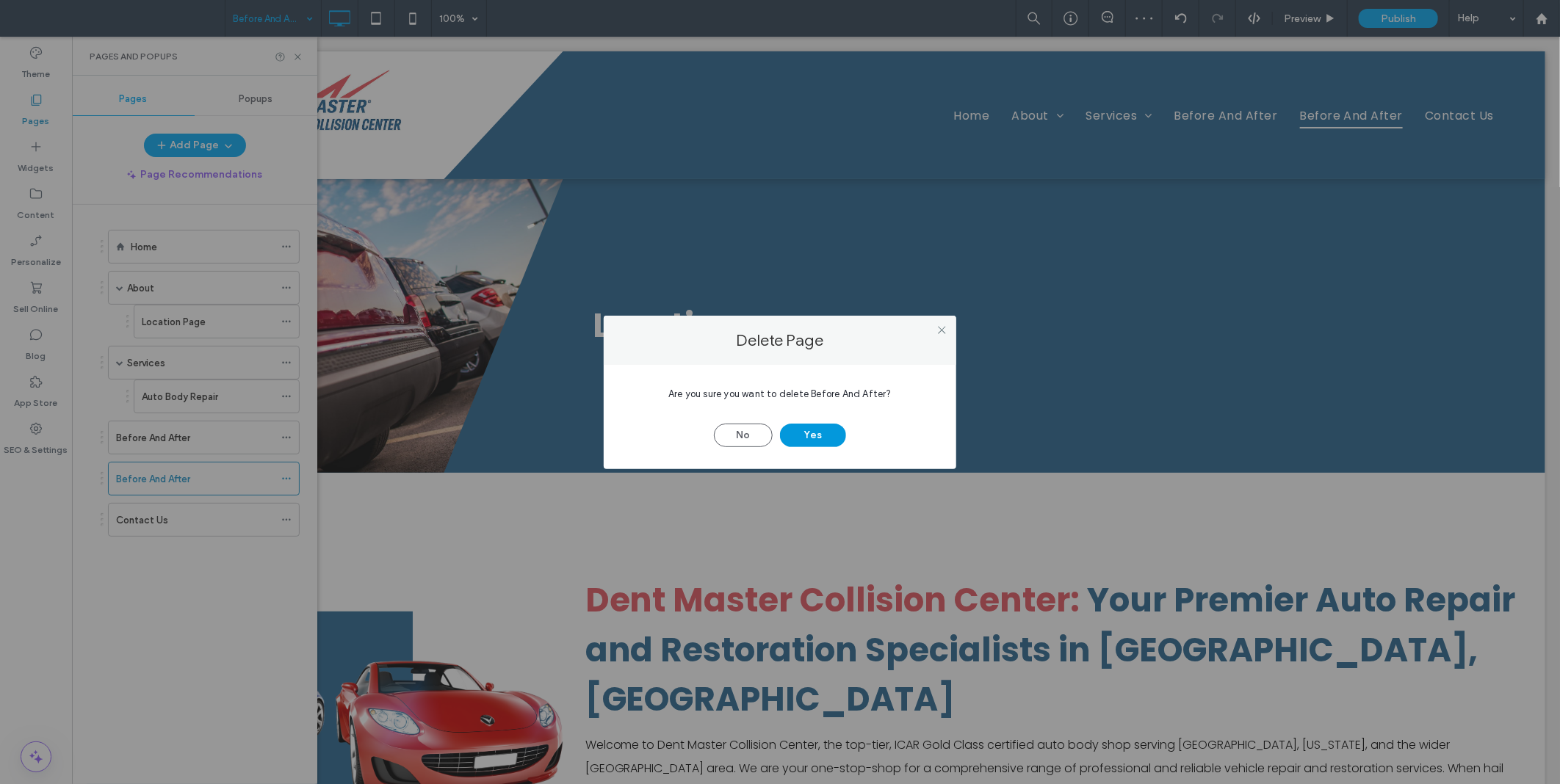
click at [820, 437] on button "Yes" at bounding box center [813, 435] width 66 height 24
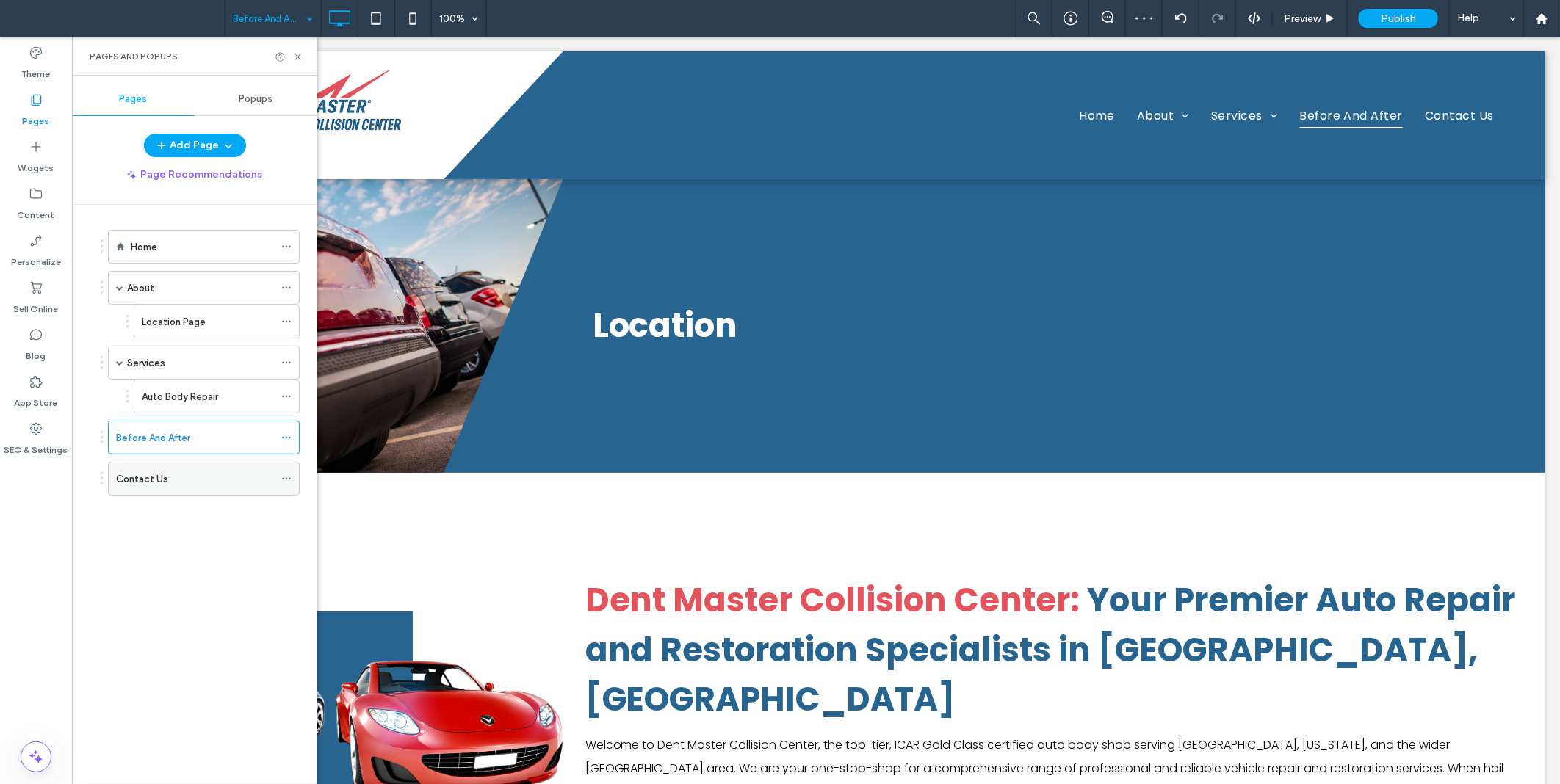
click at [172, 483] on div "Contact Us" at bounding box center [195, 479] width 158 height 16
click at [152, 449] on div "Before And After" at bounding box center [195, 437] width 158 height 33
click at [677, 331] on span "Location" at bounding box center [665, 324] width 146 height 47
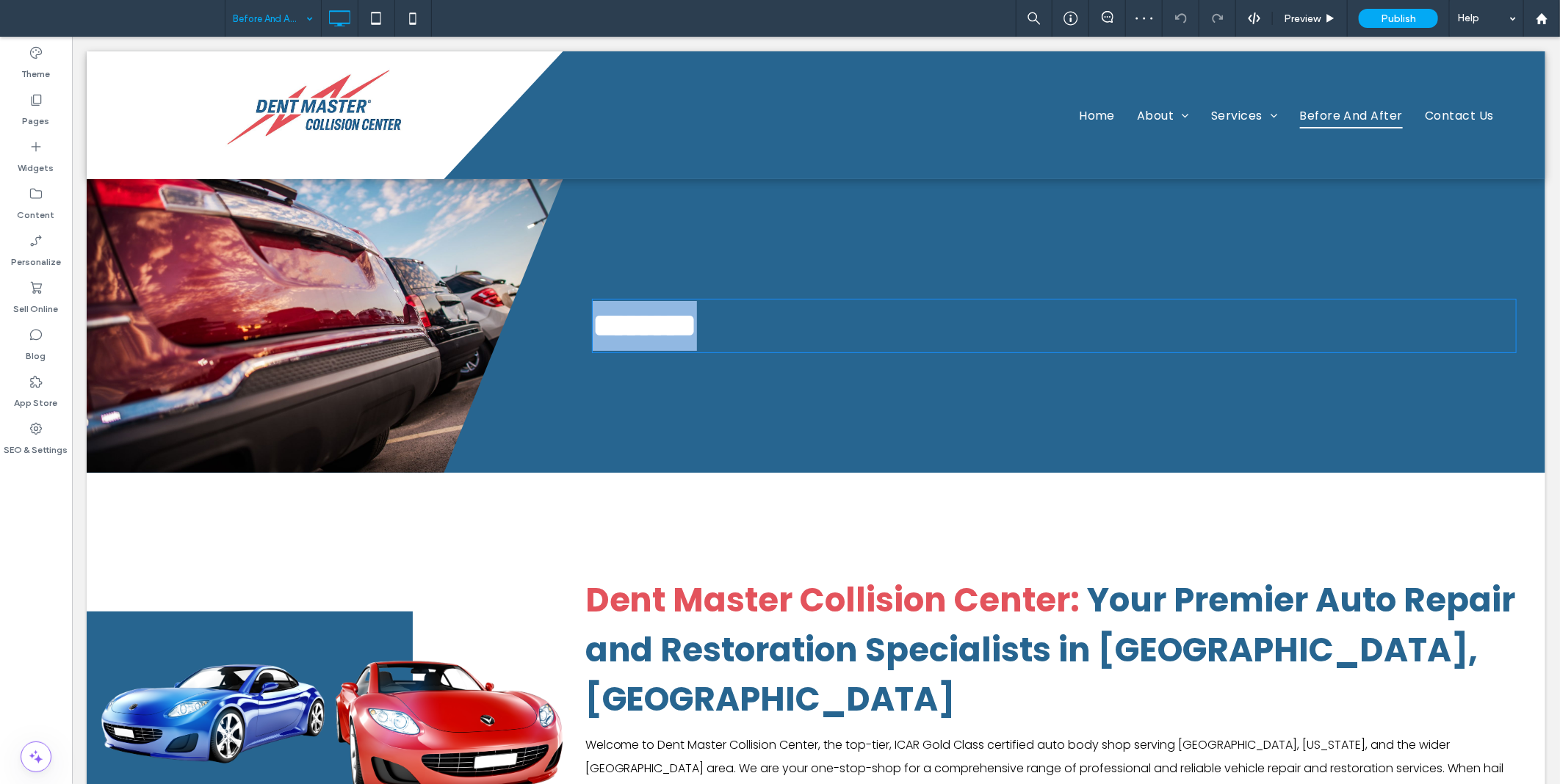
type input "*******"
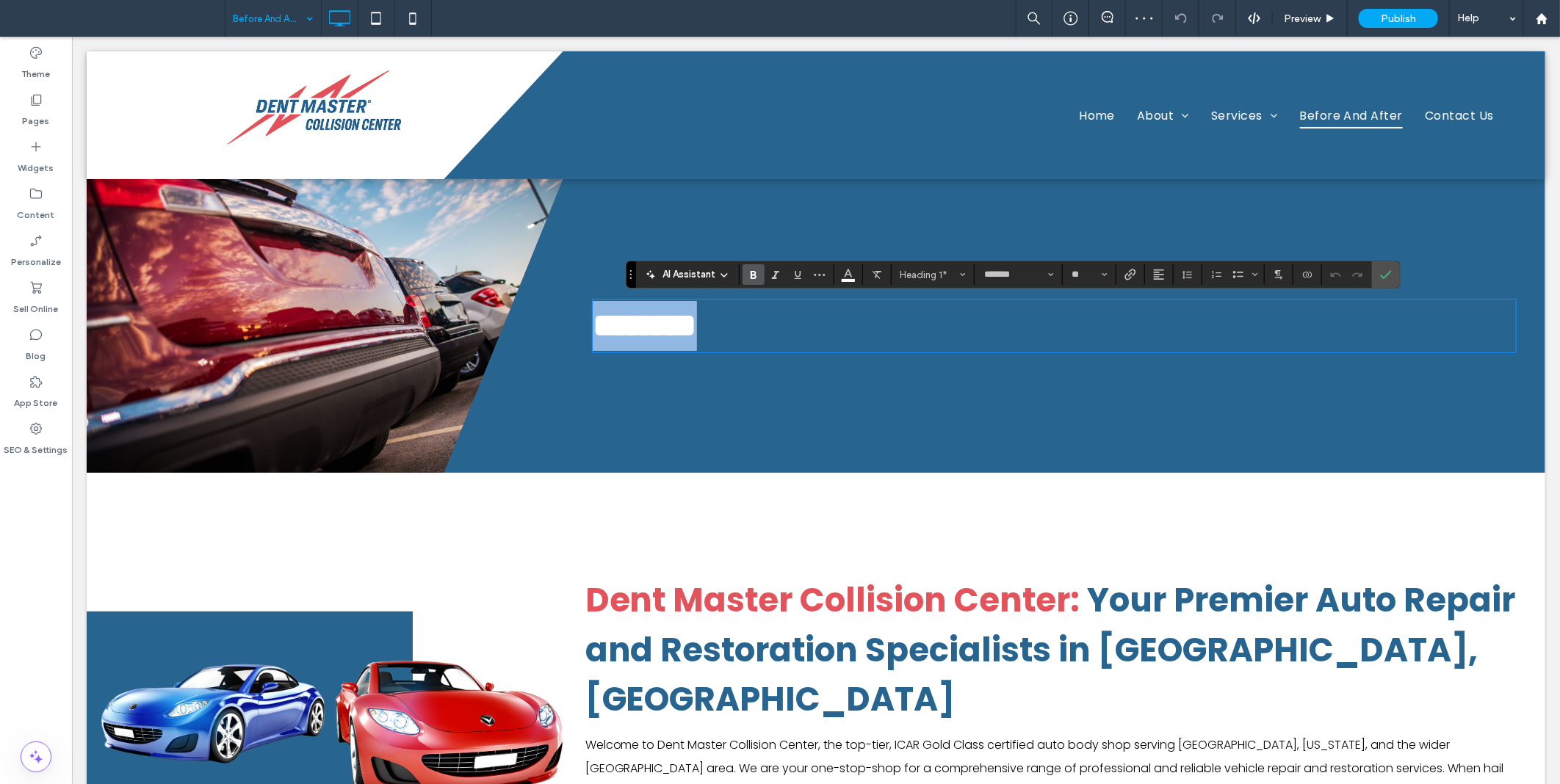
type input "**"
click at [1385, 267] on span "Confirm" at bounding box center [1383, 275] width 7 height 27
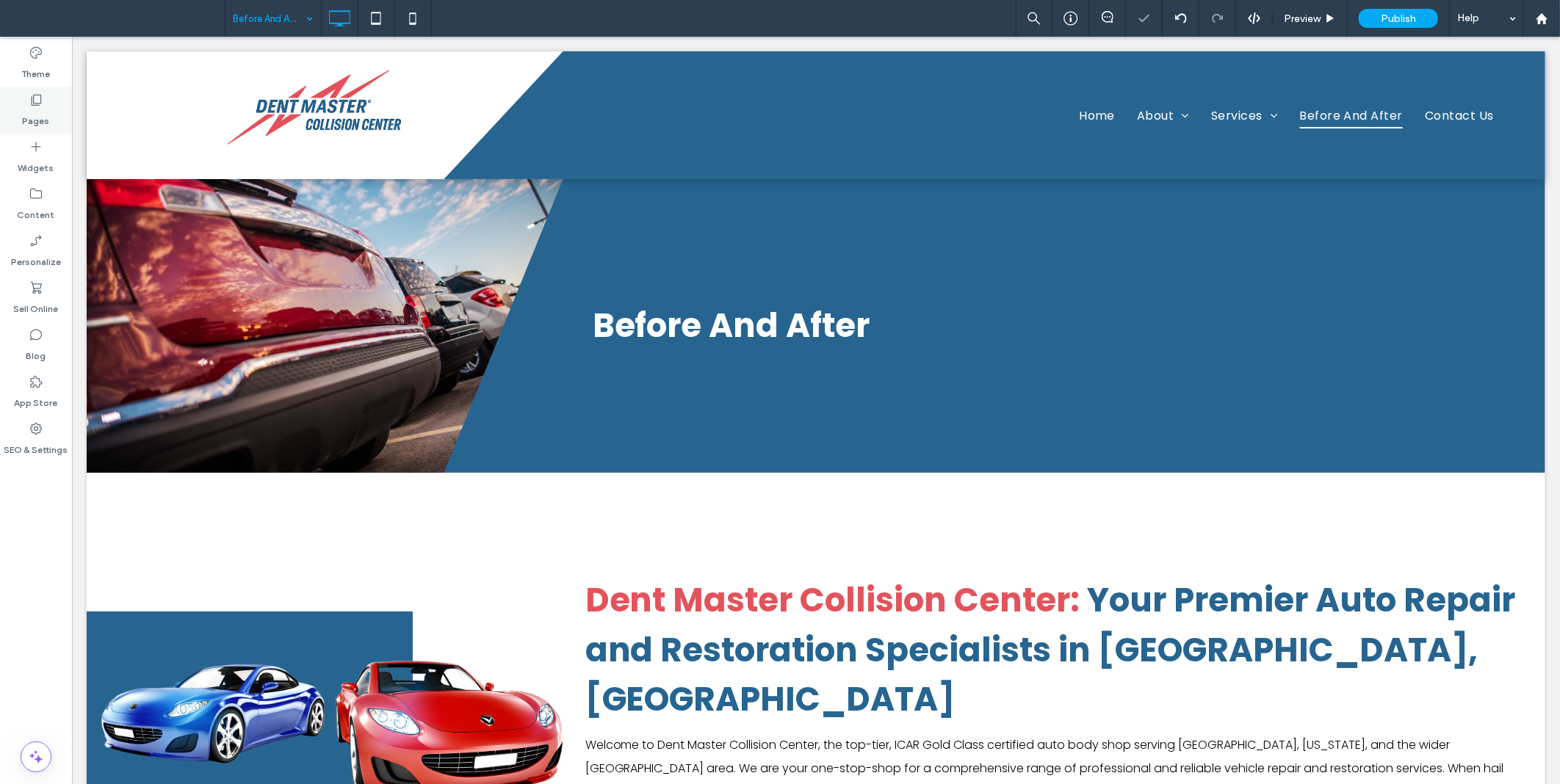
click at [31, 114] on label "Pages" at bounding box center [36, 117] width 27 height 21
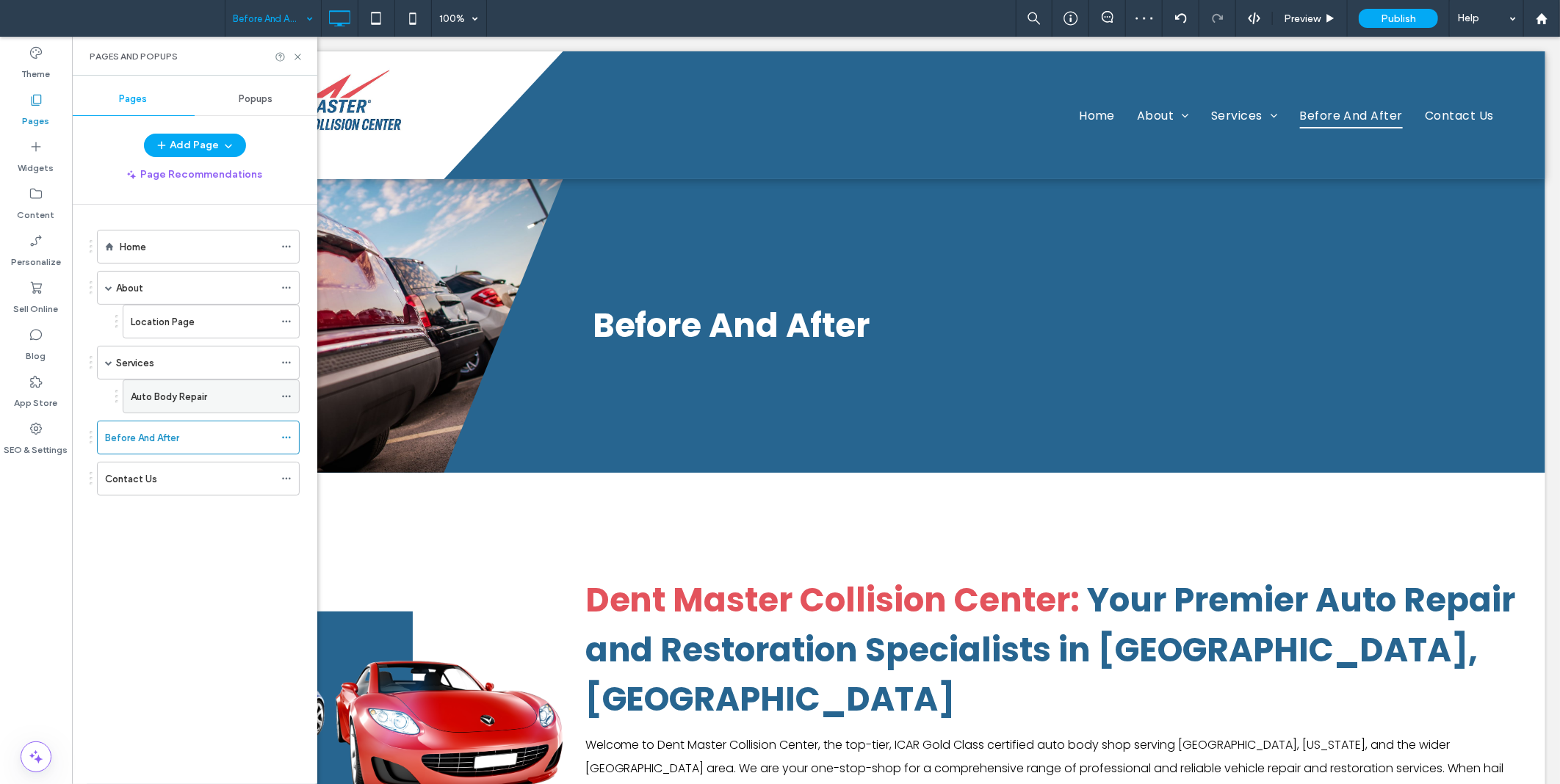
click at [185, 401] on label "Auto Body Repair" at bounding box center [169, 397] width 76 height 26
click at [285, 395] on icon at bounding box center [287, 397] width 10 height 10
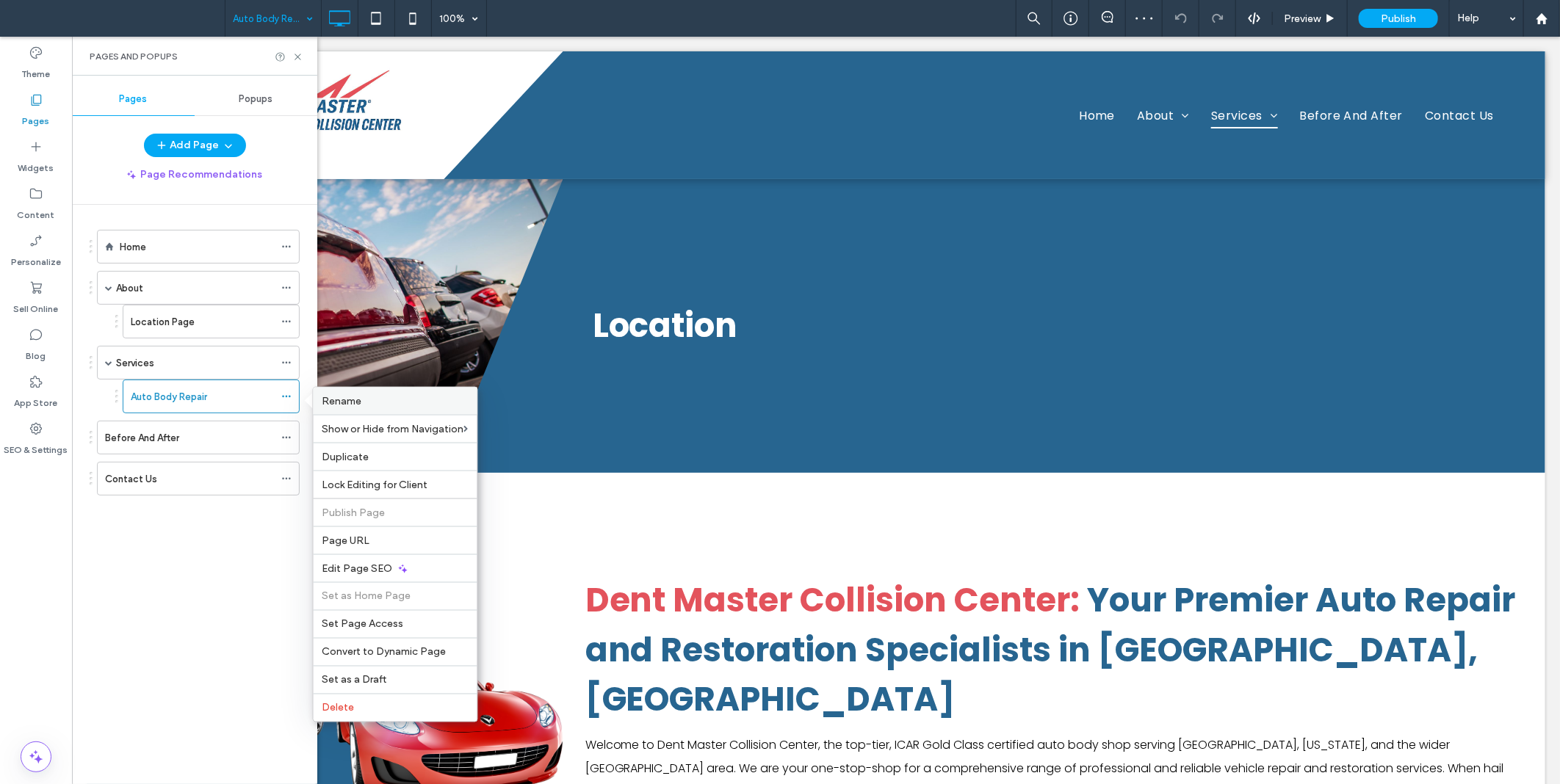
click at [348, 400] on span "Rename" at bounding box center [342, 401] width 40 height 13
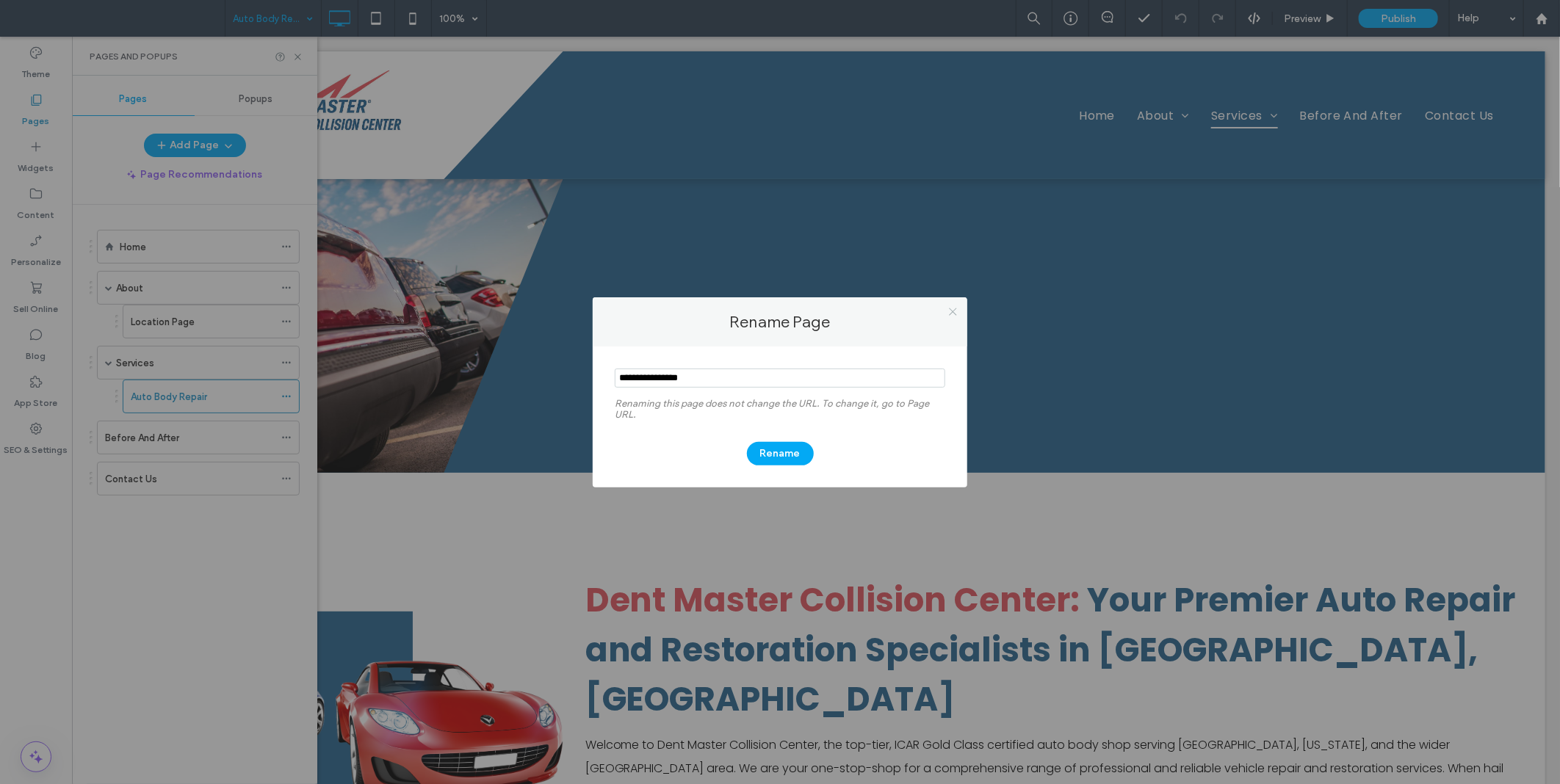
click at [952, 307] on icon at bounding box center [953, 311] width 11 height 11
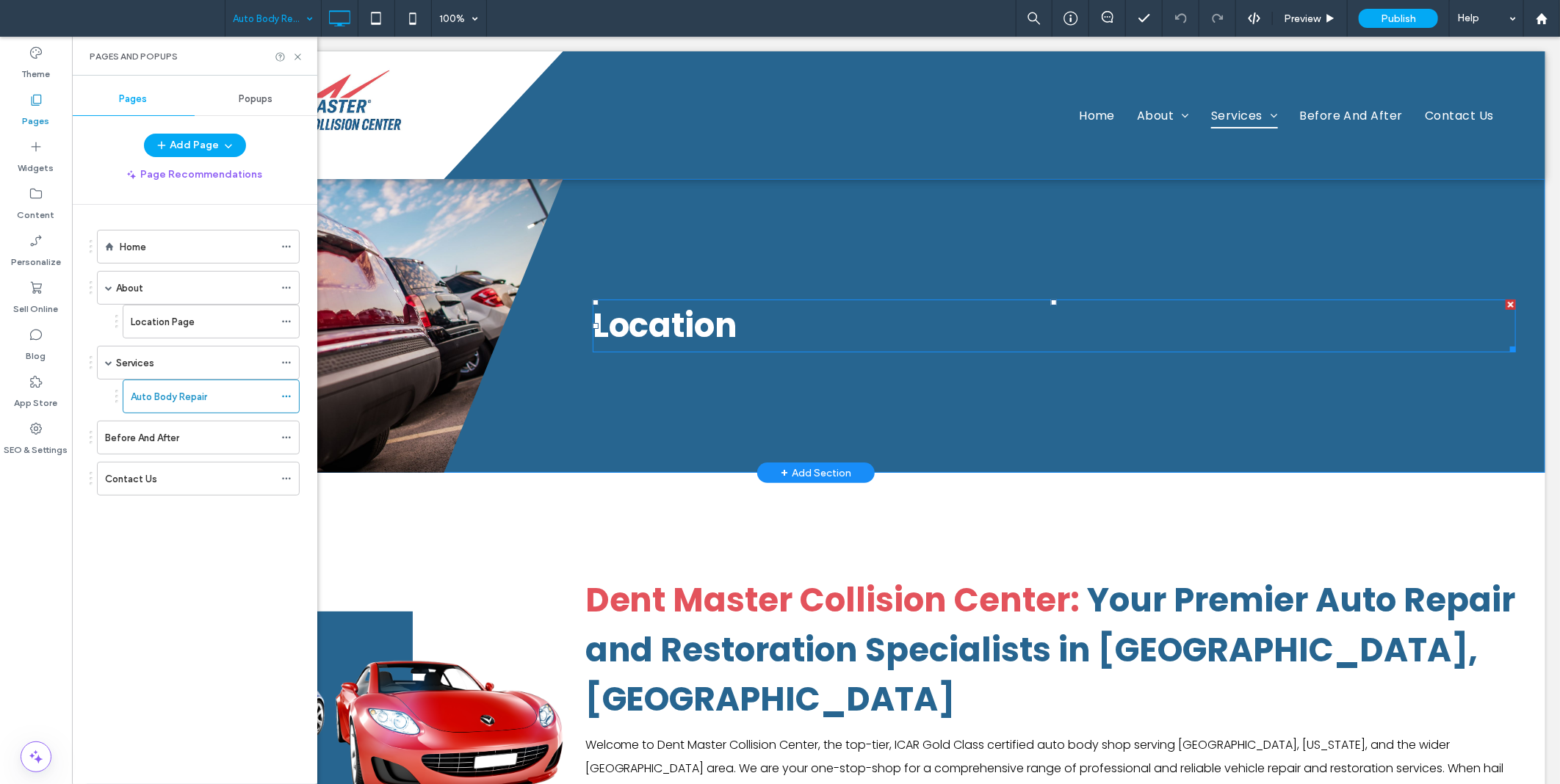
click at [842, 327] on h1 "Location" at bounding box center [1054, 325] width 923 height 50
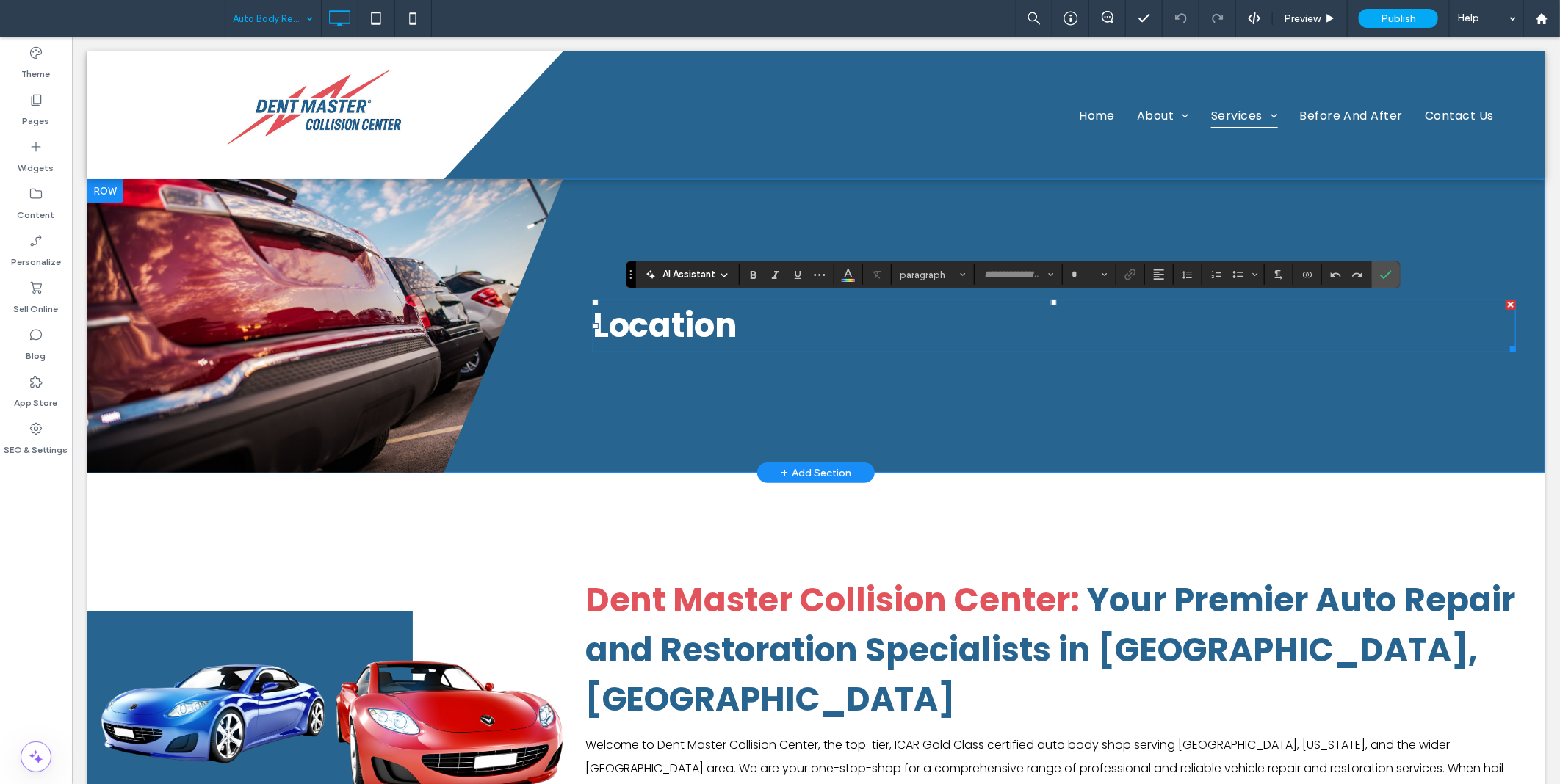
type input "*******"
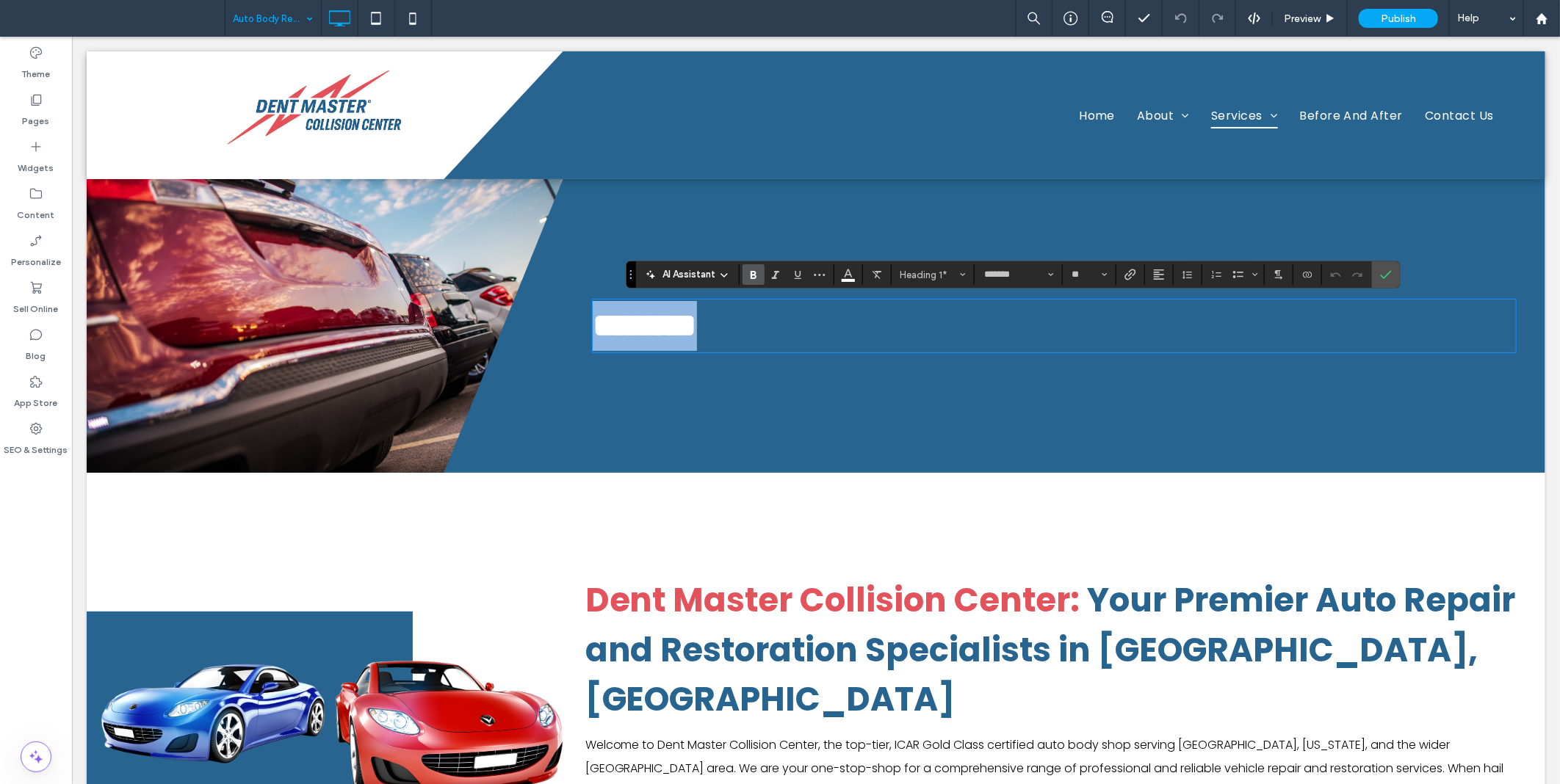
type input "**"
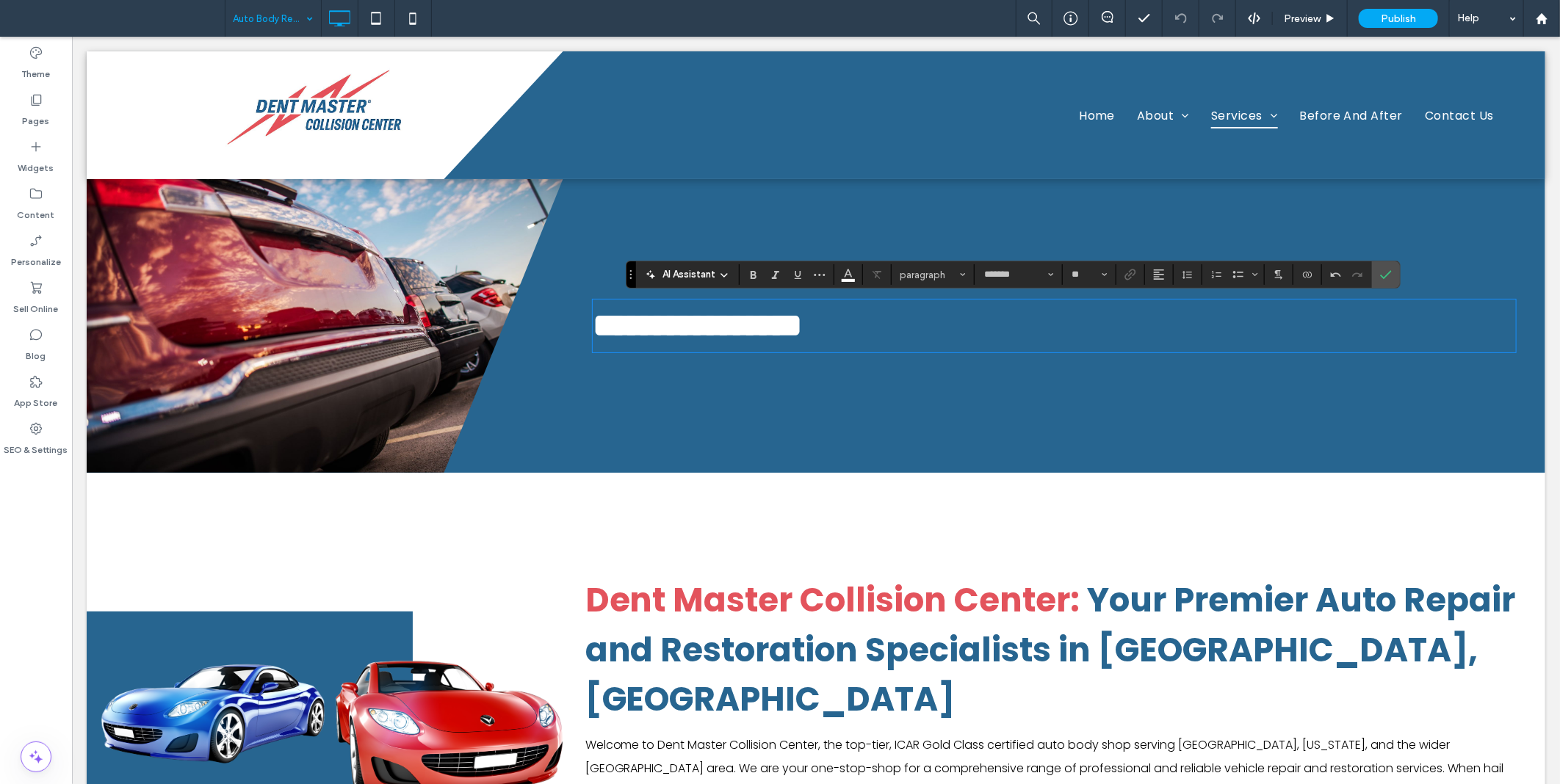
drag, startPoint x: 523, startPoint y: 490, endPoint x: 503, endPoint y: 475, distance: 25.0
click at [523, 489] on div "Click To Paste Click To Paste Dent Master Collision Center: Your Premier Auto R…" at bounding box center [815, 729] width 1459 height 513
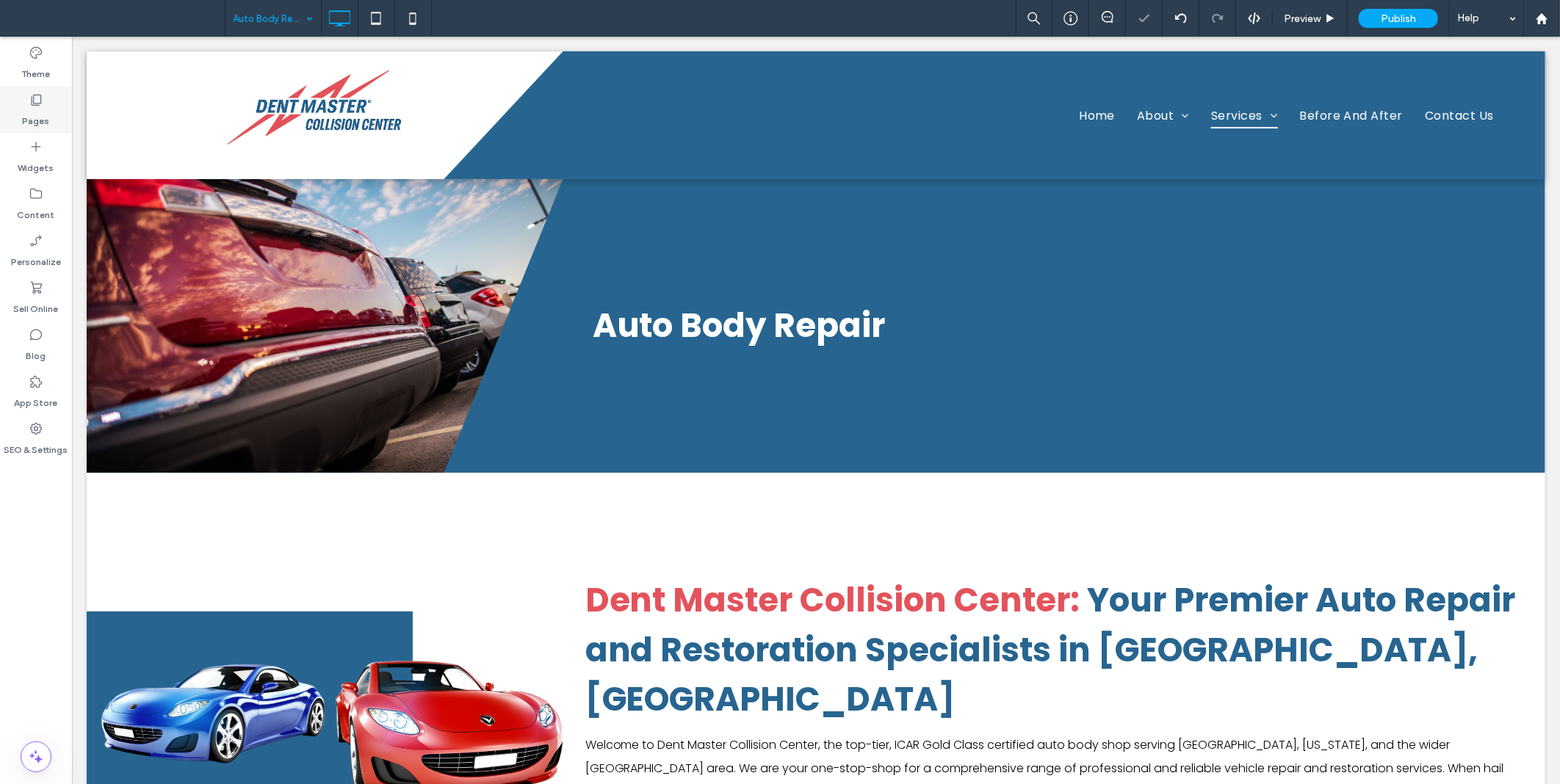
click at [44, 97] on div "Pages" at bounding box center [35, 110] width 72 height 47
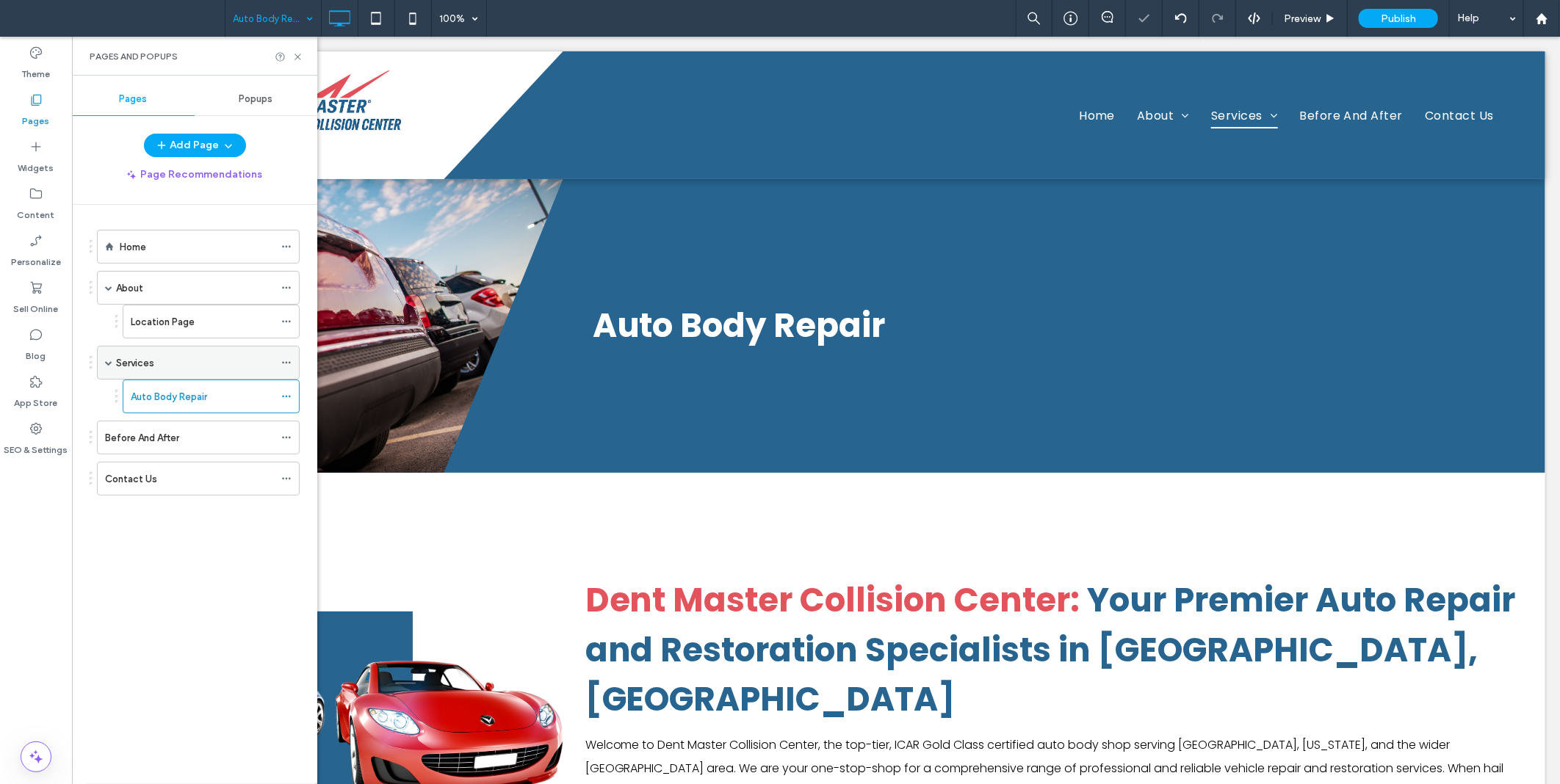
click at [210, 369] on div "Services" at bounding box center [195, 363] width 158 height 16
click at [725, 331] on span "Location" at bounding box center [665, 324] width 146 height 47
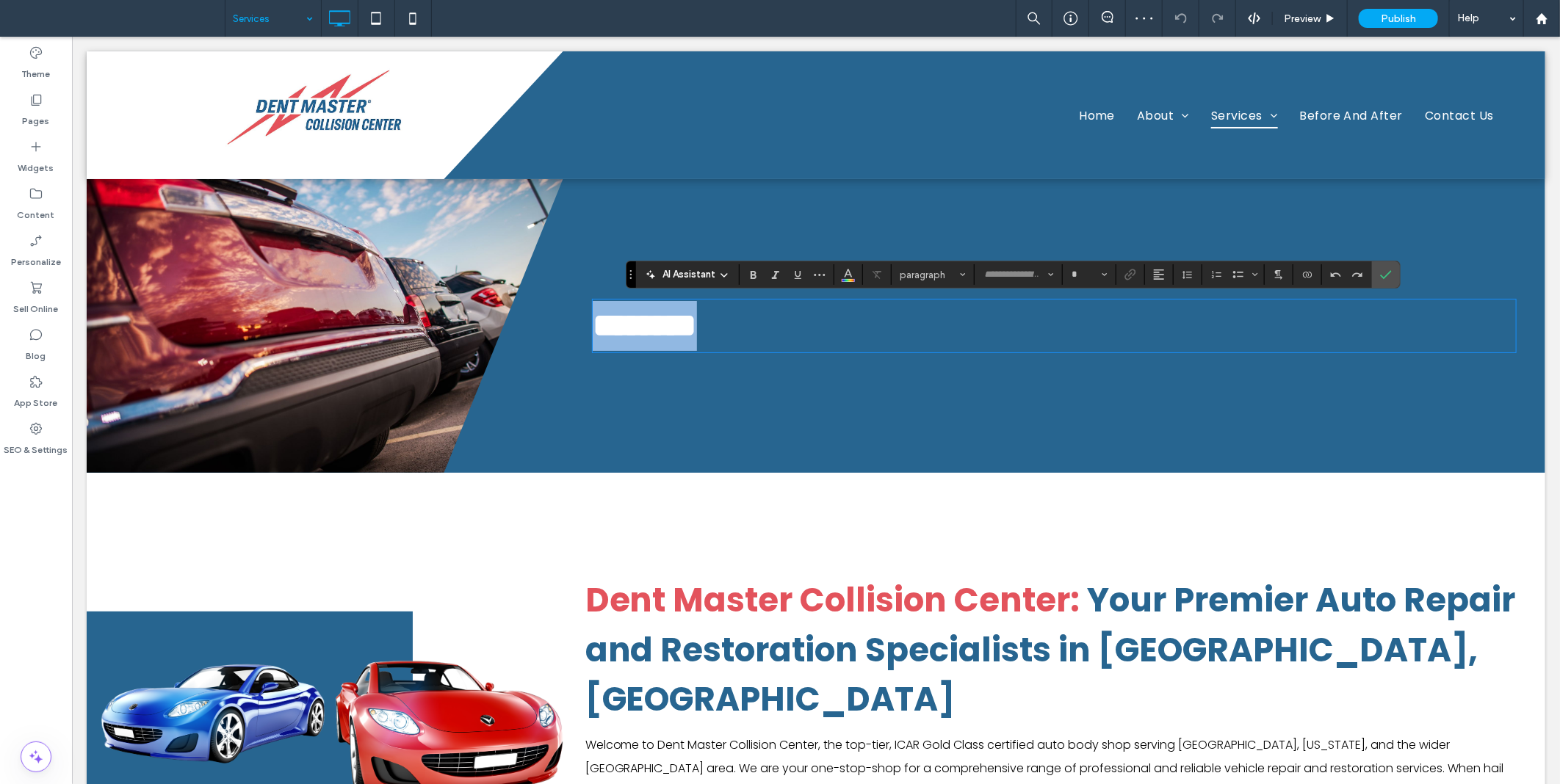
type input "*******"
type input "**"
click at [1382, 277] on icon "Confirm" at bounding box center [1386, 275] width 12 height 12
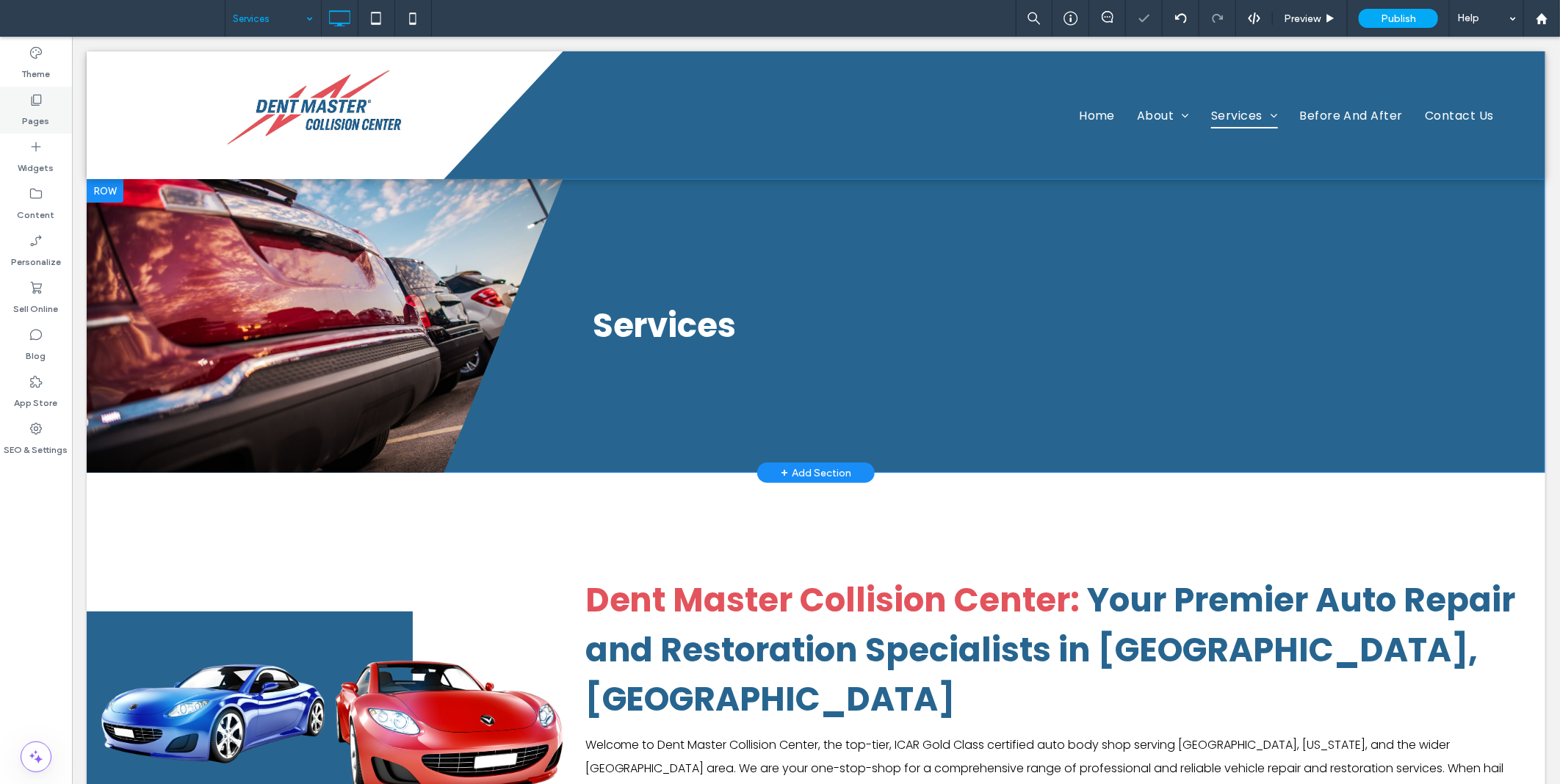
click at [59, 122] on div "Pages" at bounding box center [35, 110] width 72 height 47
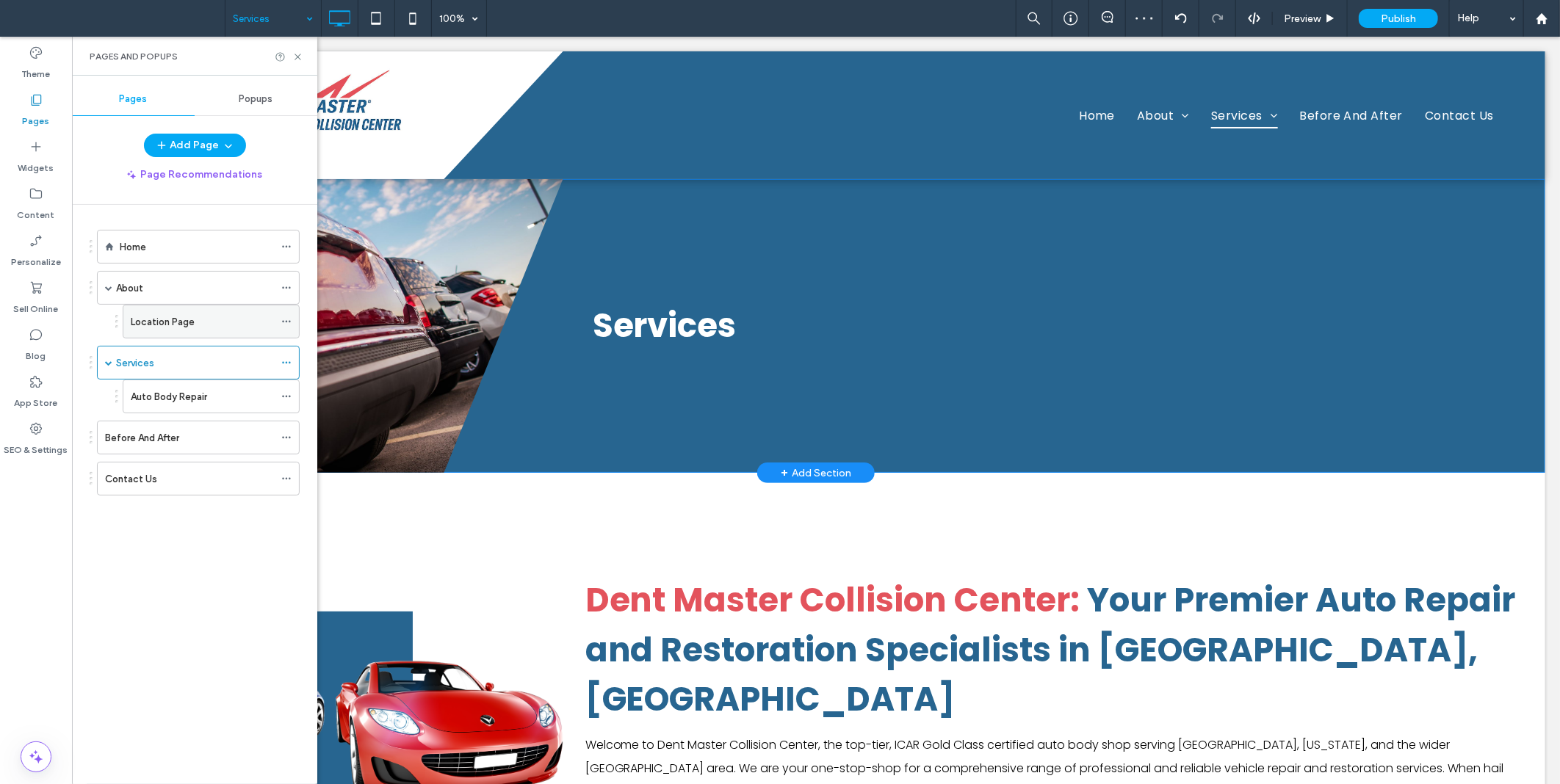
click at [157, 327] on label "Location Page" at bounding box center [163, 321] width 64 height 26
click at [288, 323] on icon at bounding box center [287, 321] width 10 height 10
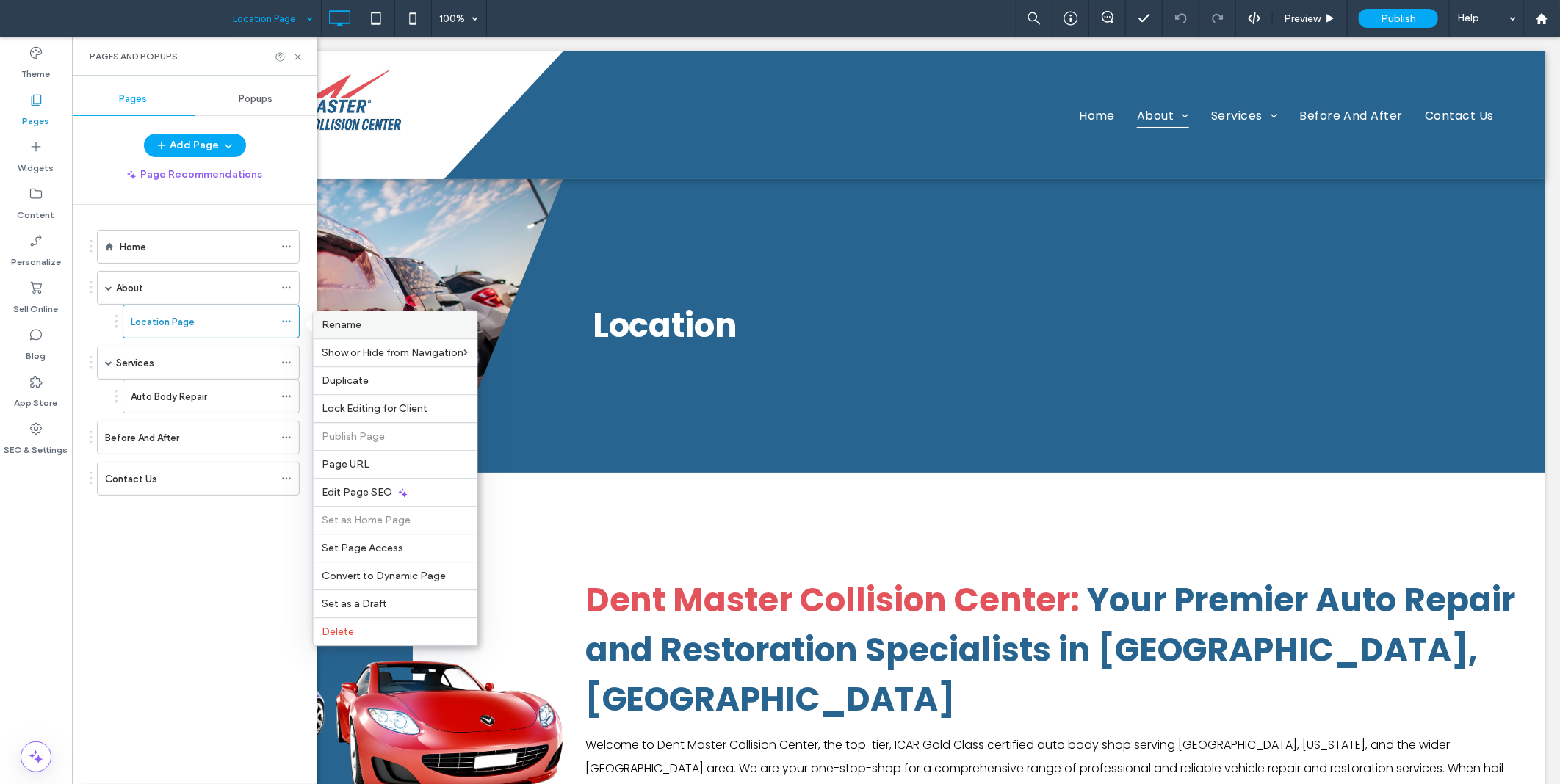
click at [361, 326] on span "Rename" at bounding box center [342, 324] width 40 height 13
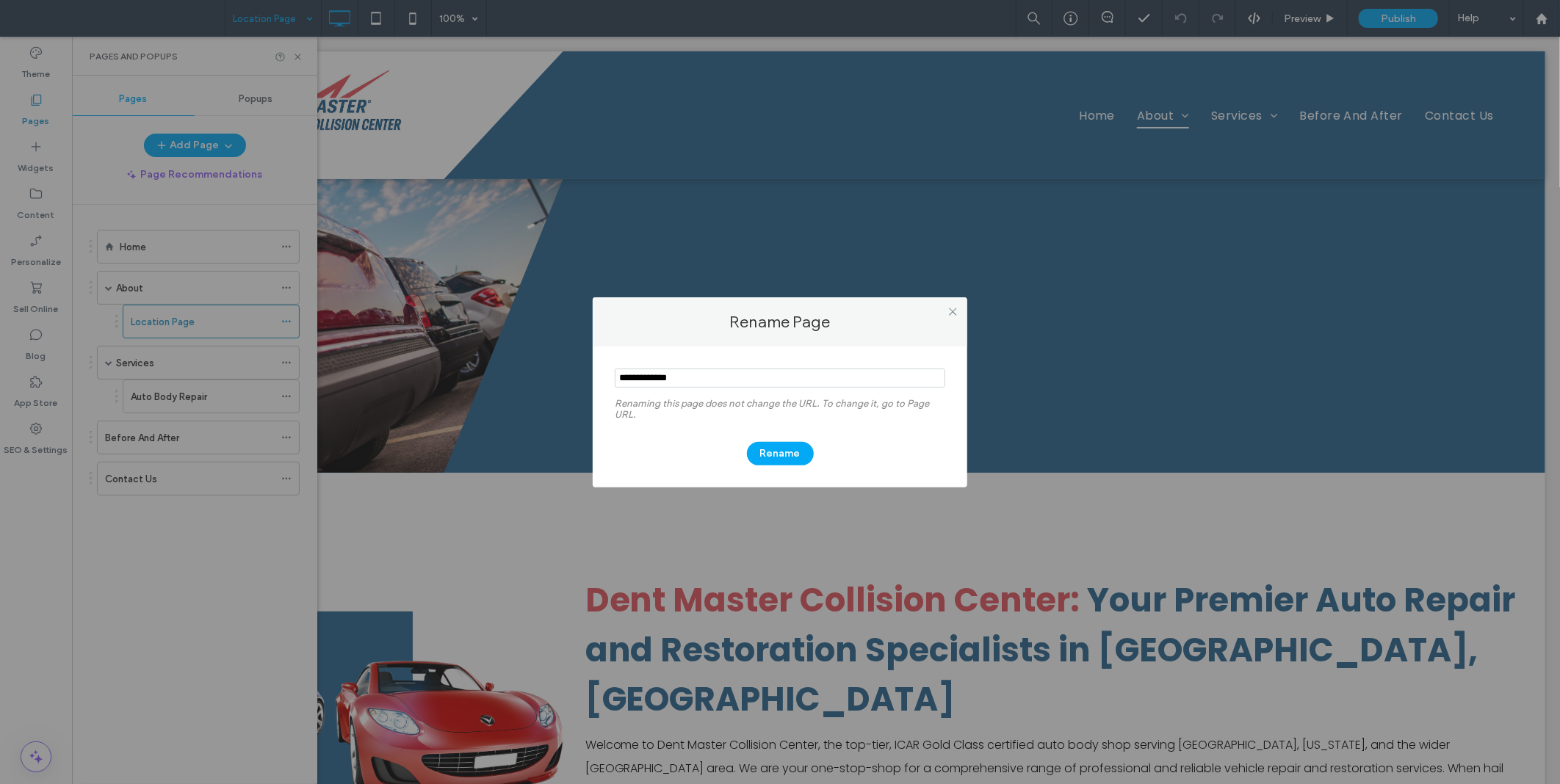
click at [676, 372] on input "notEmpty" at bounding box center [780, 378] width 330 height 19
type input "********"
click at [804, 456] on button "Rename" at bounding box center [780, 454] width 67 height 24
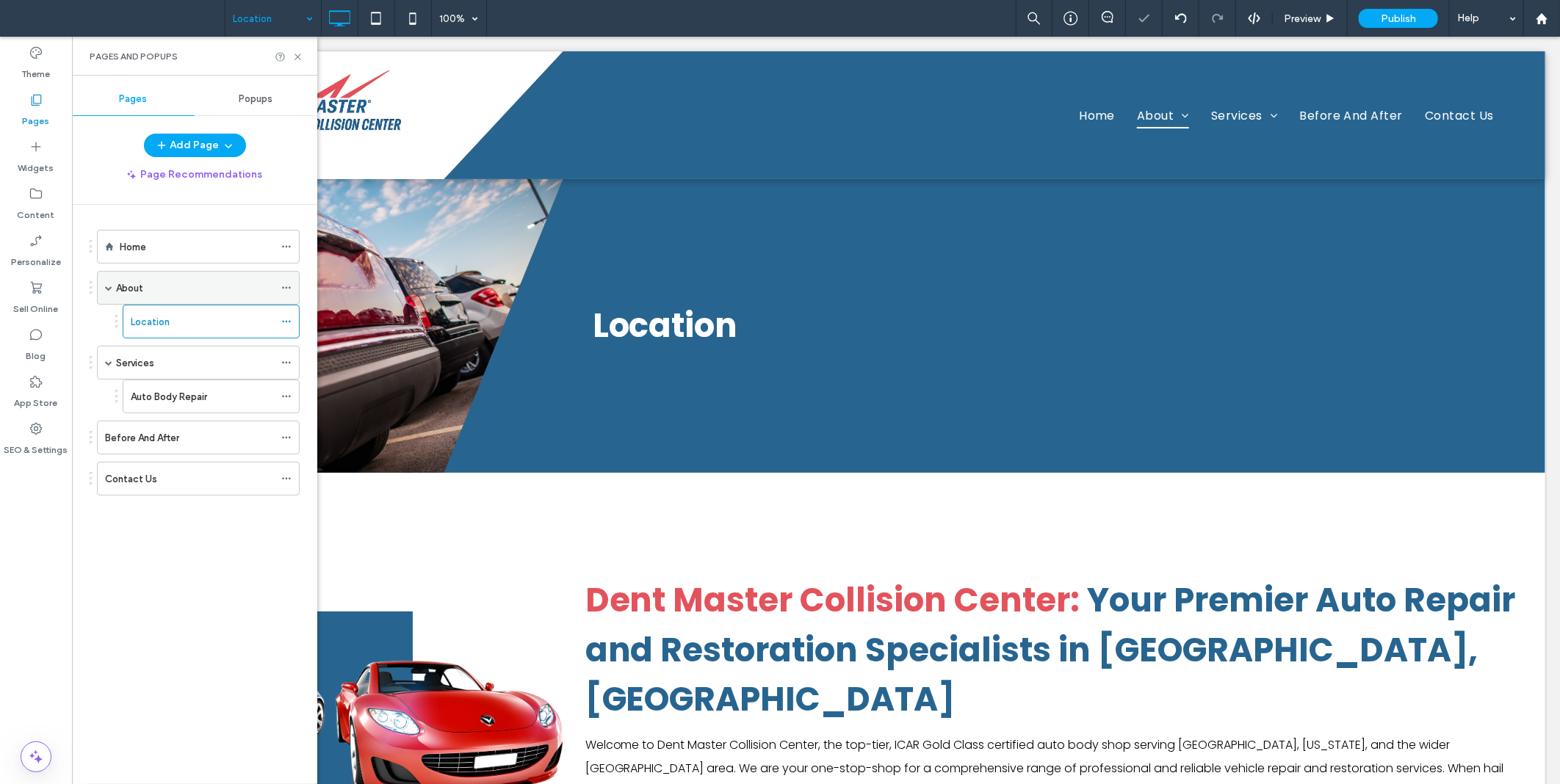
click at [133, 290] on label "About" at bounding box center [129, 288] width 27 height 26
click at [141, 243] on label "Home" at bounding box center [133, 247] width 27 height 26
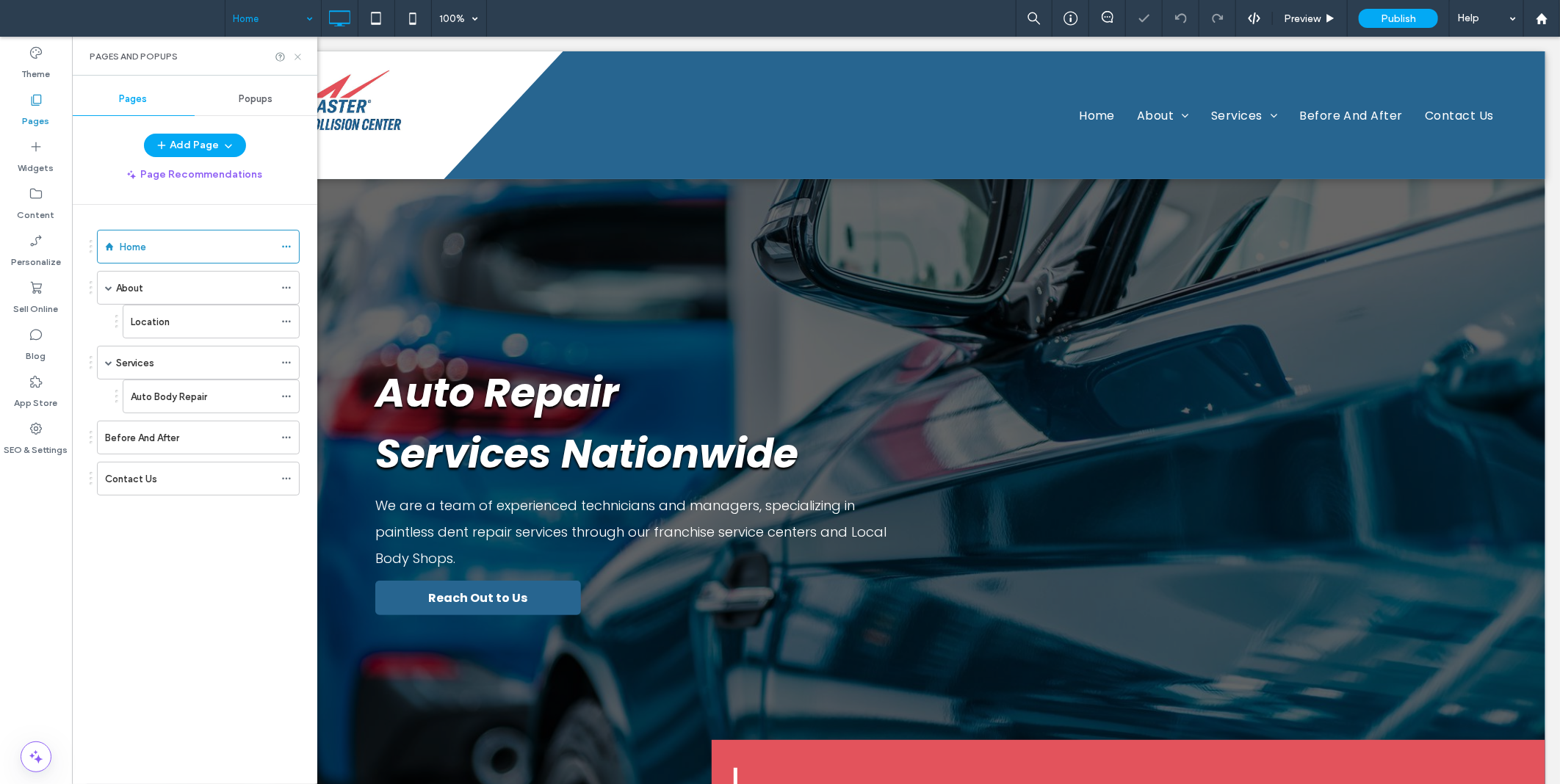
drag, startPoint x: 292, startPoint y: 55, endPoint x: 222, endPoint y: 24, distance: 76.6
click at [292, 55] on icon at bounding box center [297, 57] width 11 height 11
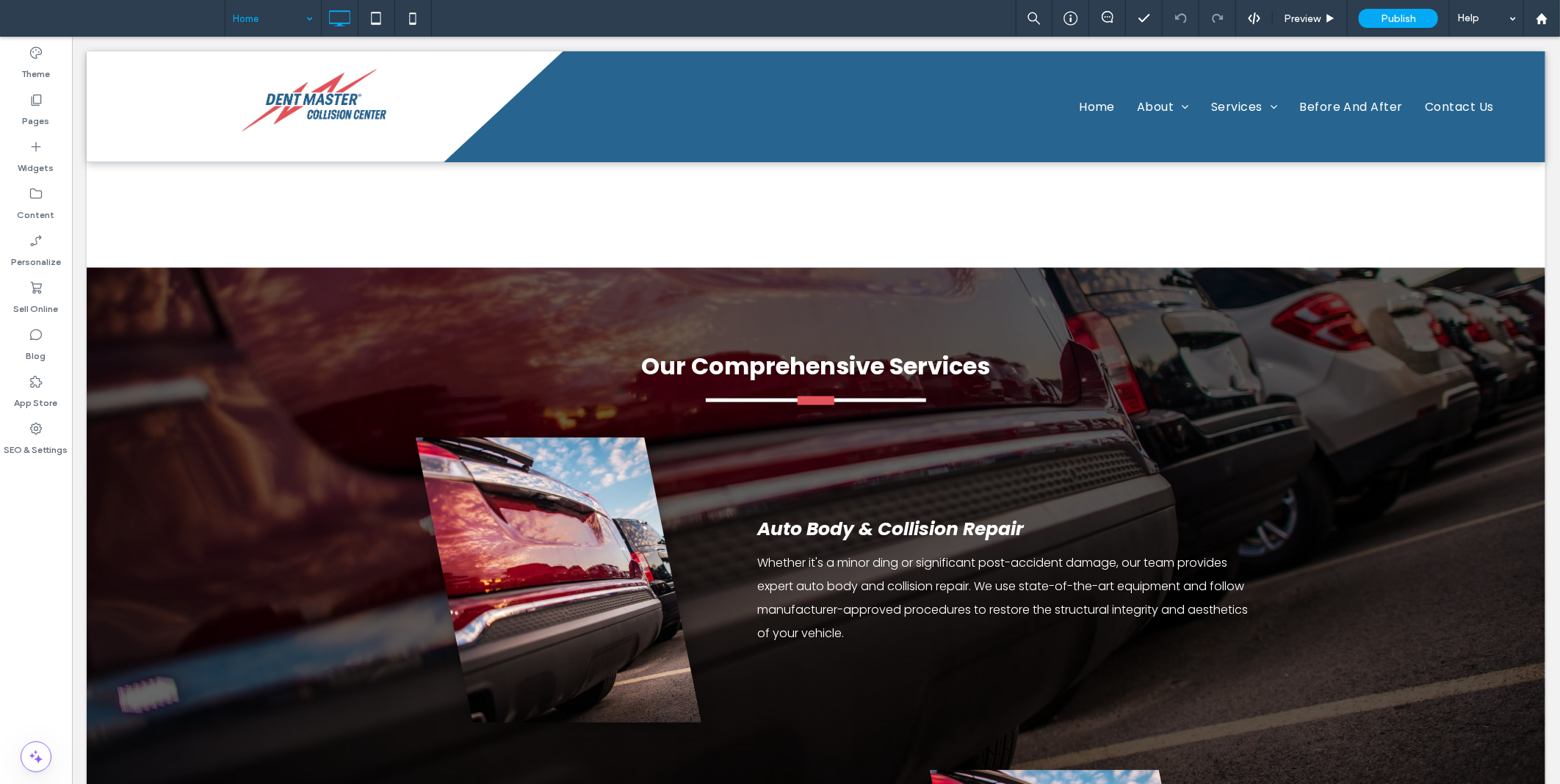
scroll to position [1087, 0]
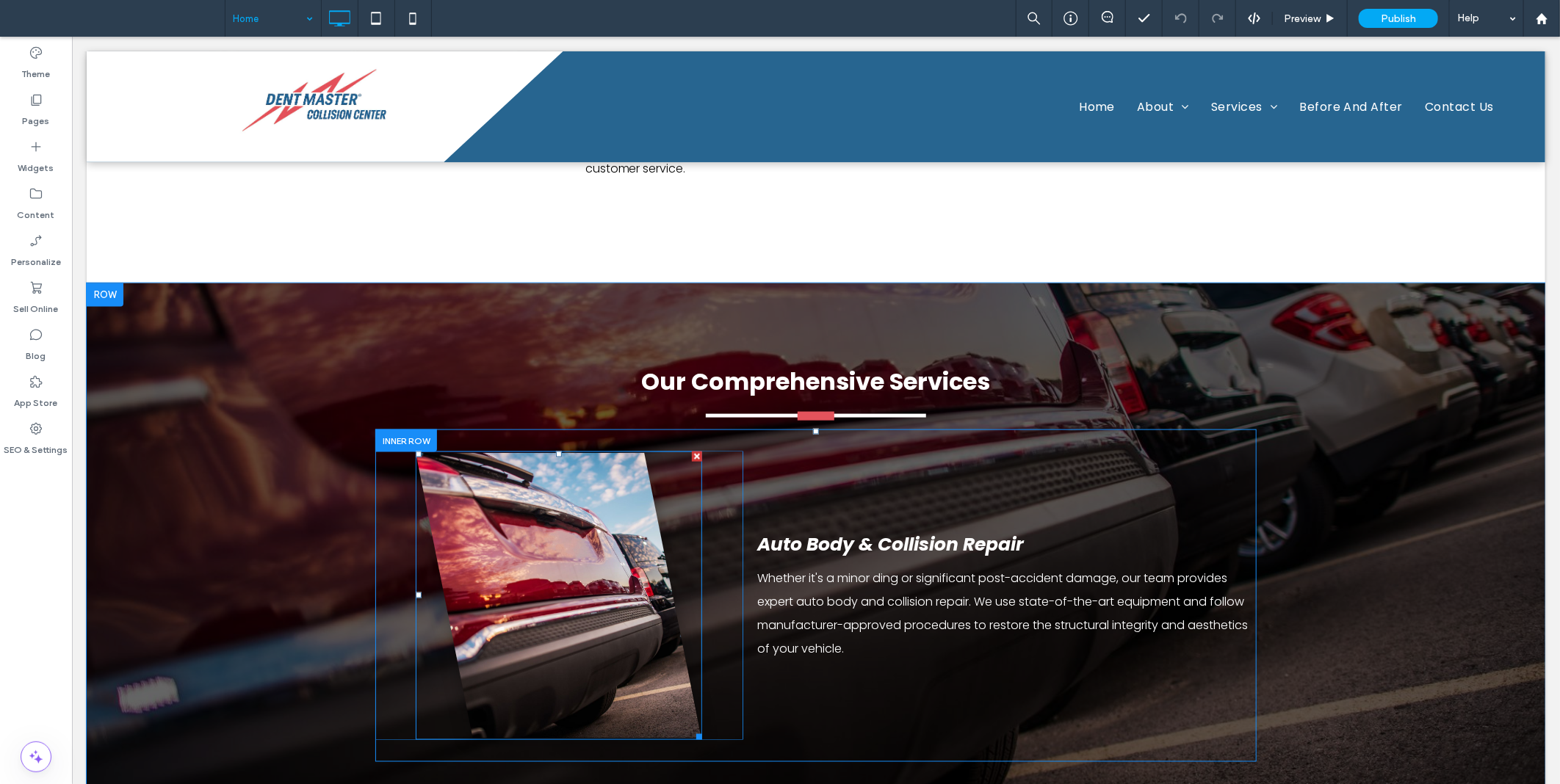
click at [470, 509] on link at bounding box center [557, 595] width 286 height 289
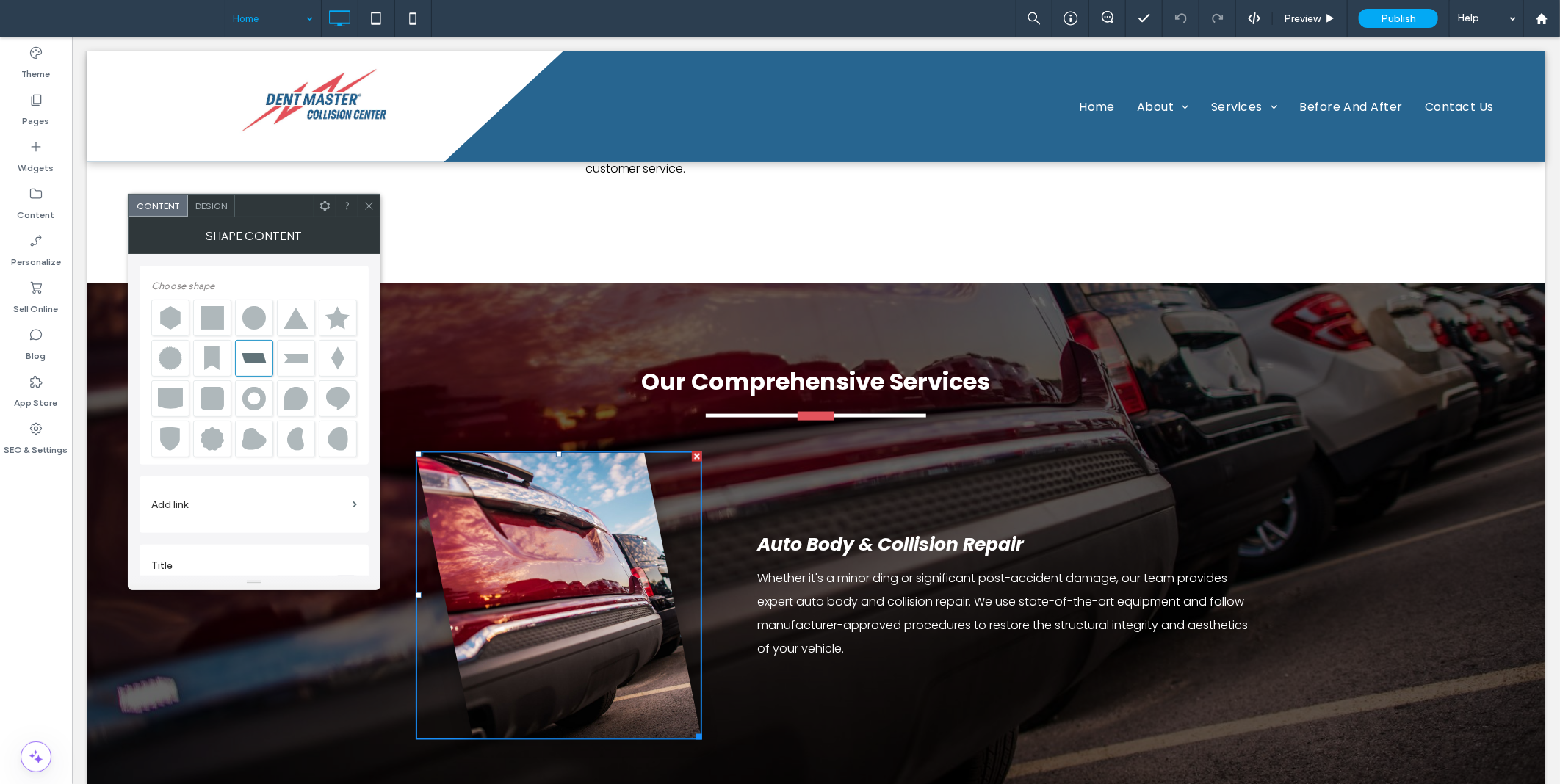
click at [195, 207] on span "Design" at bounding box center [211, 205] width 32 height 11
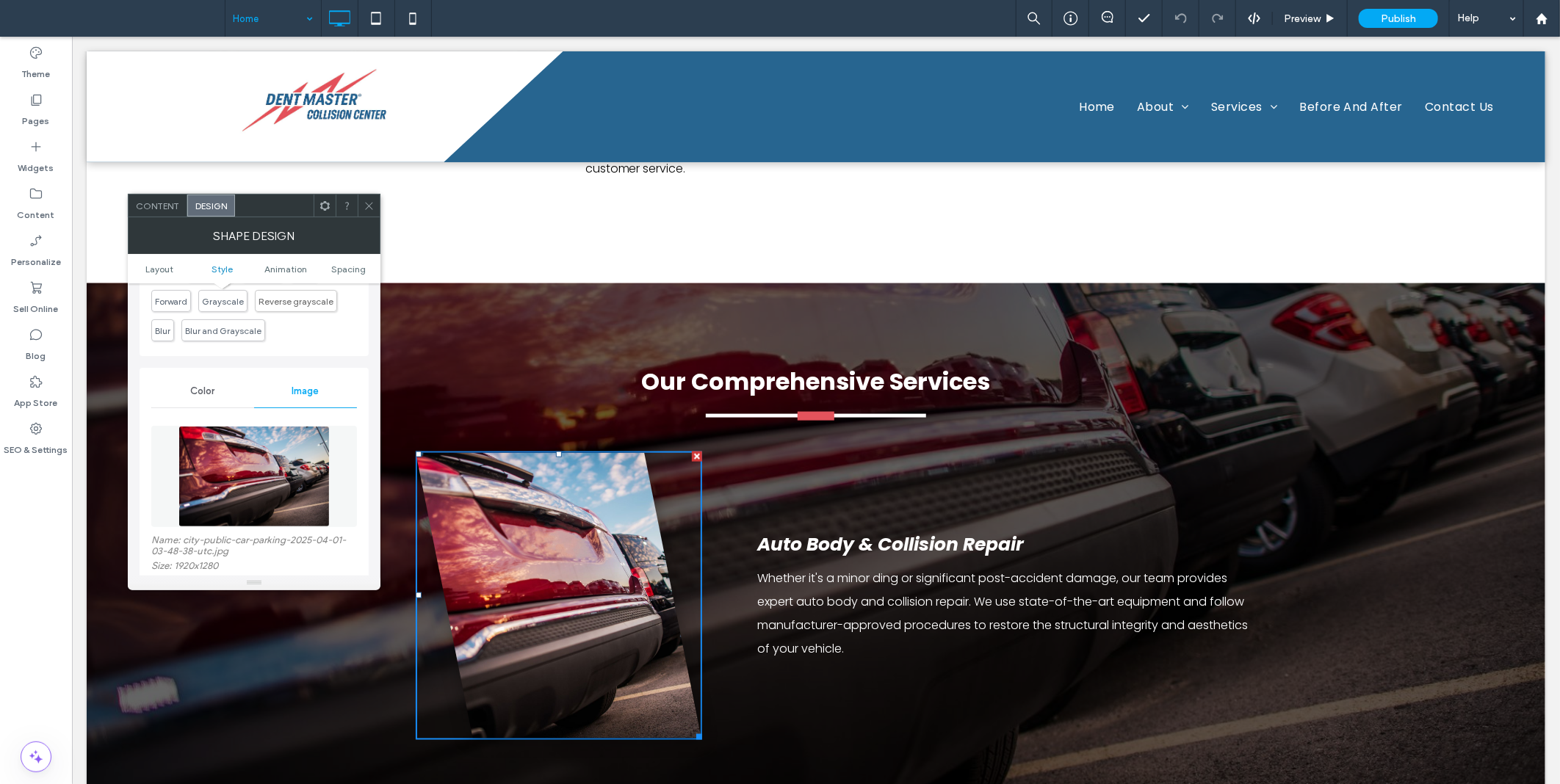
scroll to position [544, 0]
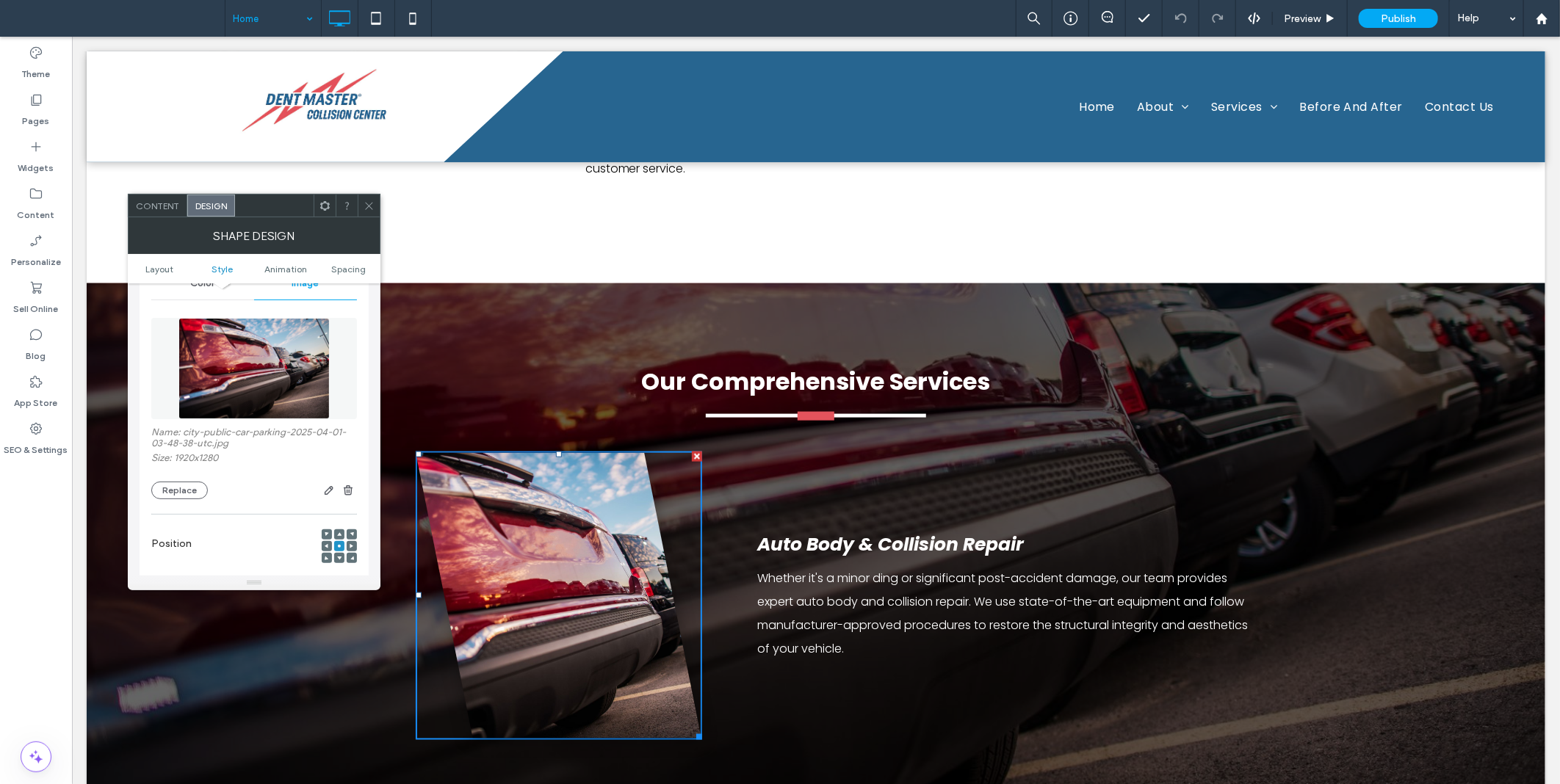
click at [265, 385] on img at bounding box center [254, 368] width 152 height 101
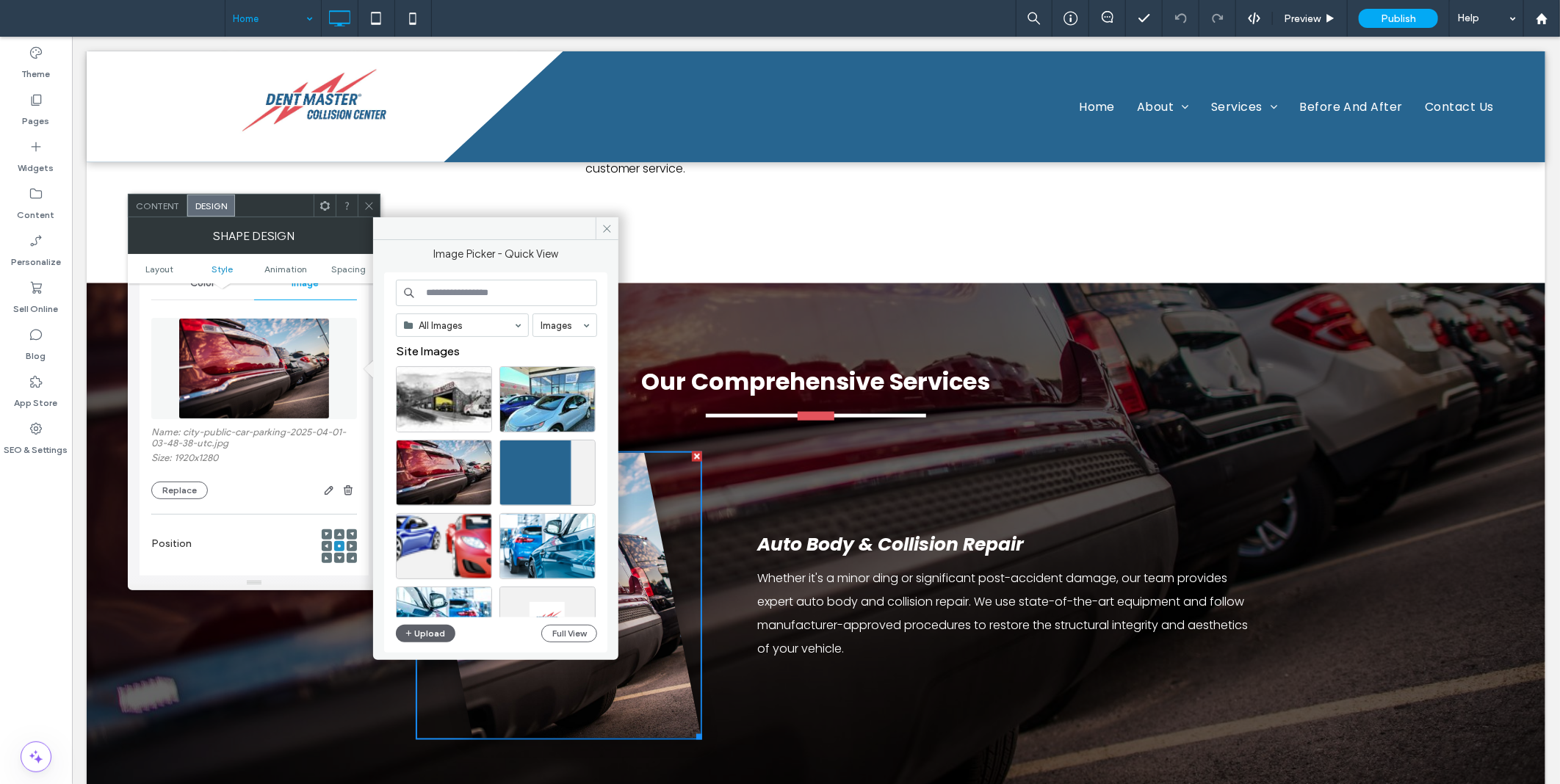
click at [457, 336] on div "All Images" at bounding box center [463, 325] width 133 height 24
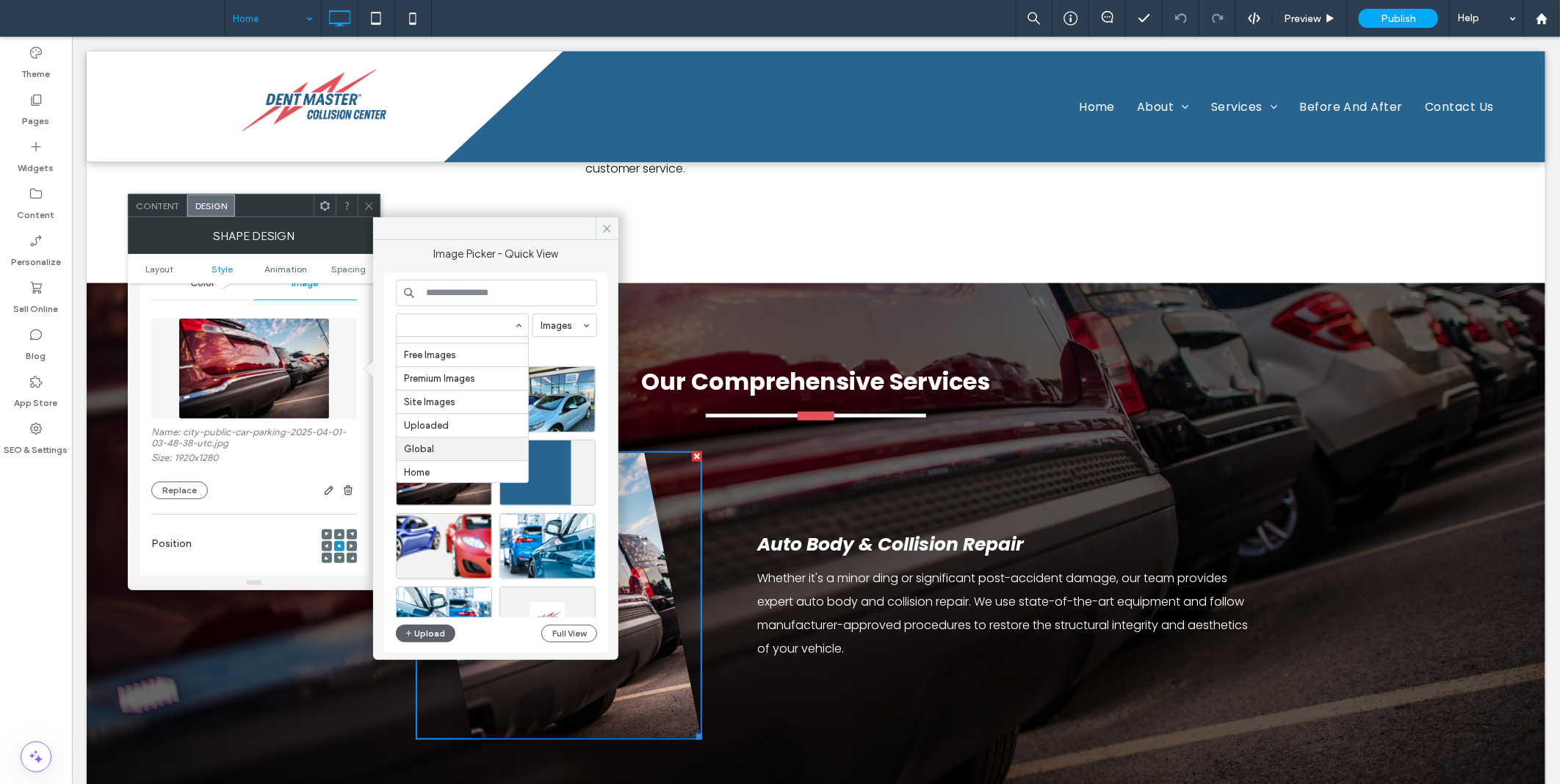
scroll to position [21, 0]
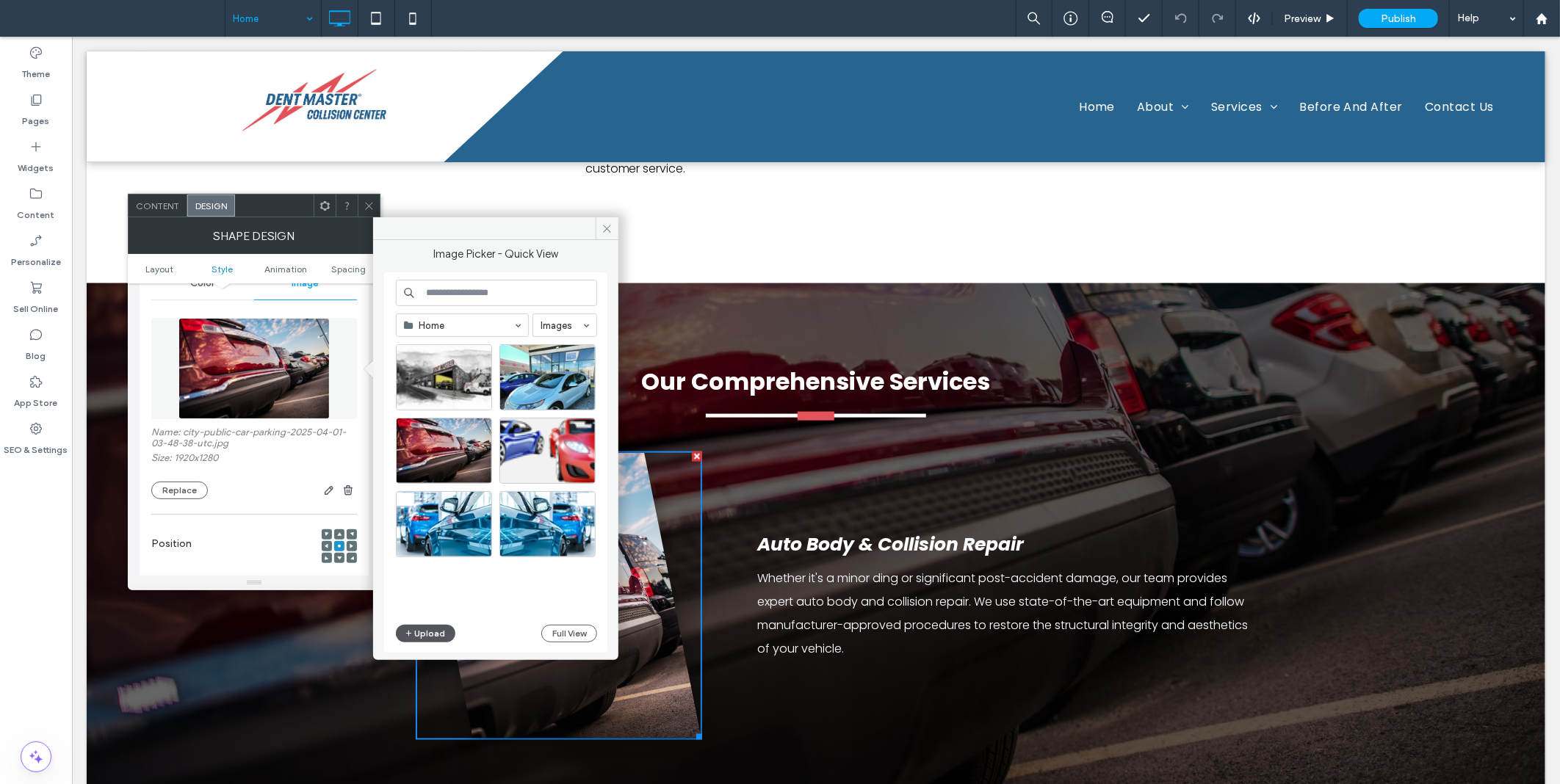
click at [444, 635] on button "Upload" at bounding box center [426, 634] width 60 height 18
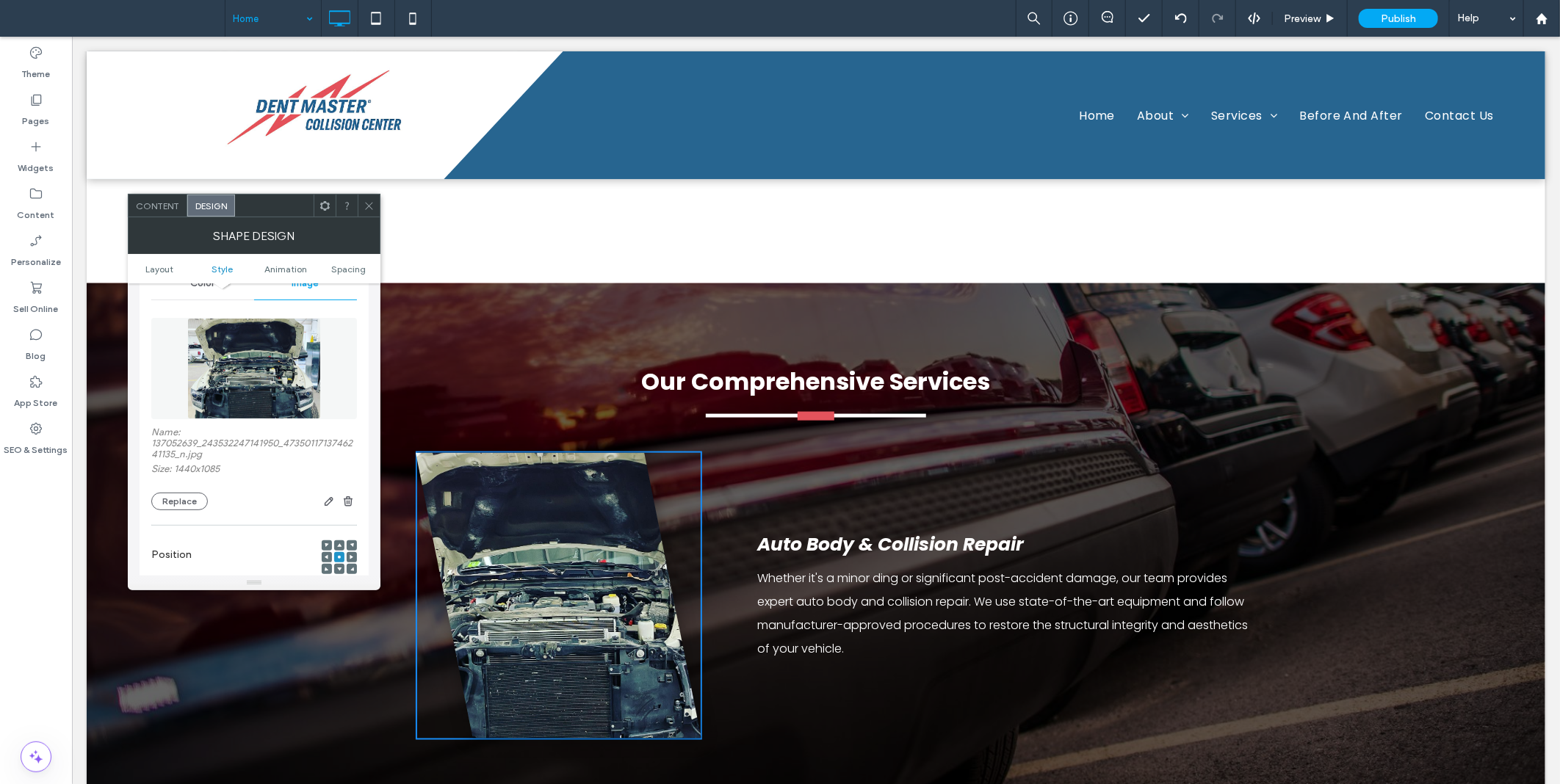
click at [369, 211] on span at bounding box center [369, 205] width 11 height 22
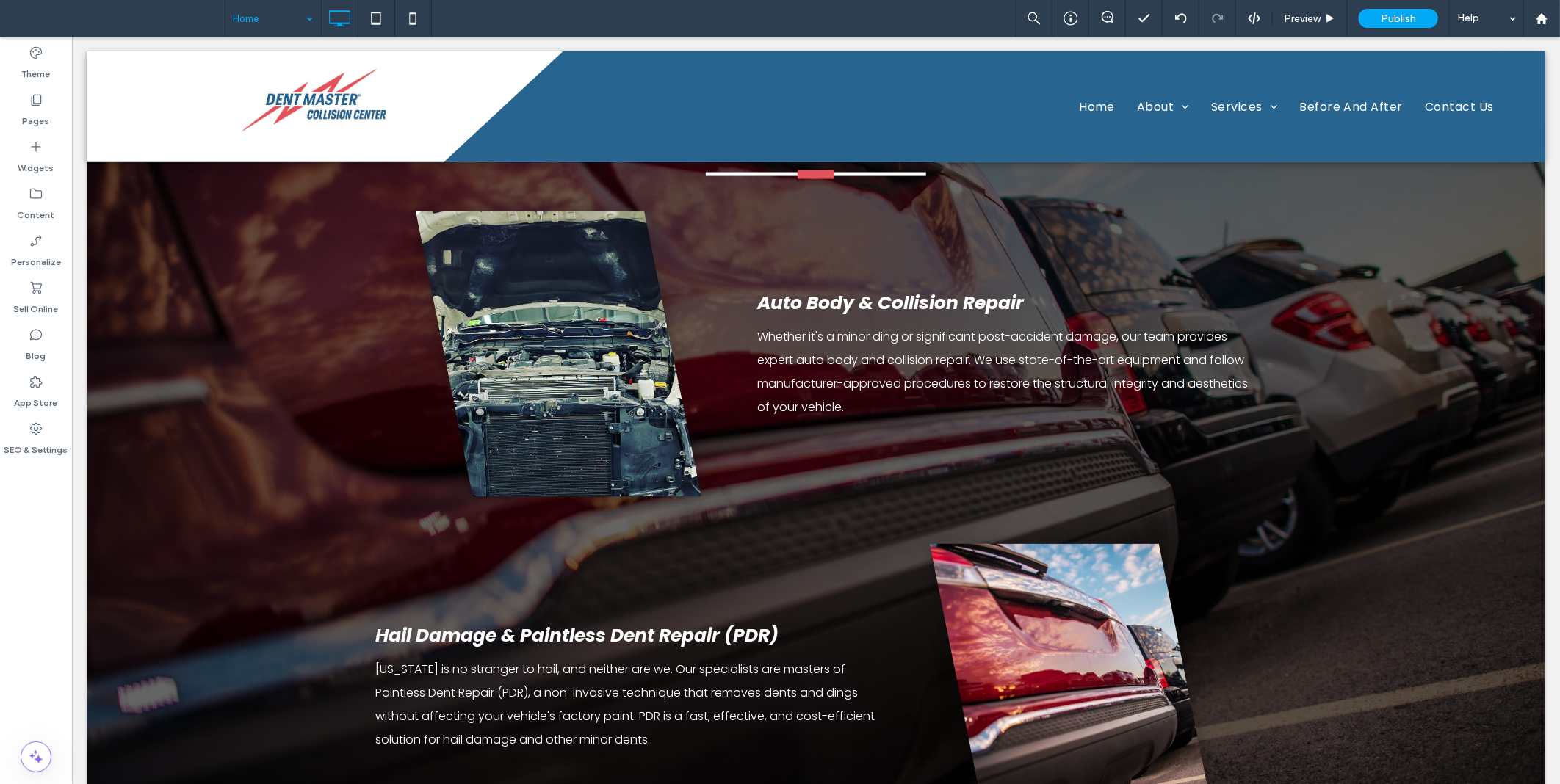
scroll to position [1495, 0]
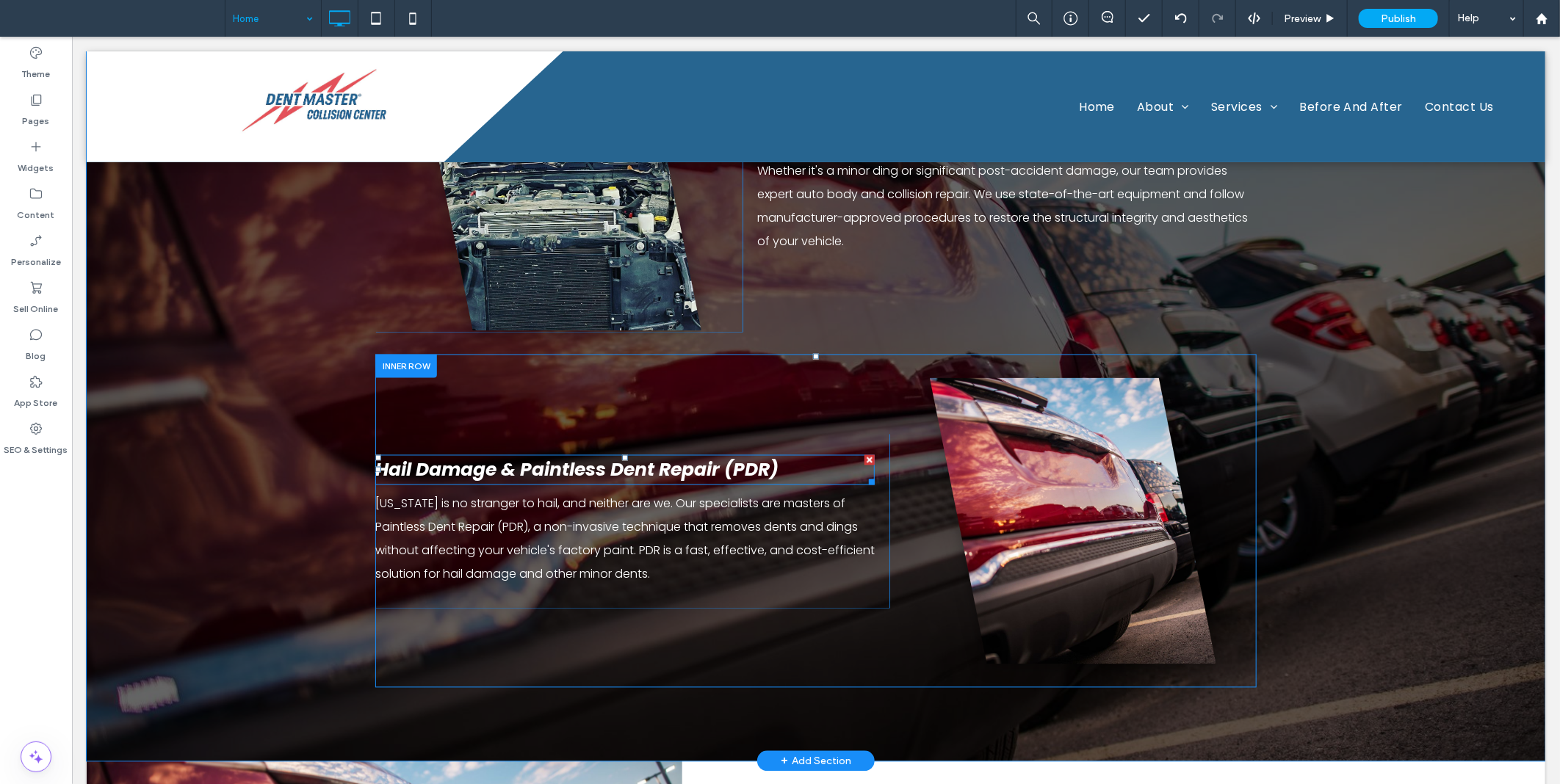
click at [412, 457] on span "Hail Damage & Paintless Dent Repair (PDR)" at bounding box center [576, 469] width 403 height 26
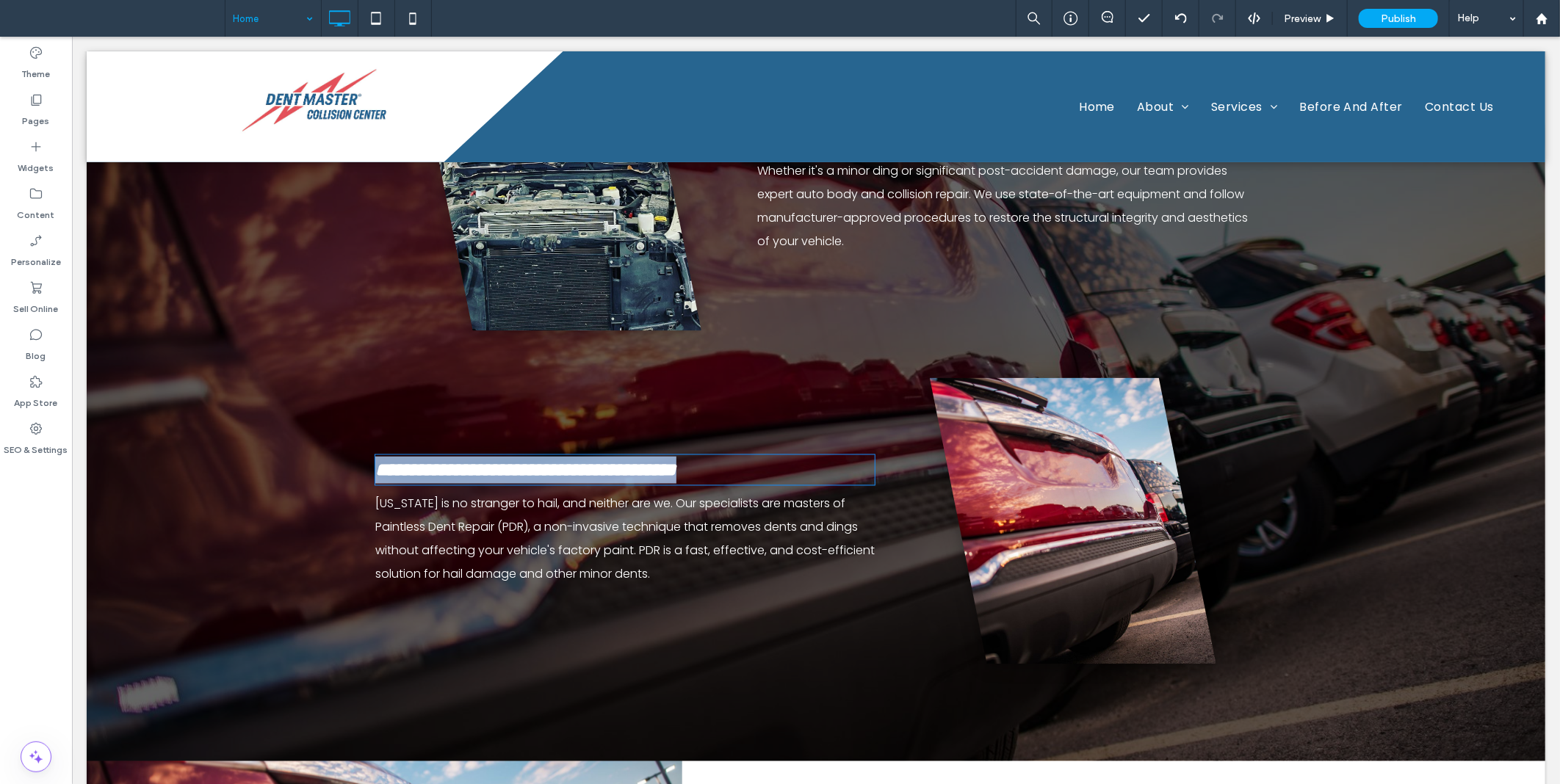
type input "*******"
type input "**"
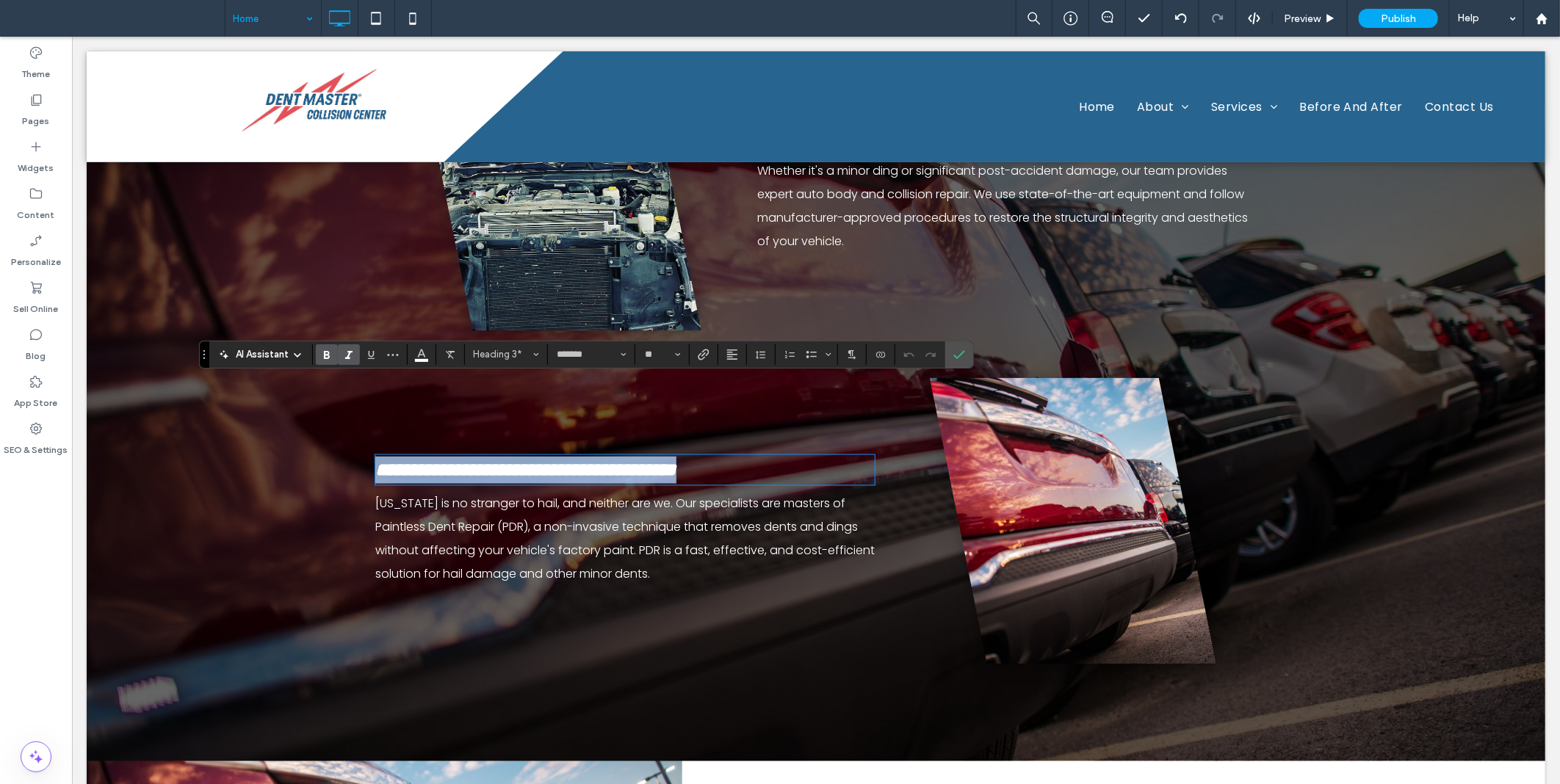
click at [473, 460] on span "**********" at bounding box center [525, 469] width 301 height 18
drag, startPoint x: 494, startPoint y: 398, endPoint x: 360, endPoint y: 398, distance: 134.0
click at [360, 398] on div "**********" at bounding box center [815, 318] width 1459 height 886
copy span "**********"
click at [1013, 457] on link at bounding box center [1072, 520] width 286 height 289
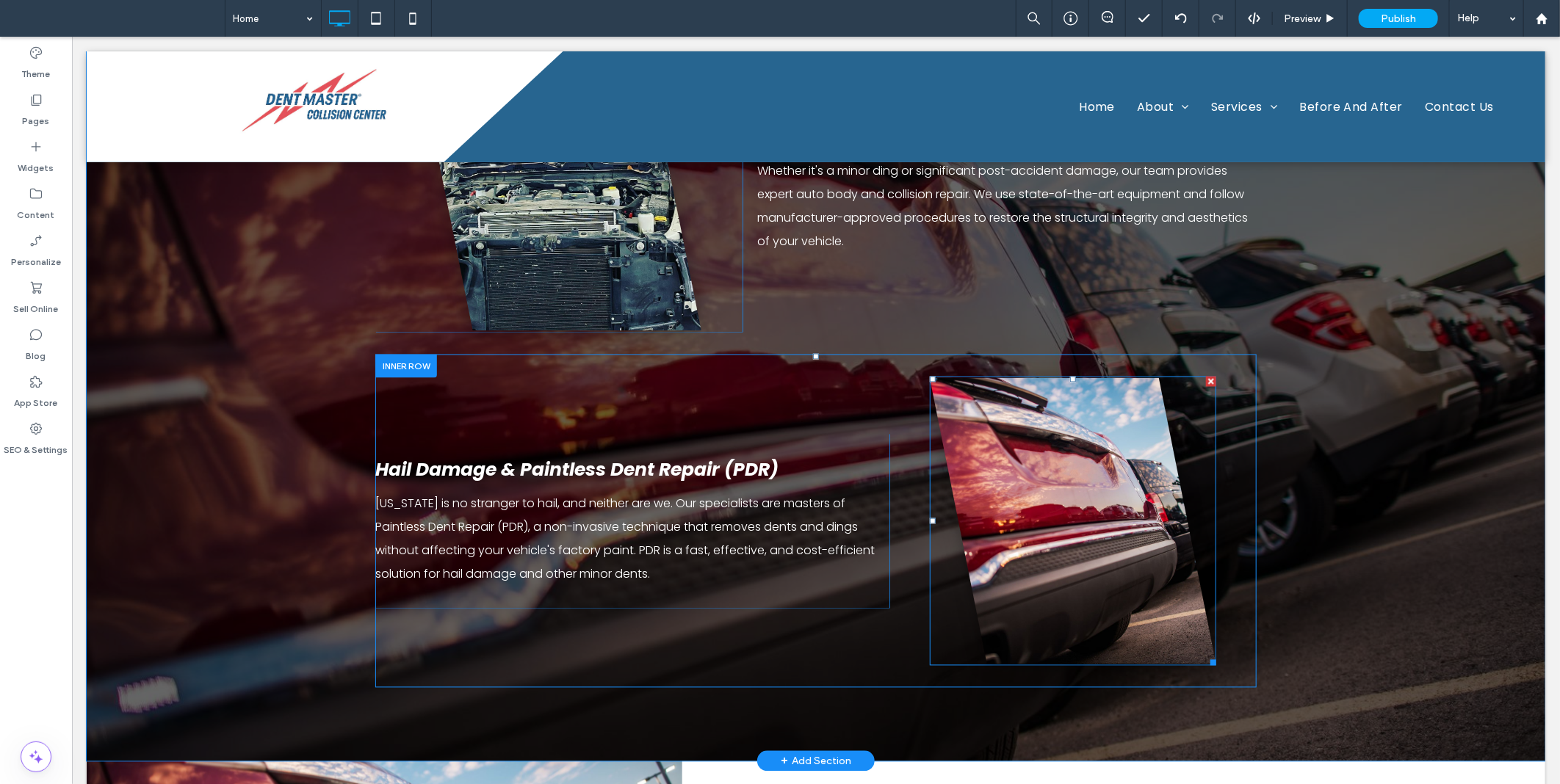
click at [1013, 457] on link at bounding box center [1072, 520] width 286 height 289
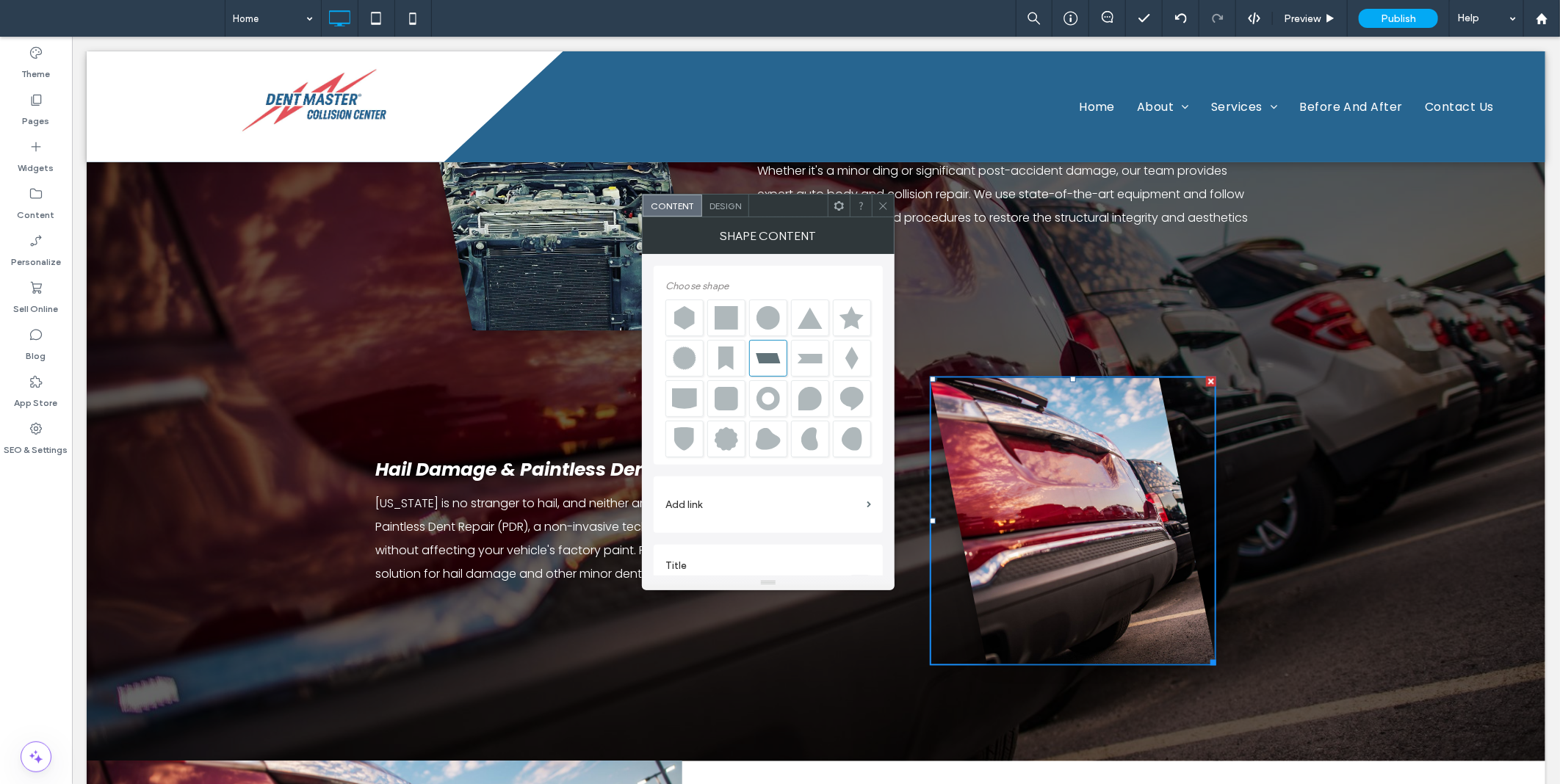
click at [728, 217] on div "SHAPE CONTENT" at bounding box center [768, 236] width 253 height 37
click at [725, 207] on span "Design" at bounding box center [725, 205] width 32 height 11
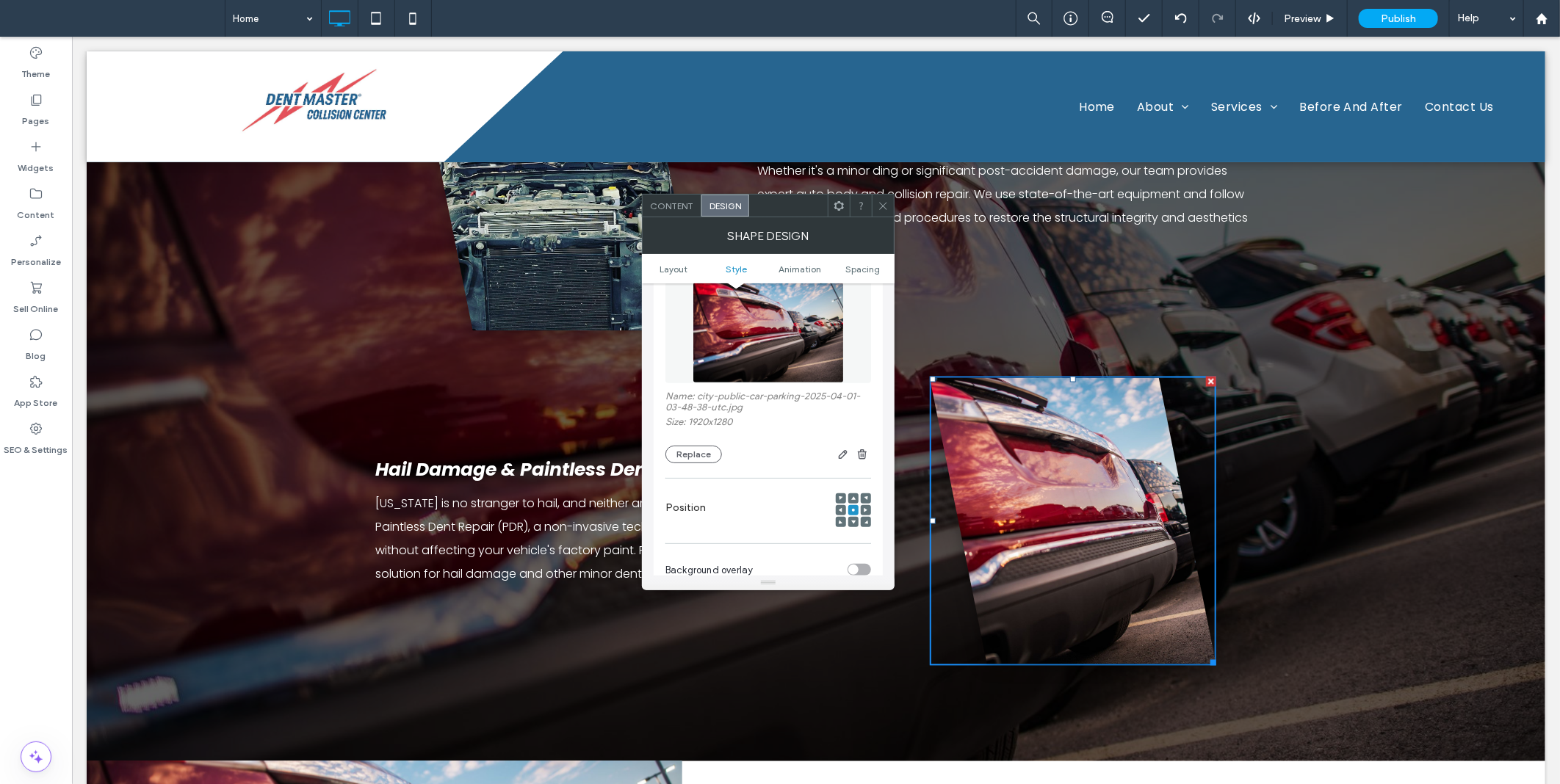
scroll to position [544, 0]
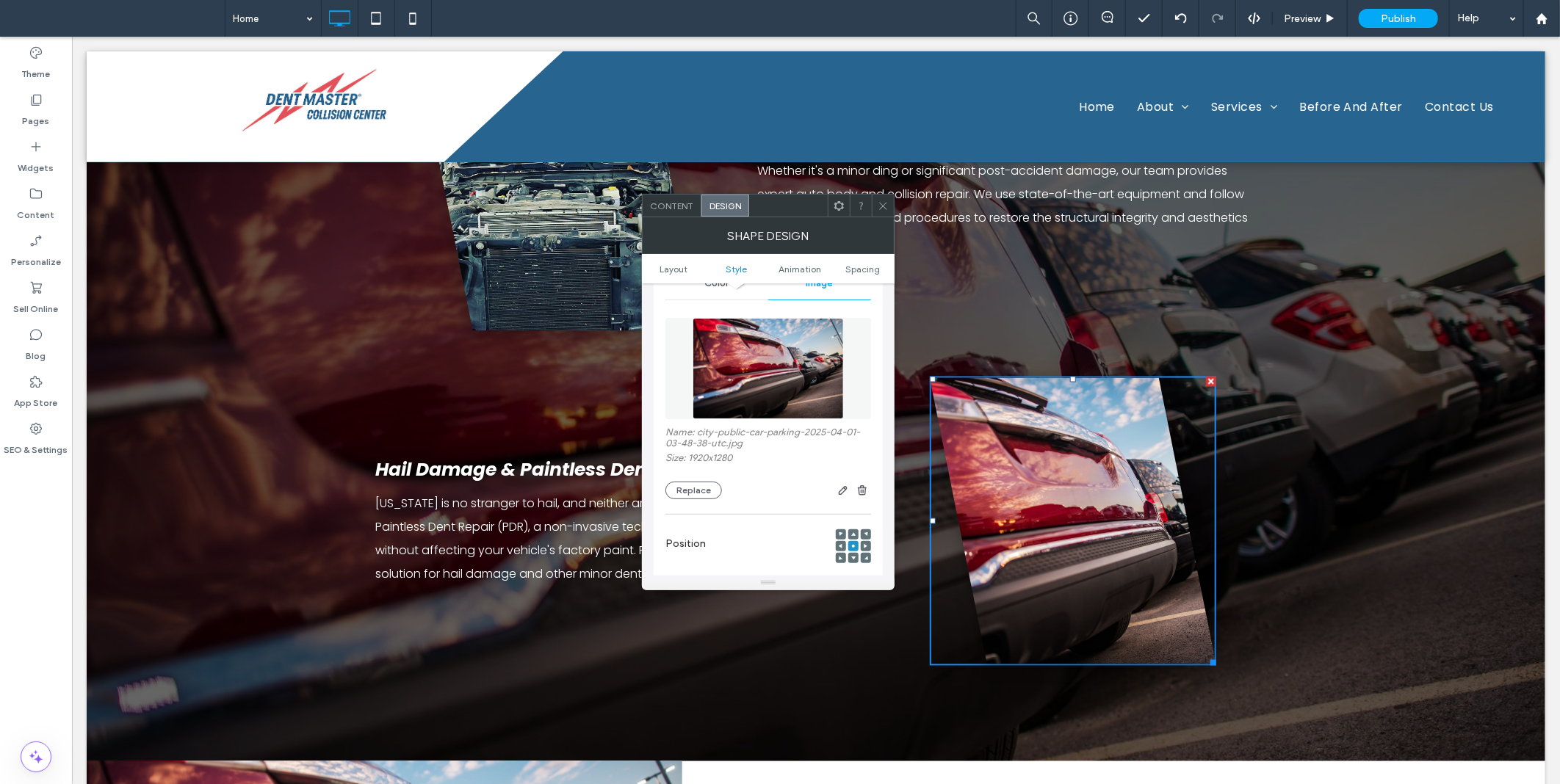
click at [759, 413] on img at bounding box center [768, 368] width 152 height 101
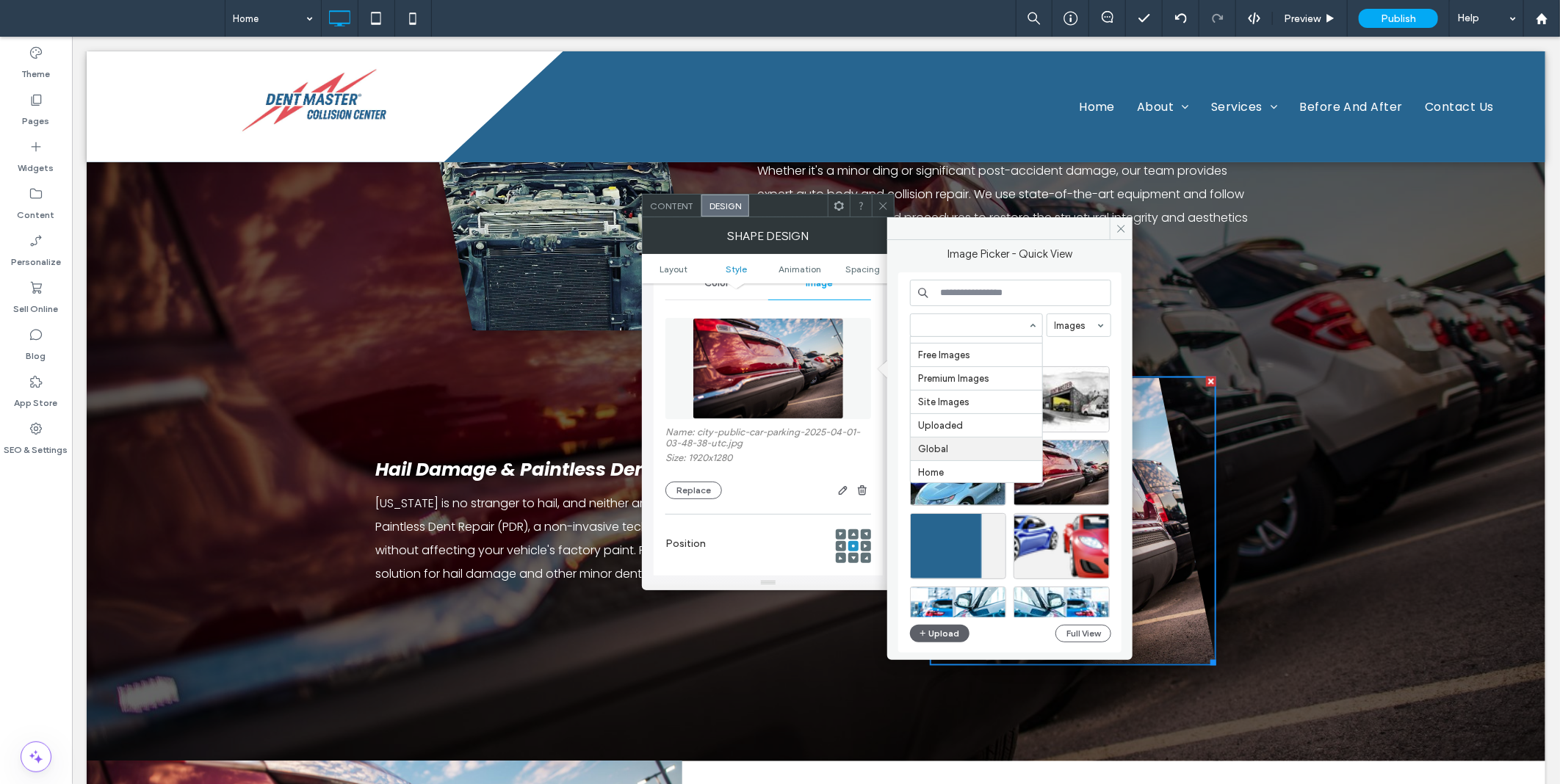
scroll to position [21, 0]
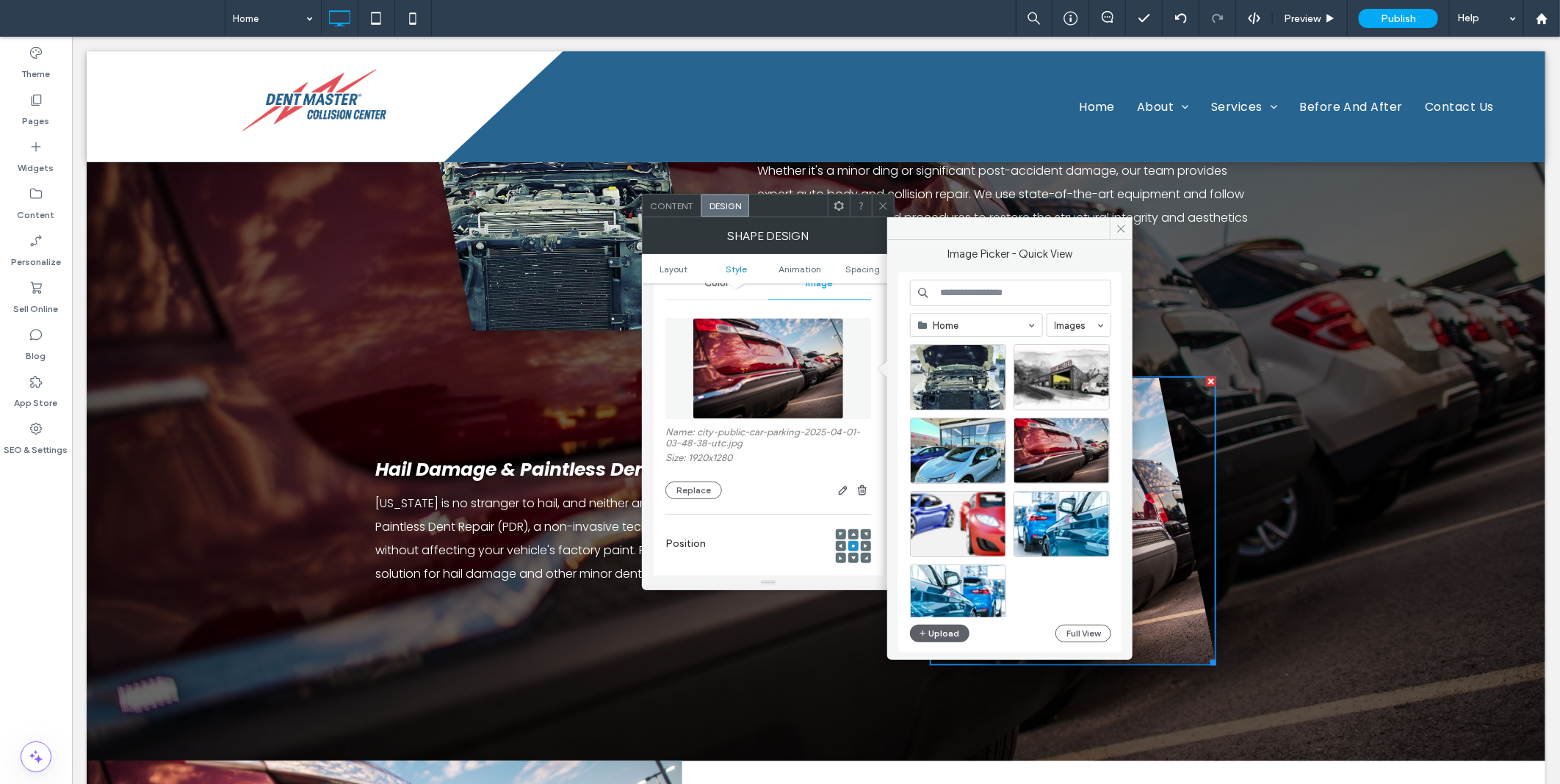
click at [946, 642] on div "Home Images Upload Full View" at bounding box center [1011, 463] width 201 height 367
click at [944, 636] on button "Upload" at bounding box center [940, 634] width 60 height 18
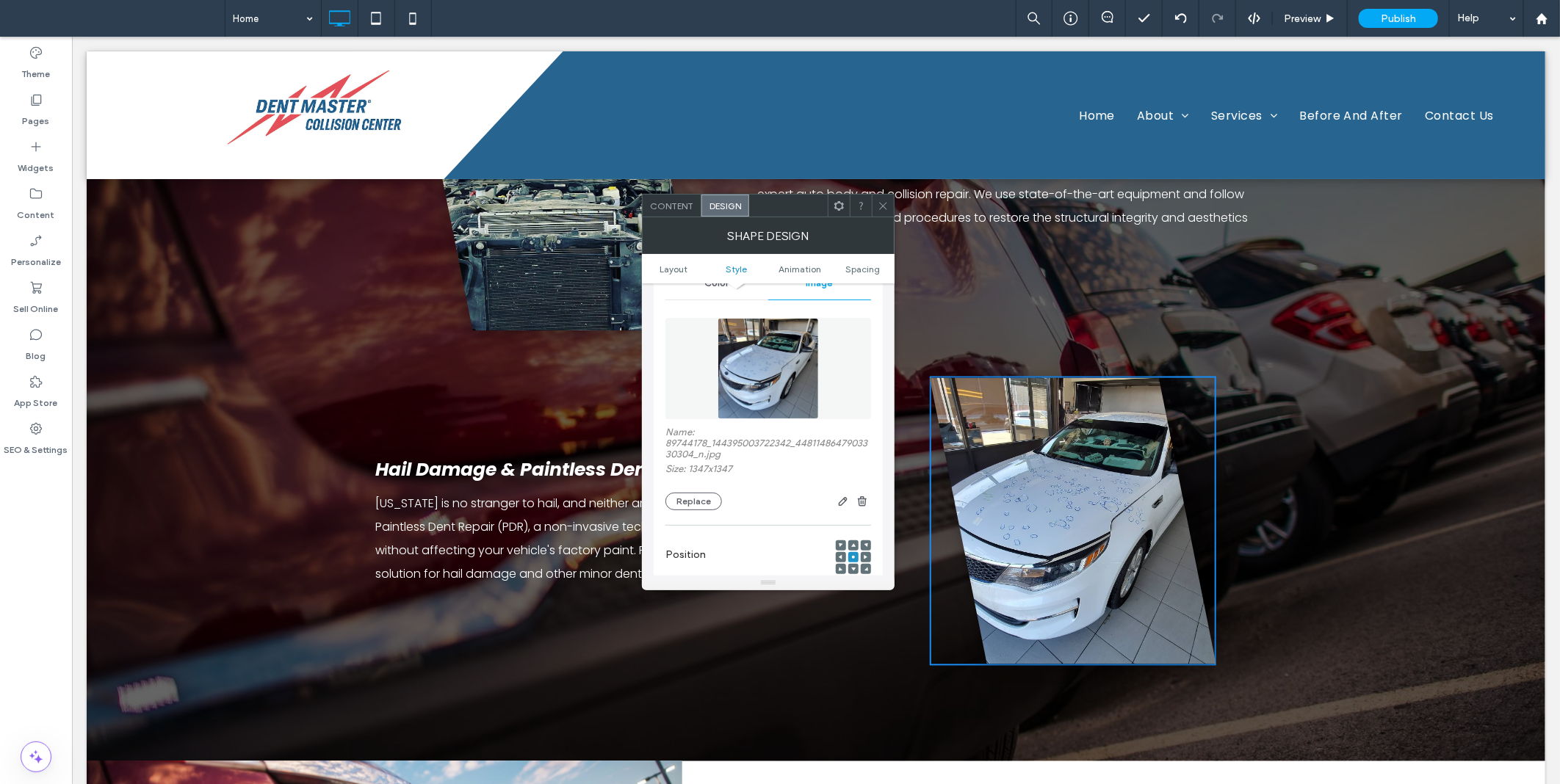
click at [881, 203] on use at bounding box center [883, 205] width 7 height 7
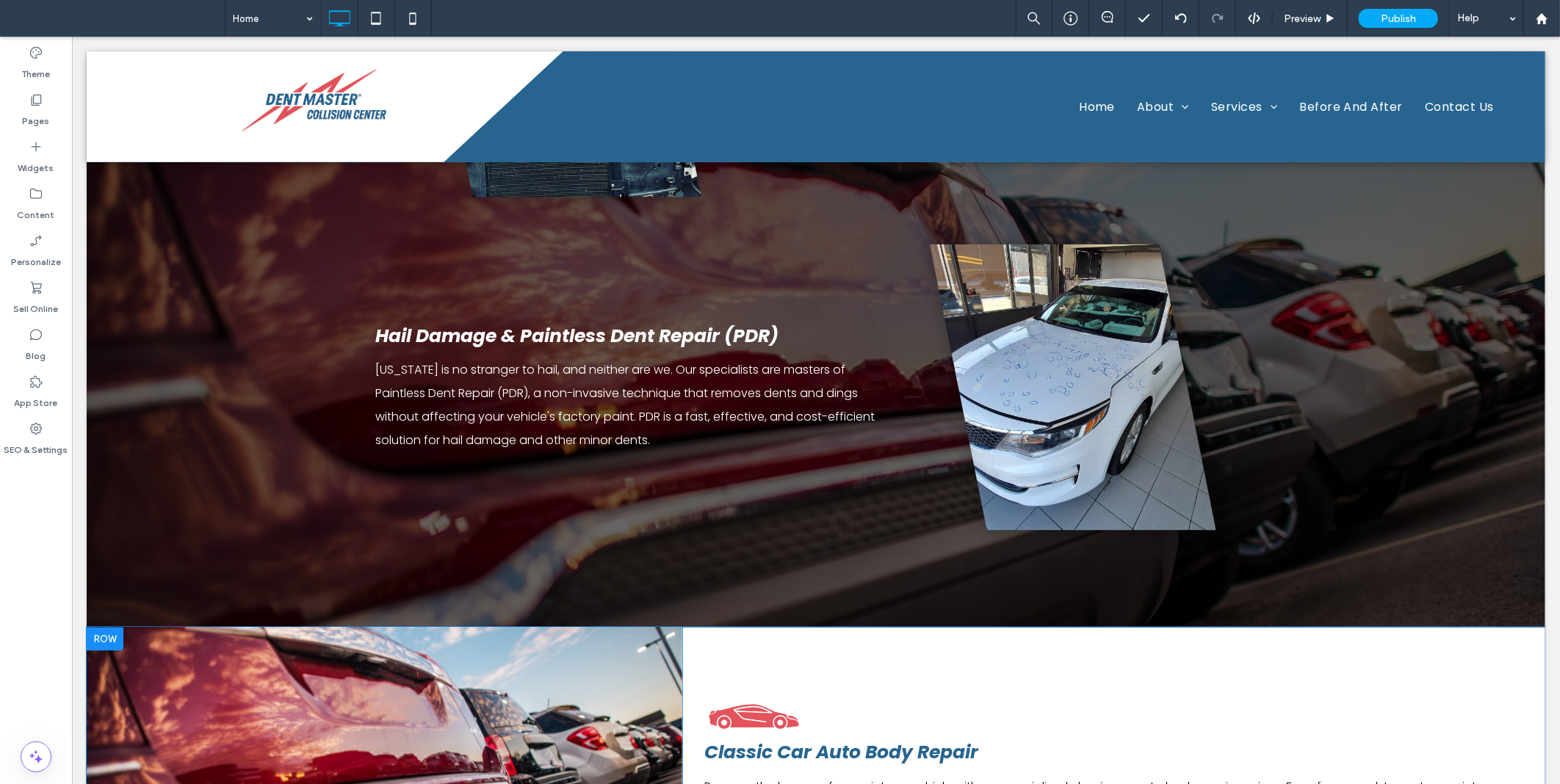
scroll to position [1903, 0]
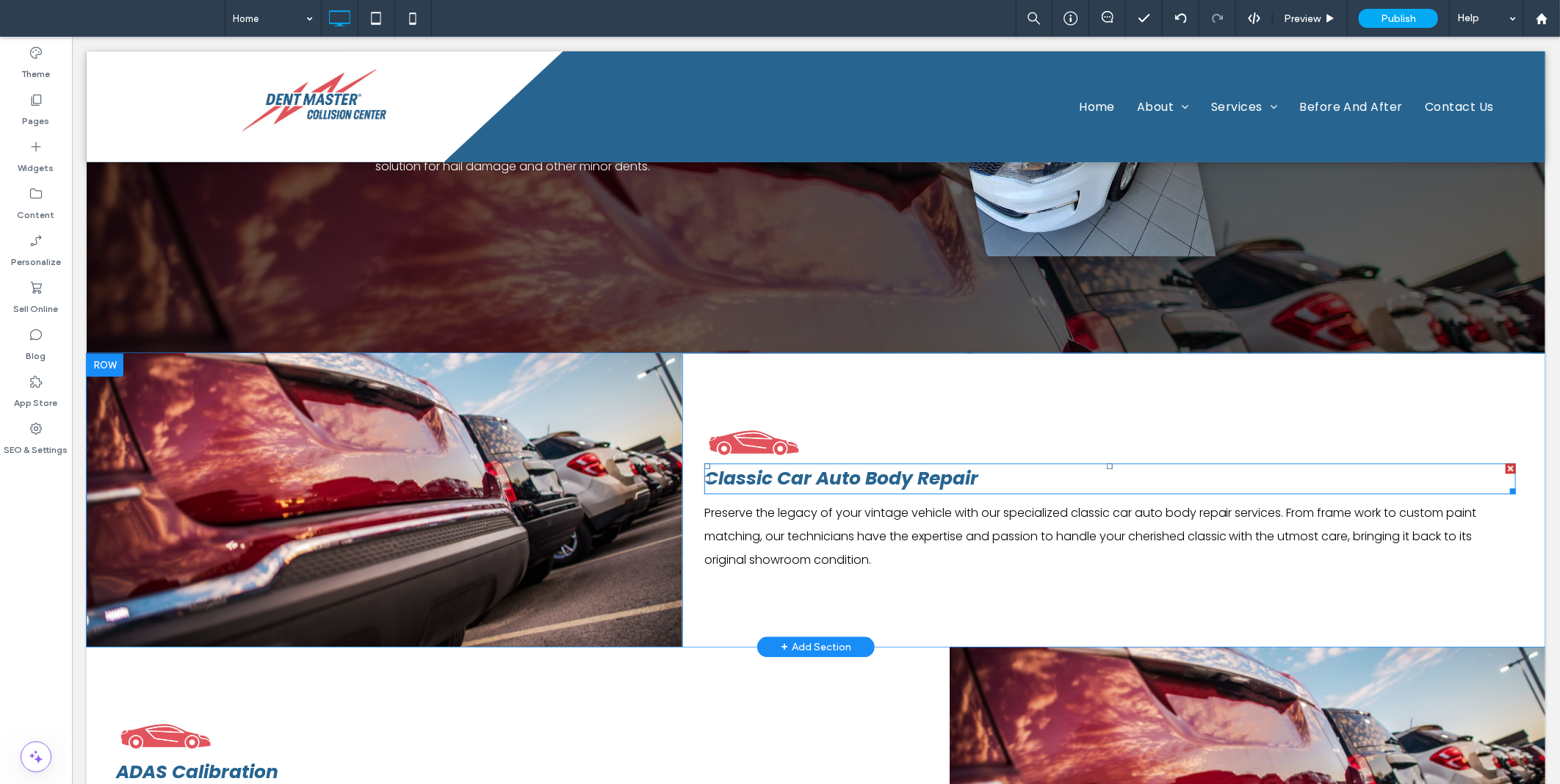
click at [776, 465] on span "Classic Car Auto Body Repair" at bounding box center [841, 477] width 274 height 26
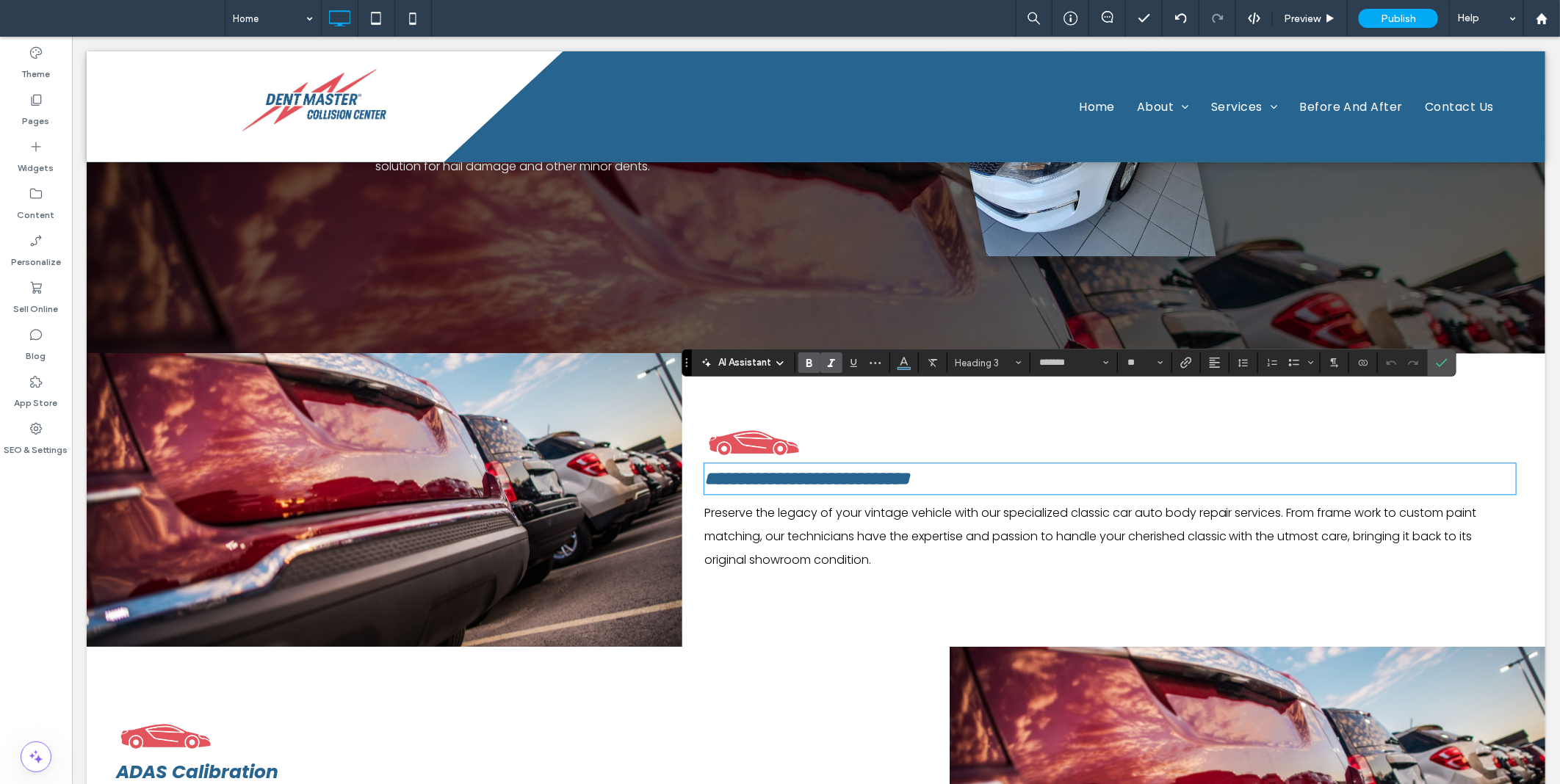
click at [782, 468] on span "**********" at bounding box center [807, 477] width 206 height 18
copy span "**********"
click at [539, 401] on link at bounding box center [384, 499] width 596 height 293
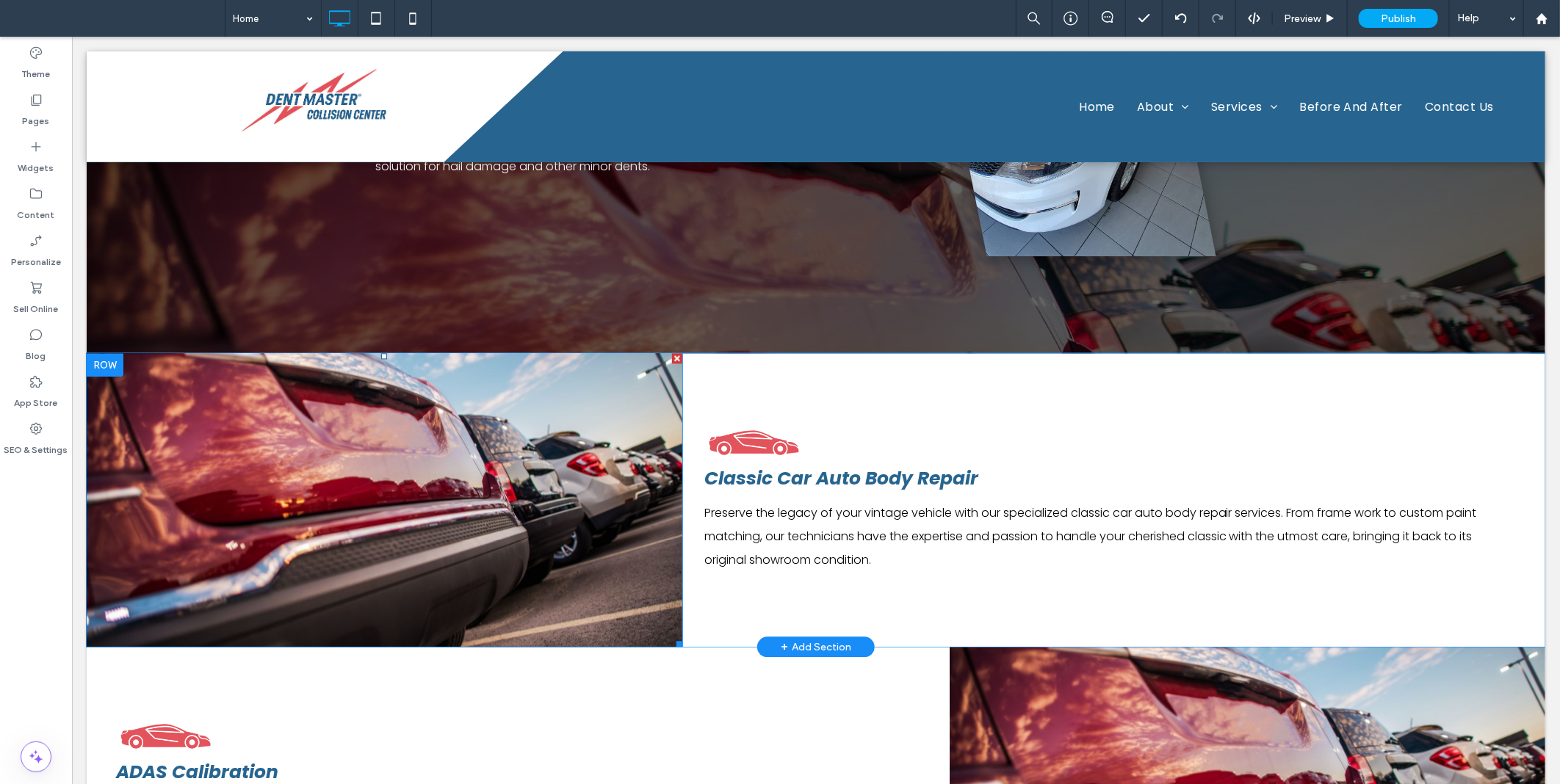
click at [539, 401] on link at bounding box center [384, 499] width 596 height 293
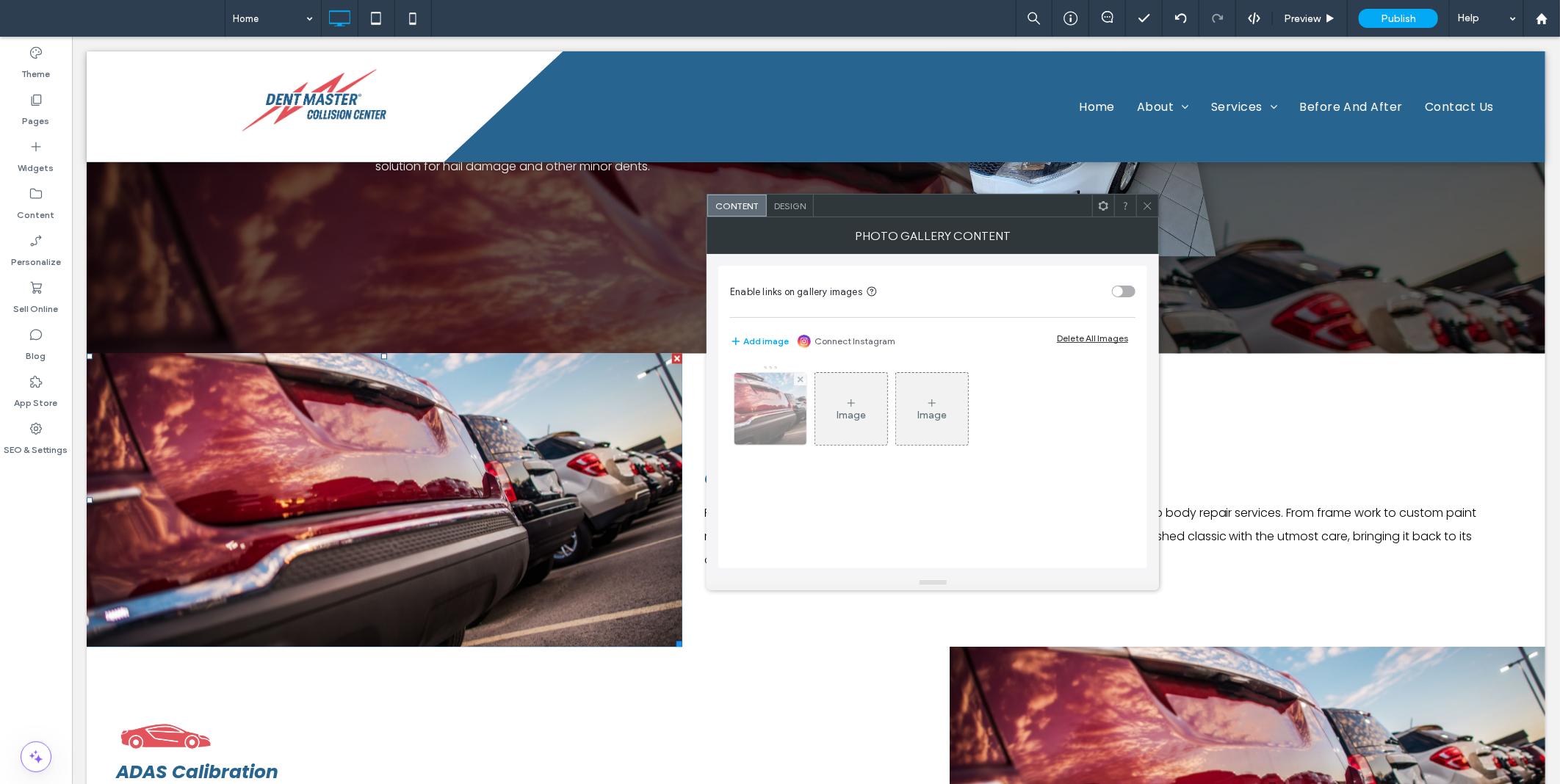
click at [787, 406] on img at bounding box center [771, 409] width 108 height 72
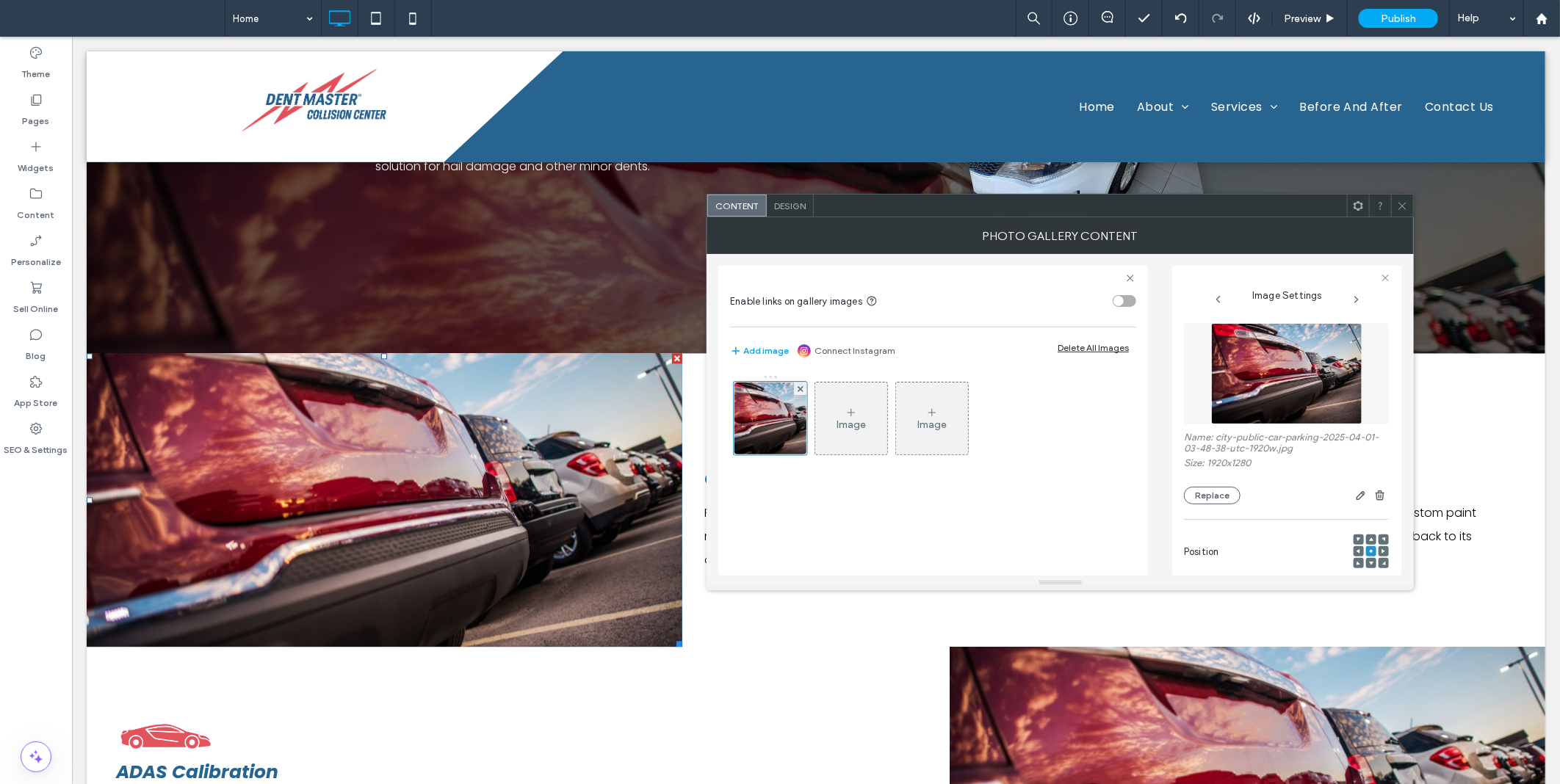
click at [1249, 355] on img at bounding box center [1286, 373] width 152 height 101
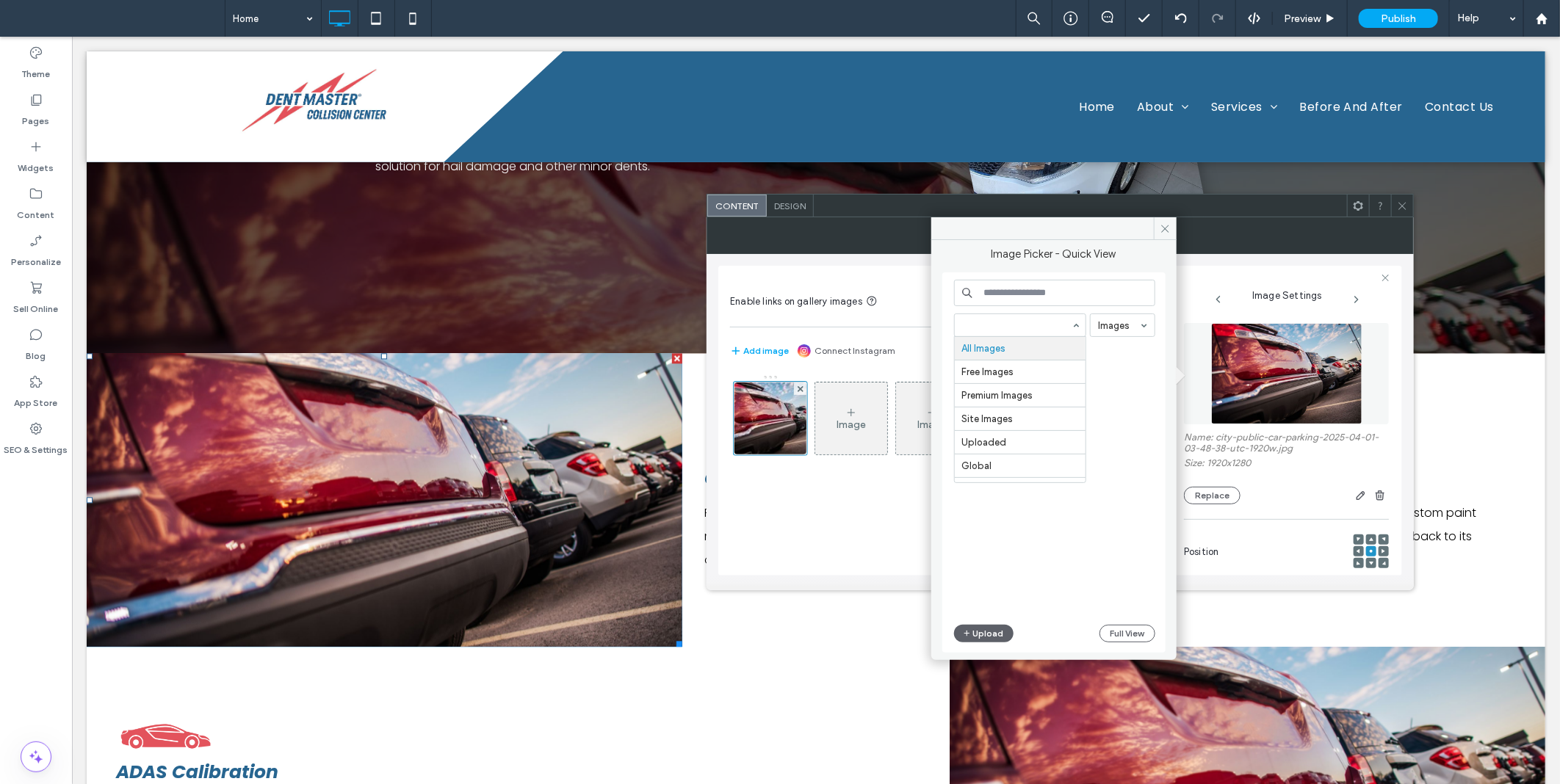
drag, startPoint x: 1010, startPoint y: 335, endPoint x: 1010, endPoint y: 327, distance: 8.0
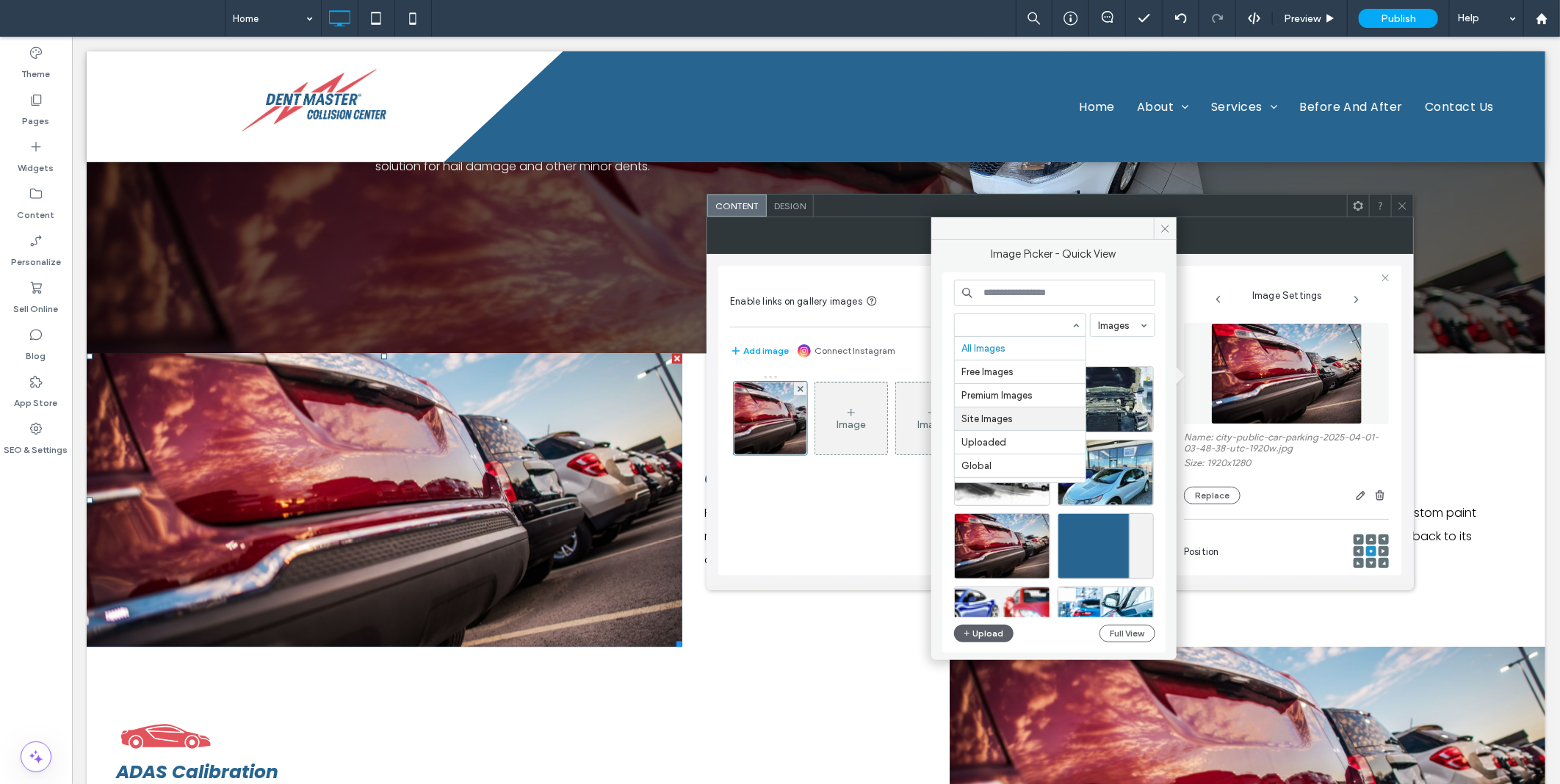
scroll to position [21, 0]
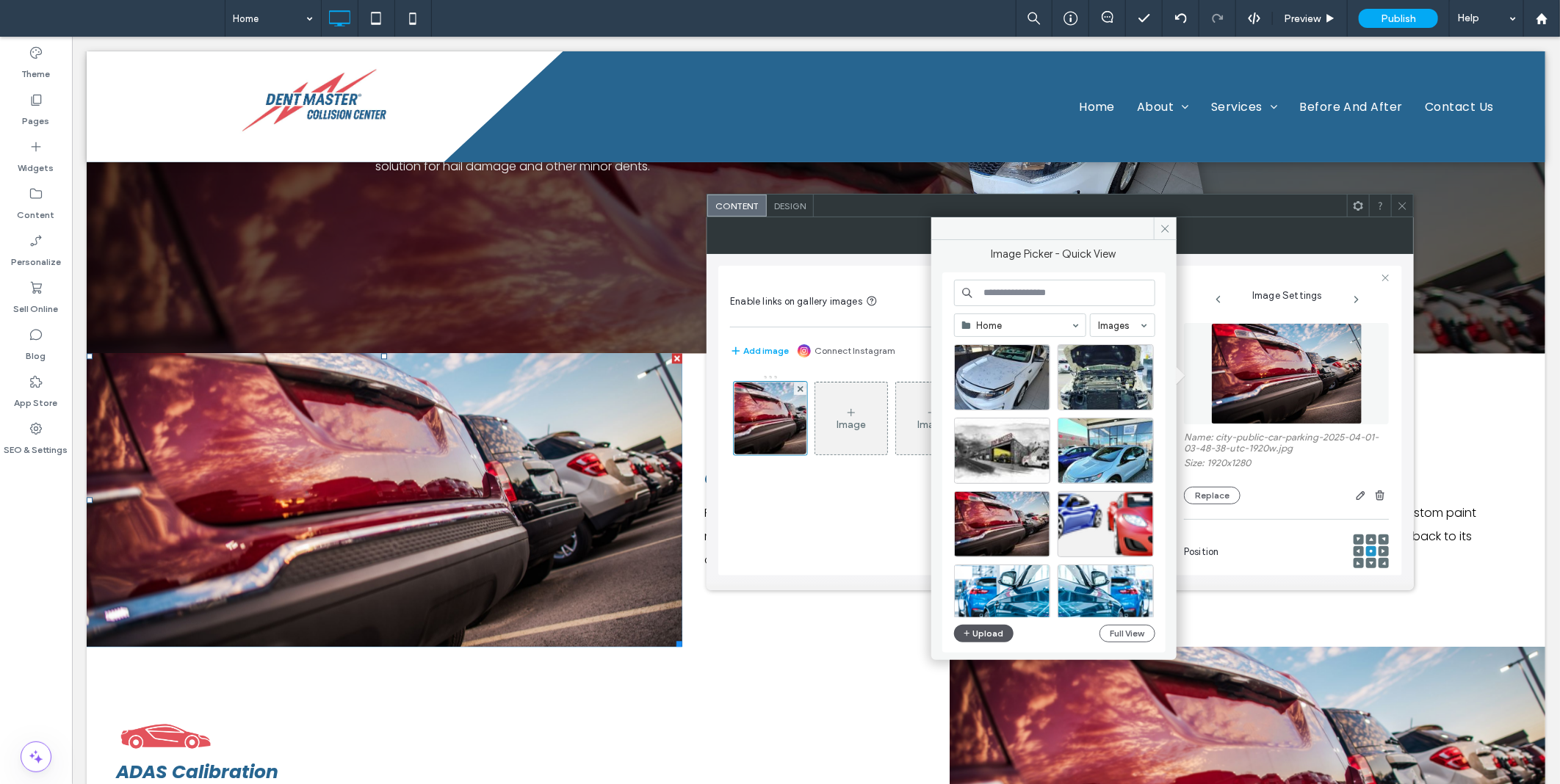
click at [983, 630] on button "Upload" at bounding box center [984, 634] width 60 height 18
